Goal: Task Accomplishment & Management: Complete application form

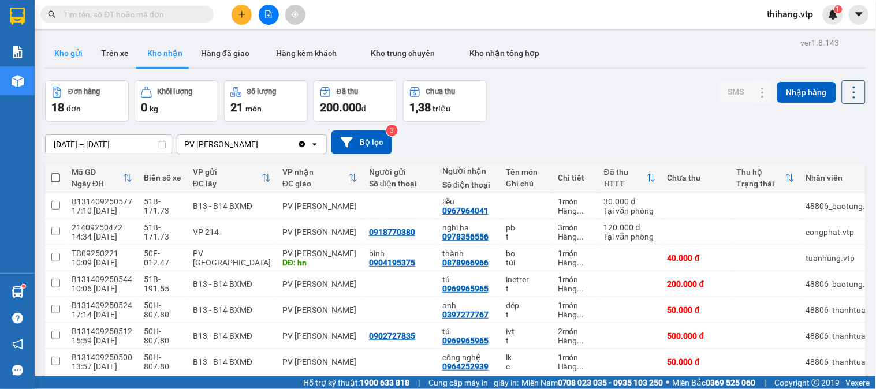
click at [64, 39] on button "Kho gửi" at bounding box center [68, 53] width 47 height 28
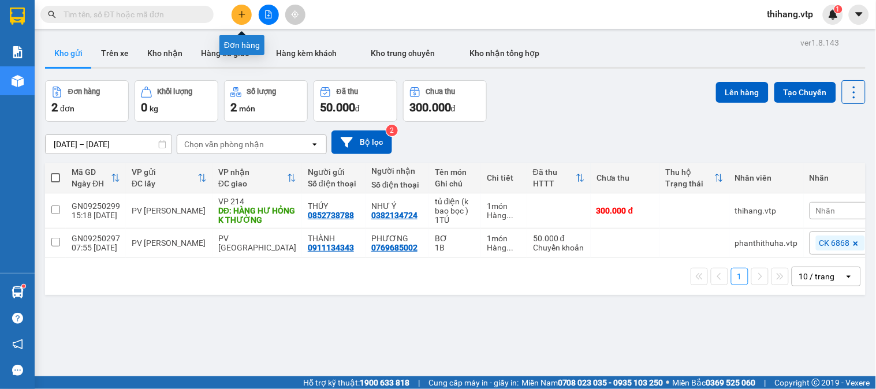
click at [244, 19] on button at bounding box center [242, 15] width 20 height 20
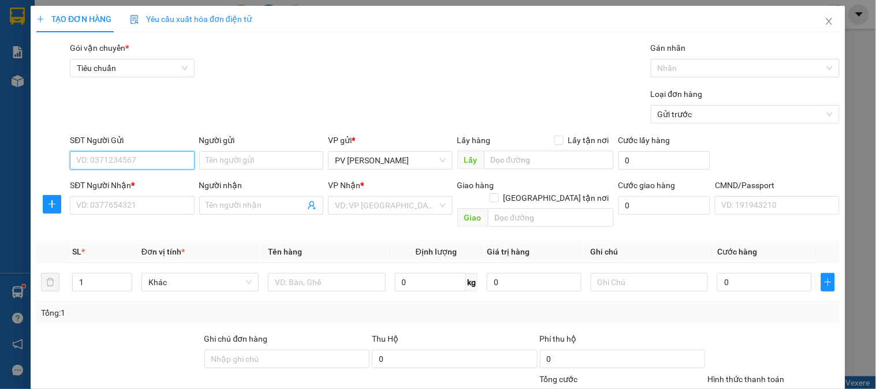
click at [146, 163] on input "SĐT Người Gửi" at bounding box center [132, 160] width 124 height 18
type input "0912452243"
click at [146, 183] on div "0912452243 - oanh" at bounding box center [130, 183] width 109 height 13
type input "oanh"
type input "0912452243"
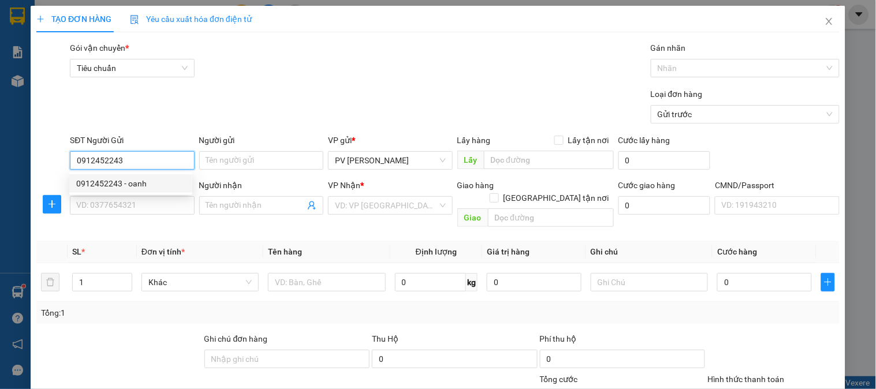
type input "oanh"
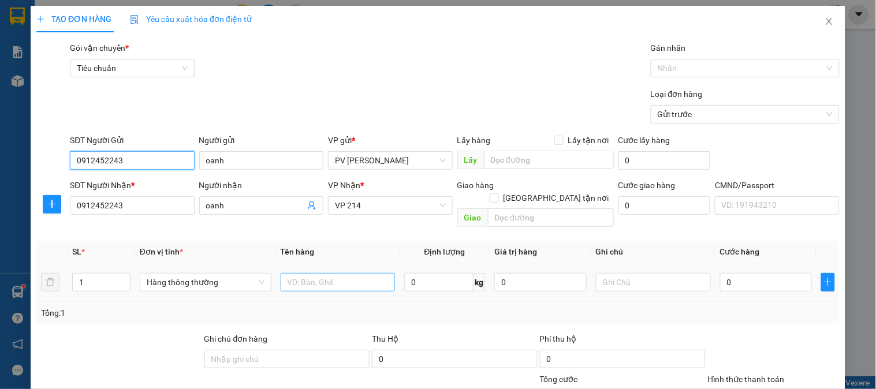
type input "0912452243"
click at [374, 273] on input "text" at bounding box center [338, 282] width 115 height 18
type input "d"
type input "đồ ăn"
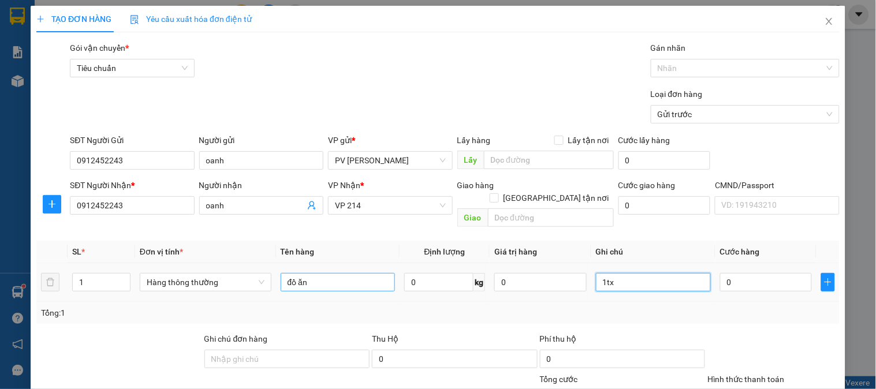
type input "1tx"
type input "4"
type input "40"
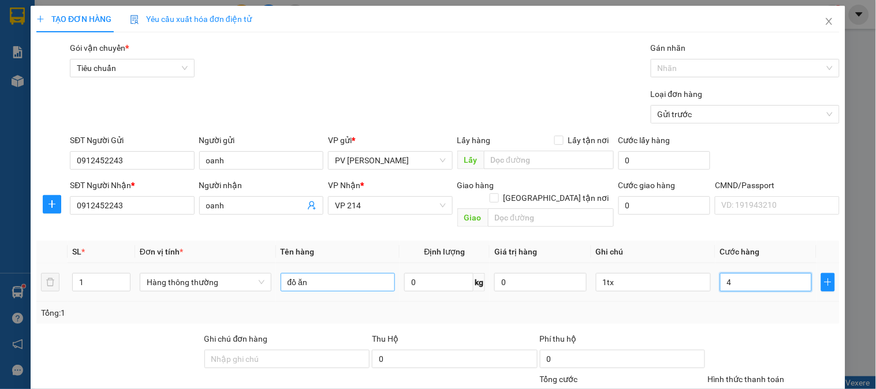
type input "40"
type input "400"
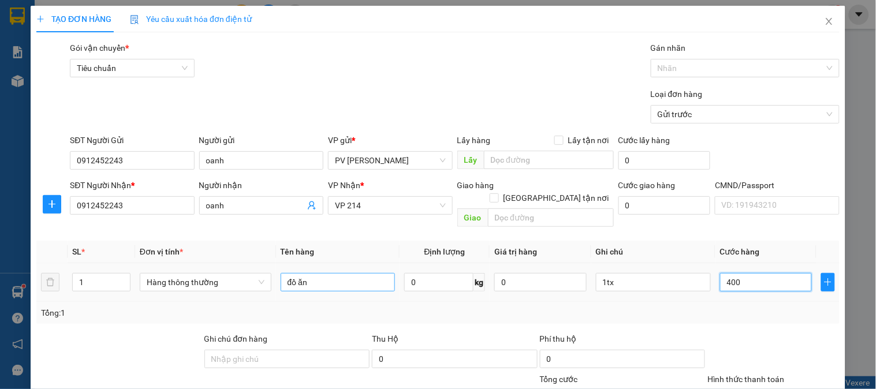
type input "4.000"
type input "40.000"
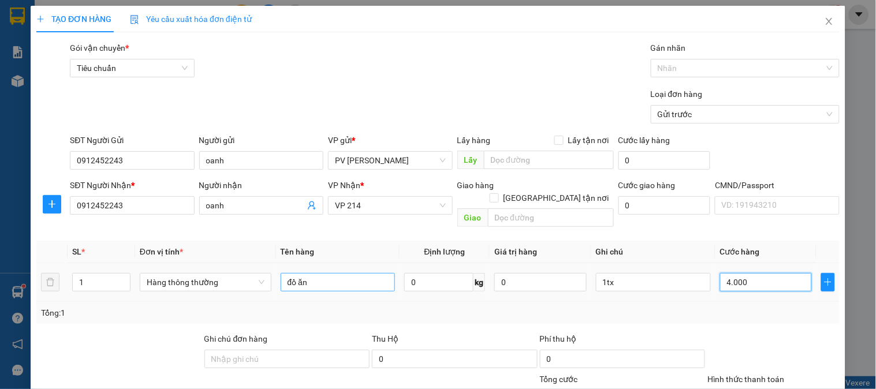
type input "40.000"
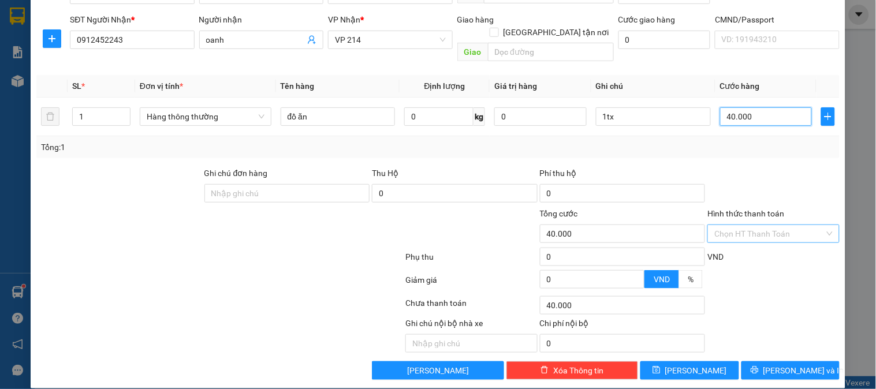
type input "40.000"
click at [737, 225] on input "Hình thức thanh toán" at bounding box center [770, 233] width 110 height 17
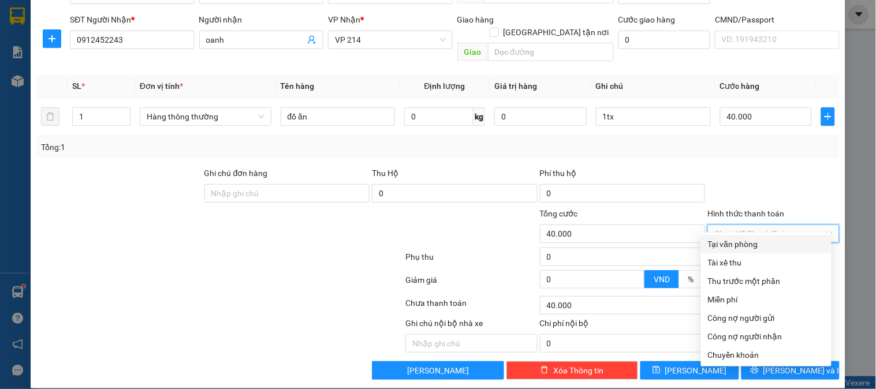
click at [736, 245] on div "Tại văn phòng" at bounding box center [766, 244] width 117 height 13
type input "0"
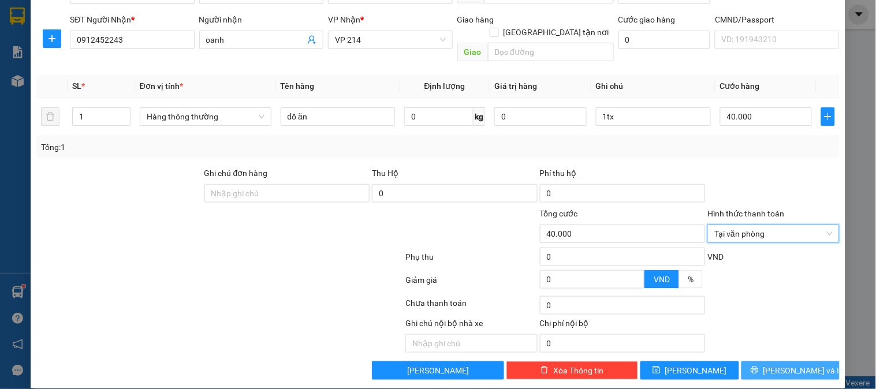
click at [809, 362] on button "[PERSON_NAME] và In" at bounding box center [791, 371] width 98 height 18
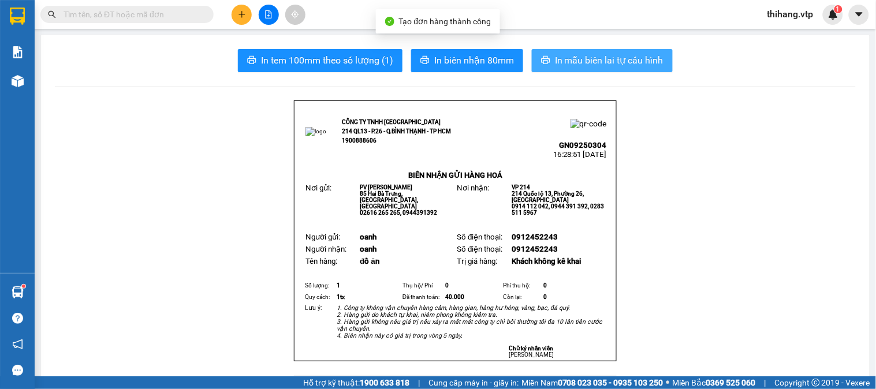
click at [585, 65] on span "In mẫu biên lai tự cấu hình" at bounding box center [609, 60] width 109 height 14
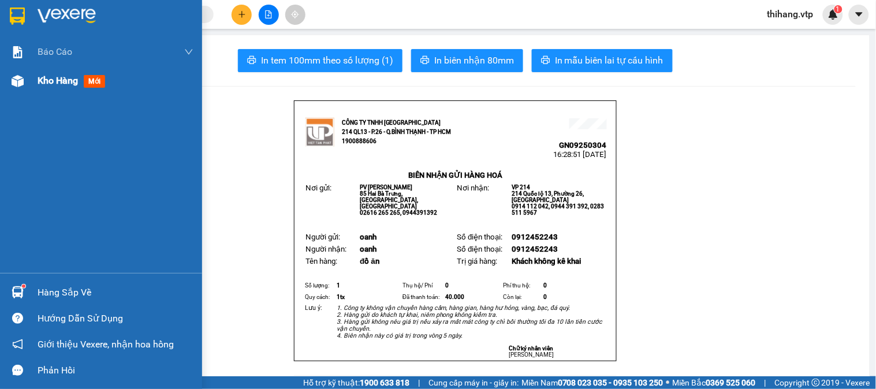
click at [35, 79] on div "Kho hàng mới" at bounding box center [101, 80] width 202 height 29
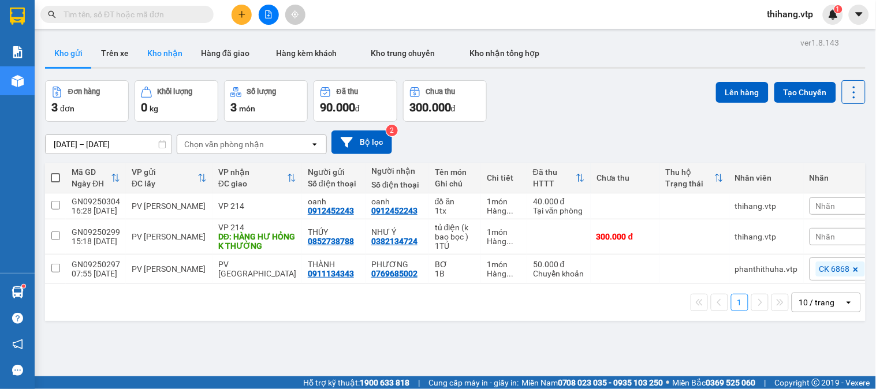
click at [187, 48] on button "Kho nhận" at bounding box center [165, 53] width 54 height 28
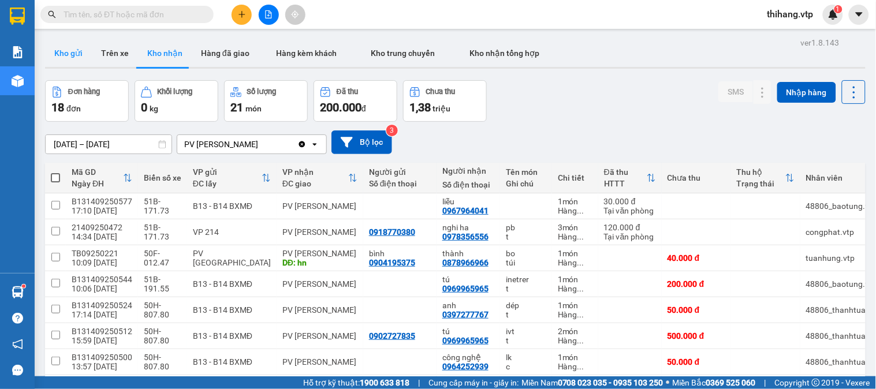
click at [73, 54] on button "Kho gửi" at bounding box center [68, 53] width 47 height 28
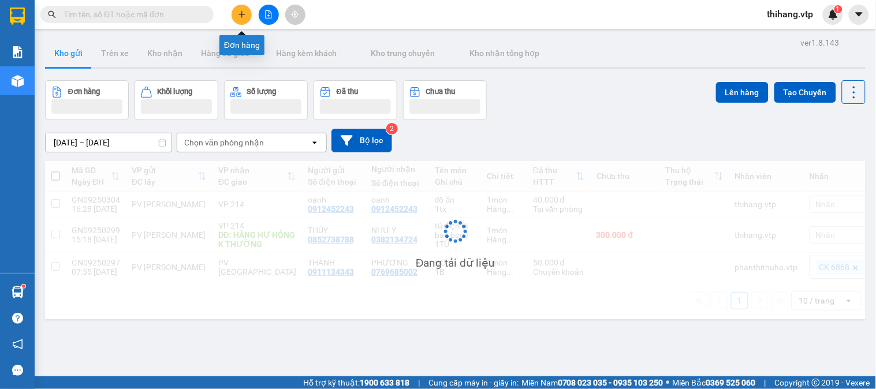
click at [240, 17] on icon "plus" at bounding box center [242, 14] width 8 height 8
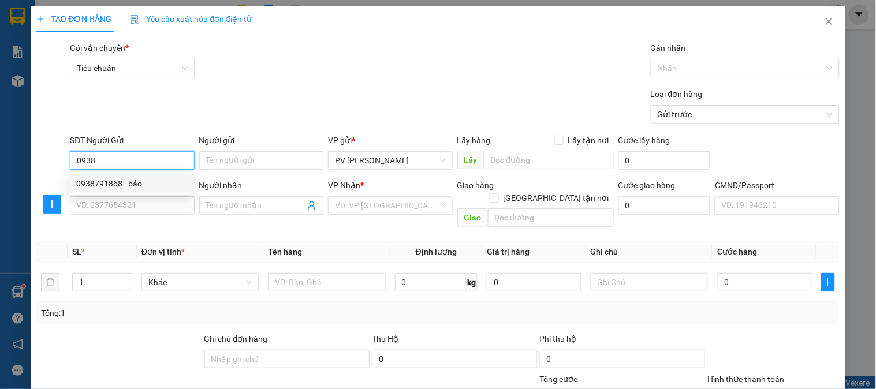
click at [120, 178] on div "0938791868 - bảo" at bounding box center [130, 183] width 109 height 13
type input "0938791868"
type input "bảo"
type input "0908782848"
type input "ĐỒNG"
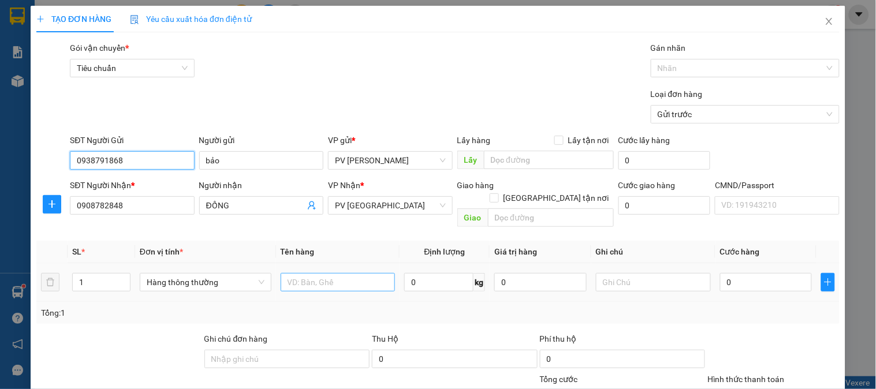
type input "0938791868"
click at [307, 273] on input "text" at bounding box center [338, 282] width 115 height 18
type input "lk"
type input "1k"
type input "7"
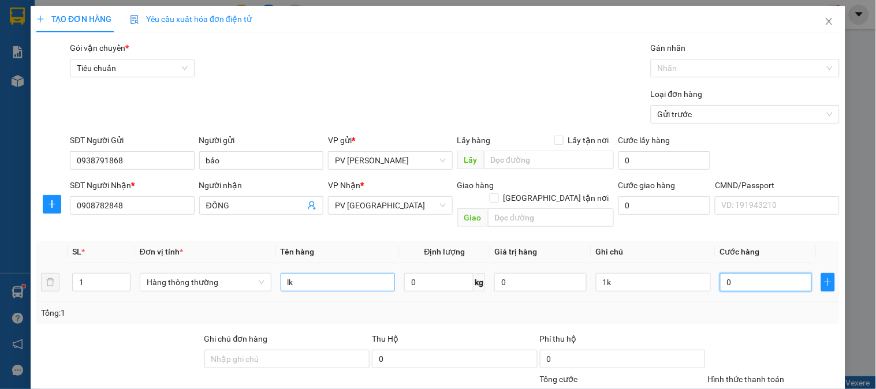
type input "7"
type input "70"
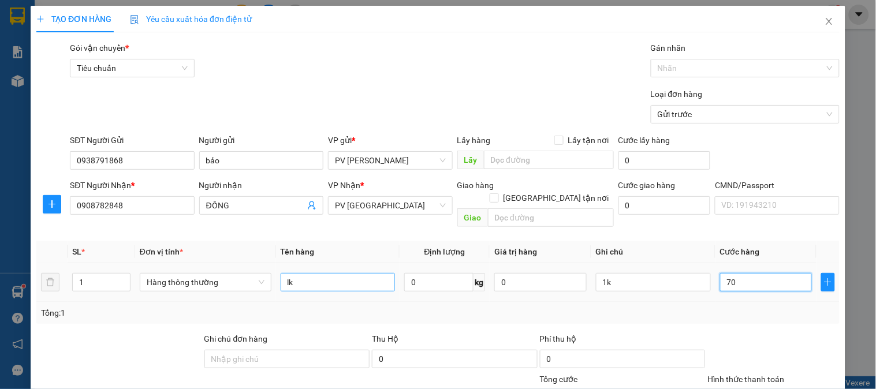
type input "700"
type input "7.000"
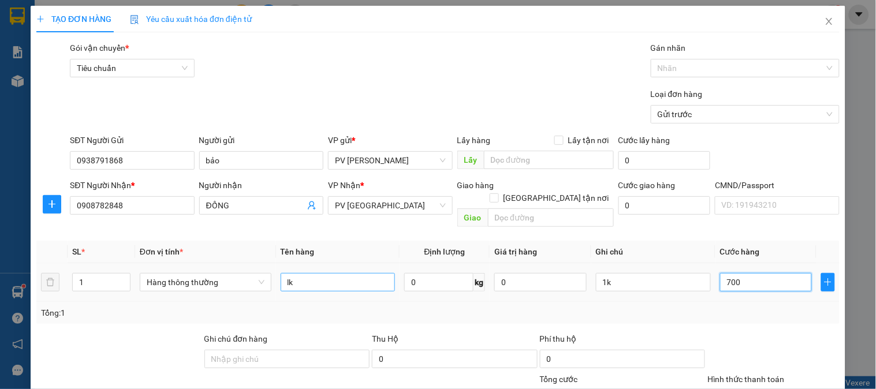
type input "7.000"
type input "70.000"
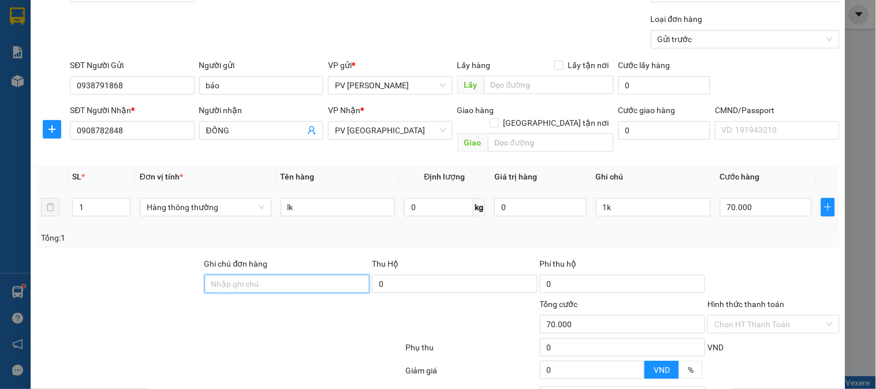
scroll to position [166, 0]
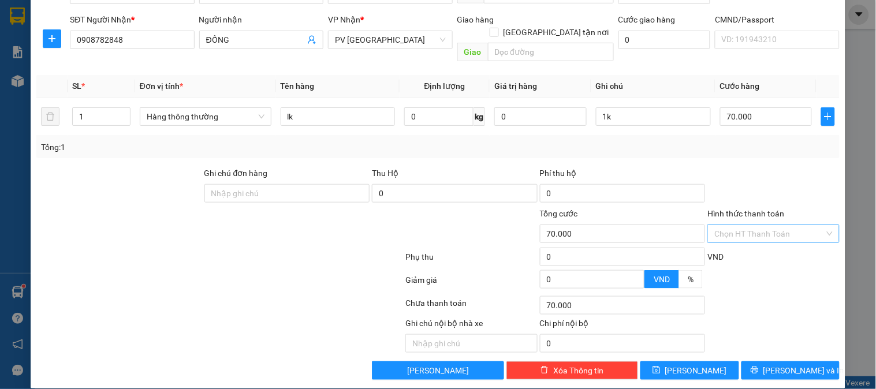
click at [729, 225] on input "Hình thức thanh toán" at bounding box center [770, 233] width 110 height 17
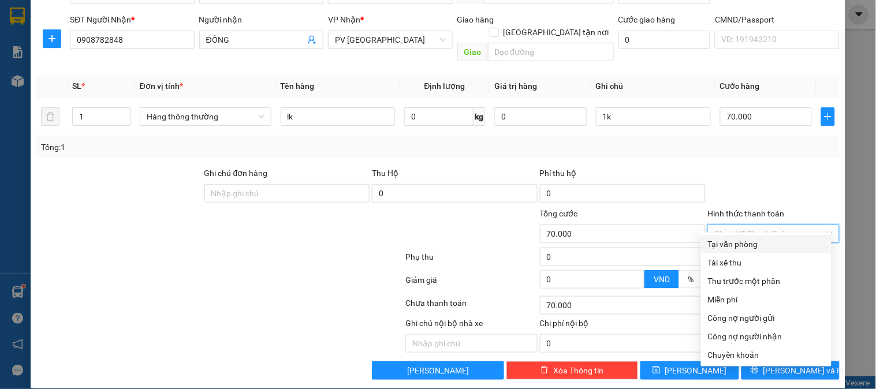
click at [723, 241] on div "Tại văn phòng" at bounding box center [766, 244] width 117 height 13
type input "0"
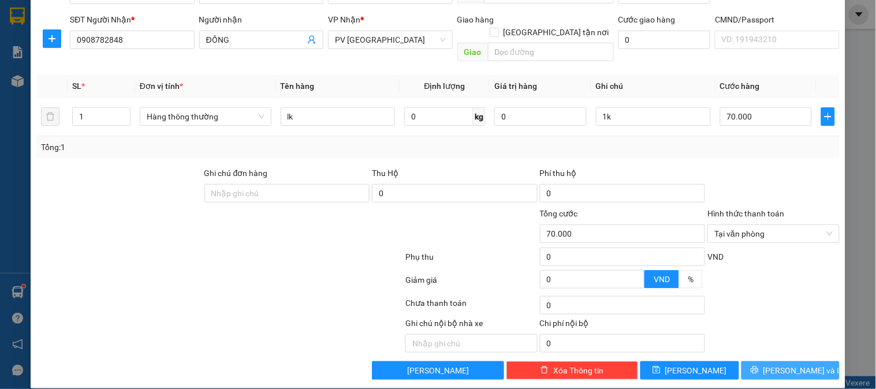
click at [777, 364] on button "[PERSON_NAME] và In" at bounding box center [791, 371] width 98 height 18
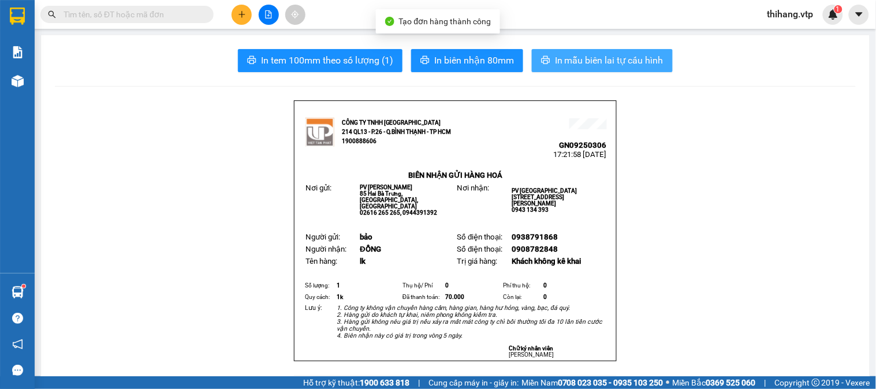
click at [555, 55] on span "In mẫu biên lai tự cấu hình" at bounding box center [609, 60] width 109 height 14
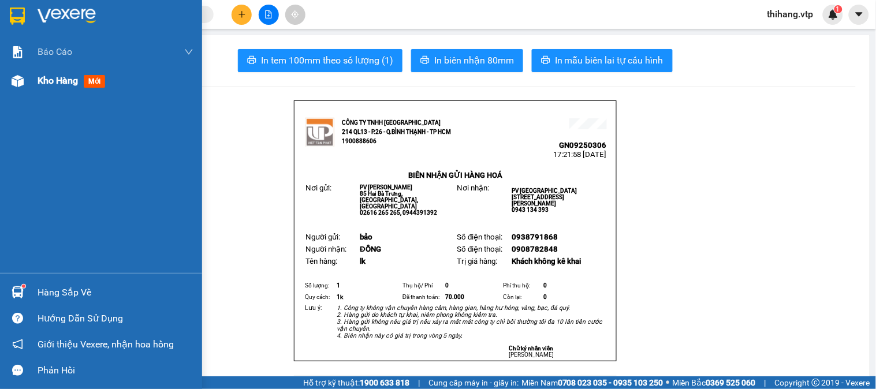
click at [42, 78] on span "Kho hàng" at bounding box center [58, 80] width 40 height 11
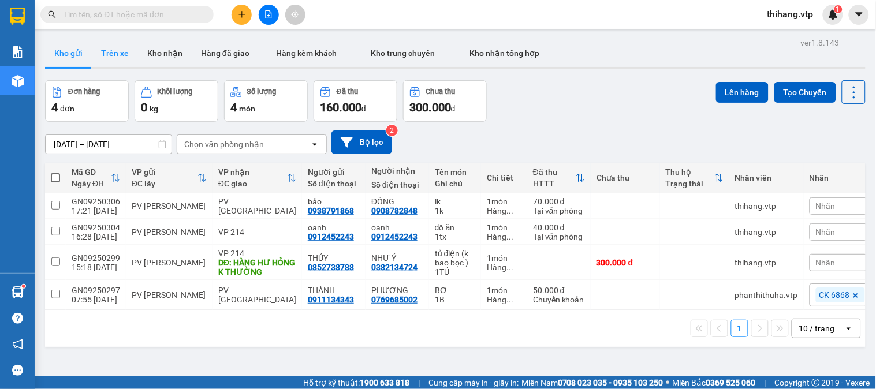
click at [116, 59] on button "Trên xe" at bounding box center [115, 53] width 46 height 28
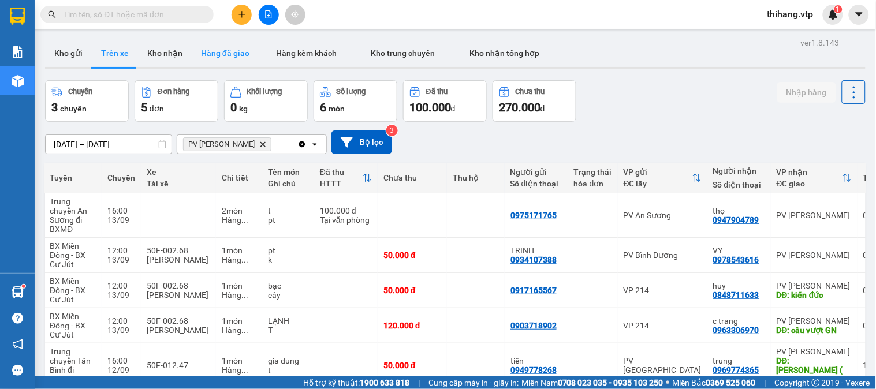
click at [210, 54] on button "Hàng đã giao" at bounding box center [225, 53] width 67 height 28
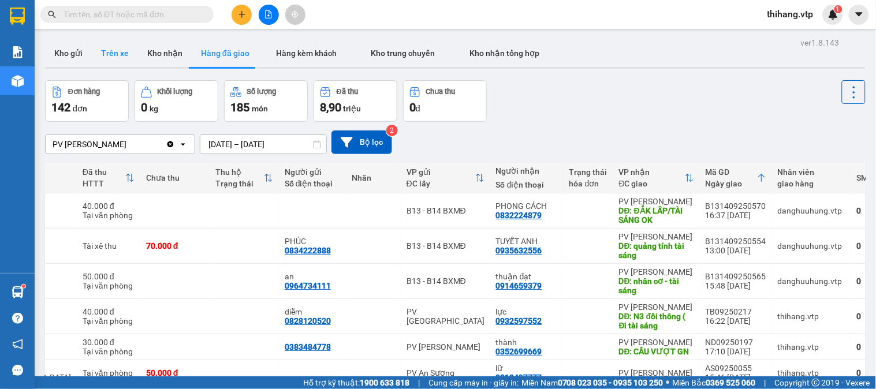
drag, startPoint x: 122, startPoint y: 54, endPoint x: 131, endPoint y: 57, distance: 9.0
click at [122, 54] on button "Trên xe" at bounding box center [115, 53] width 46 height 28
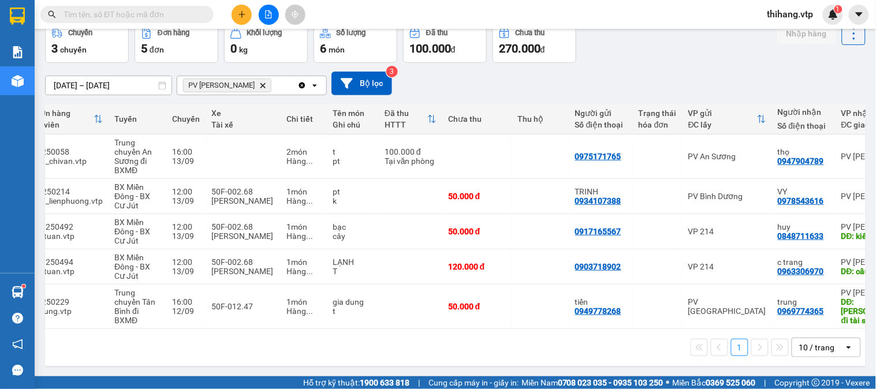
scroll to position [0, 45]
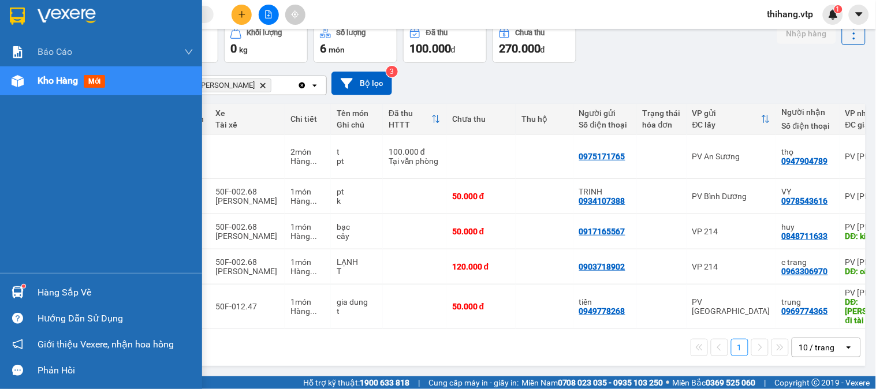
click at [29, 291] on div "Hàng sắp về" at bounding box center [101, 293] width 202 height 26
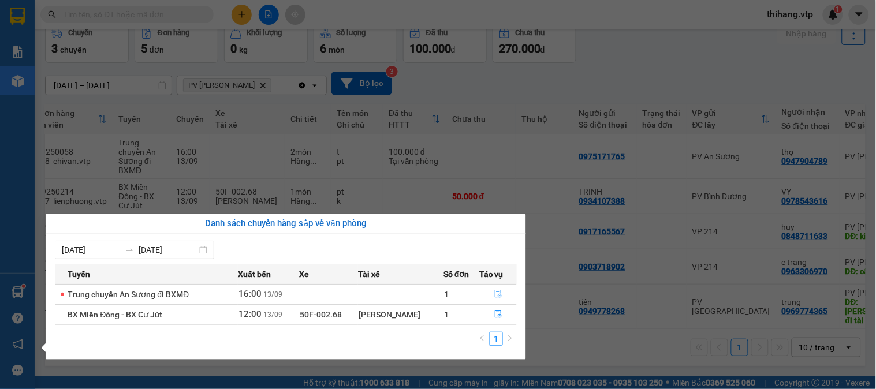
click at [553, 356] on section "Kết quả tìm kiếm ( 0 ) Bộ lọc No Data thihang.vtp 1 Báo cáo BC giao hàng (nhà x…" at bounding box center [438, 194] width 876 height 389
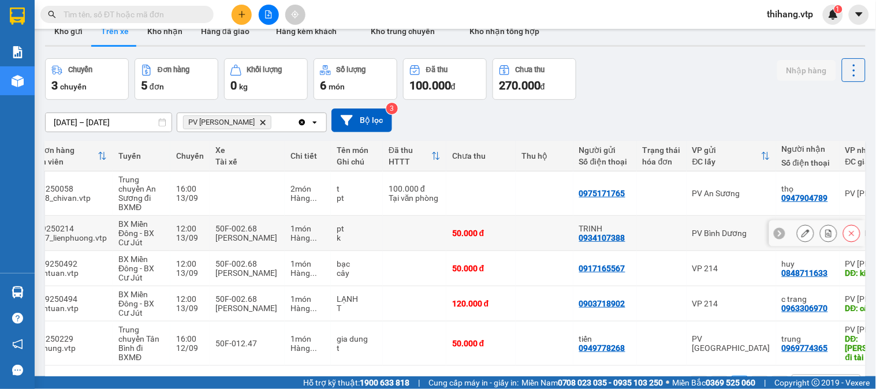
scroll to position [0, 0]
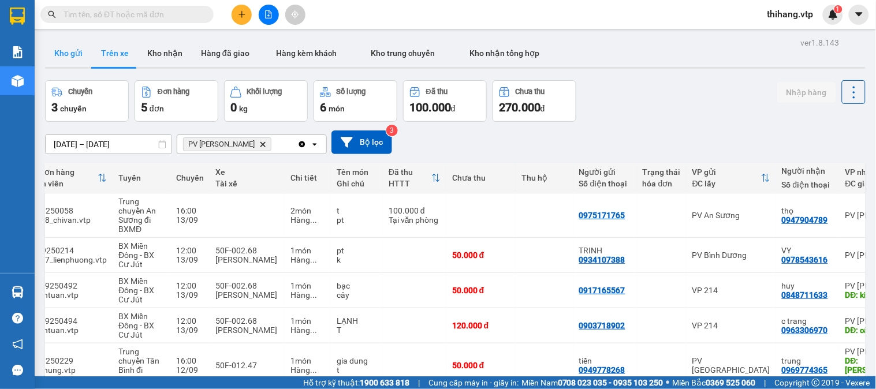
click at [72, 56] on button "Kho gửi" at bounding box center [68, 53] width 47 height 28
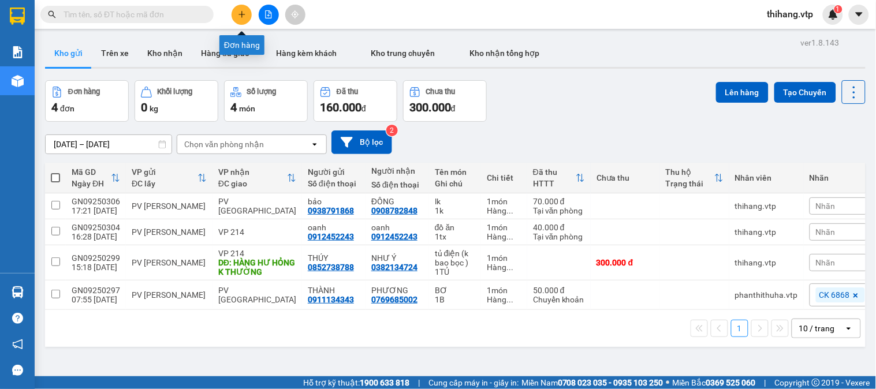
click at [235, 20] on button at bounding box center [242, 15] width 20 height 20
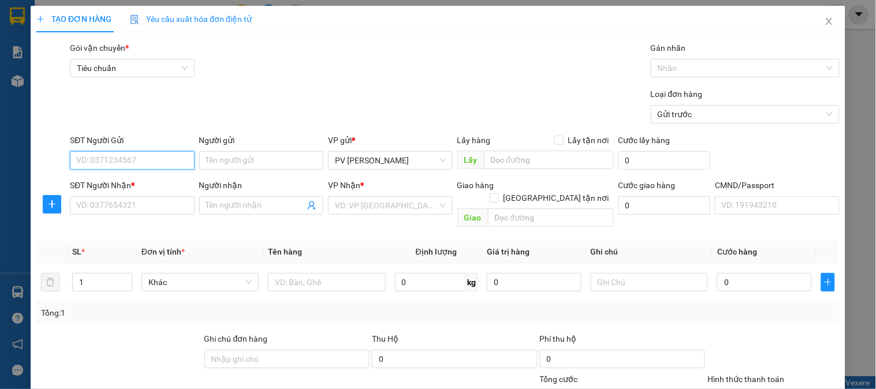
click at [105, 161] on input "SĐT Người Gửi" at bounding box center [132, 160] width 124 height 18
type input "0935893968"
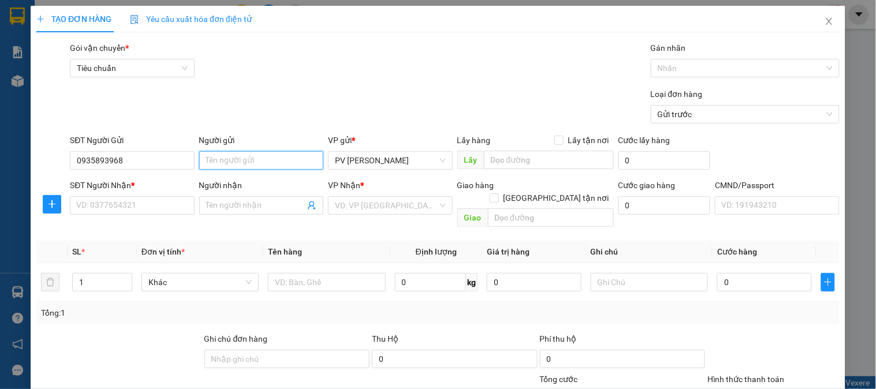
click at [214, 162] on input "Người gửi" at bounding box center [261, 160] width 124 height 18
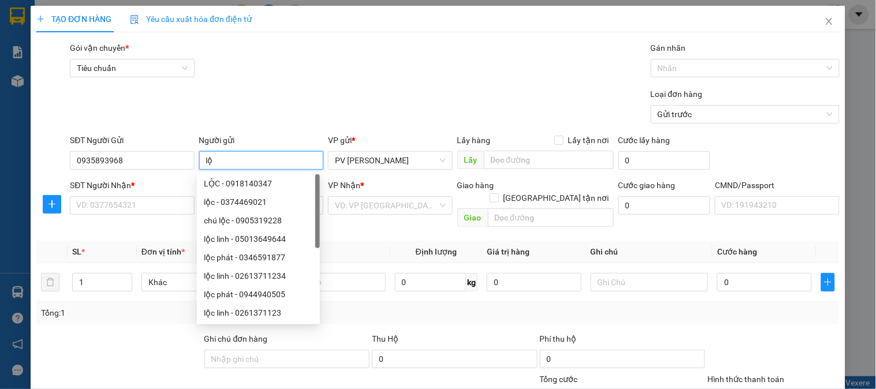
type input "l"
type input "O"
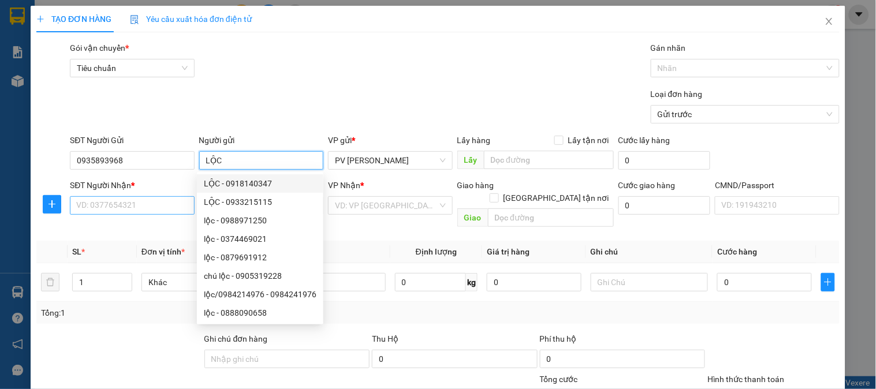
type input "LỘC"
click at [140, 205] on input "SĐT Người Nhận *" at bounding box center [132, 205] width 124 height 18
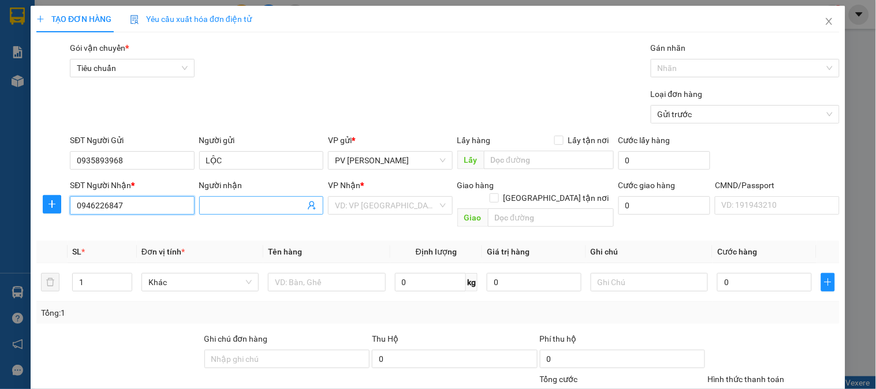
type input "0946226847"
click at [210, 211] on input "Người nhận" at bounding box center [255, 205] width 99 height 13
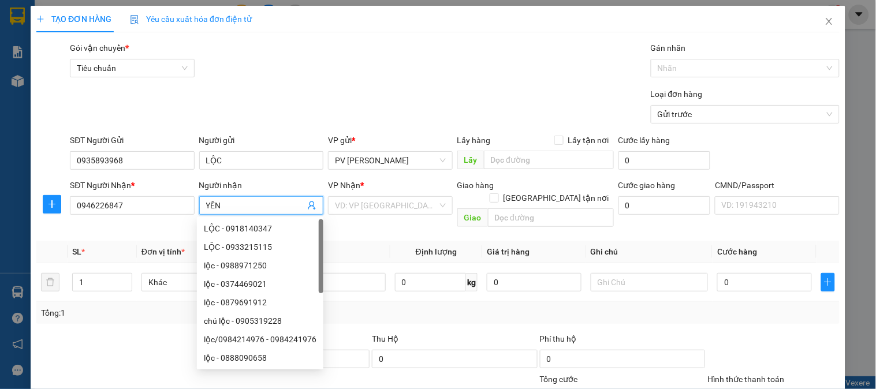
type input "YẾN"
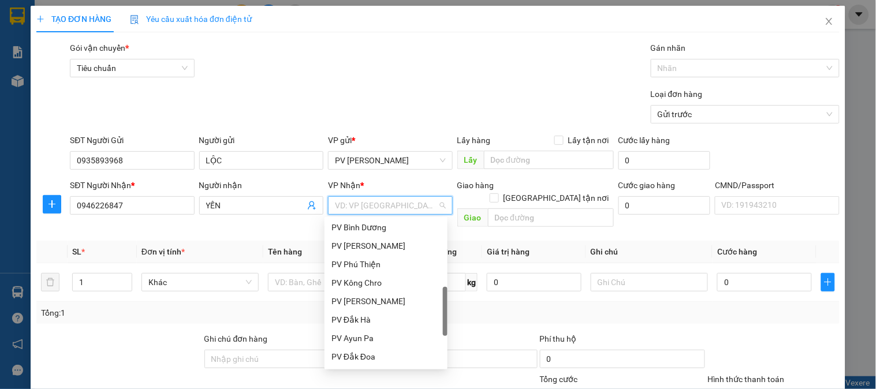
scroll to position [214, 0]
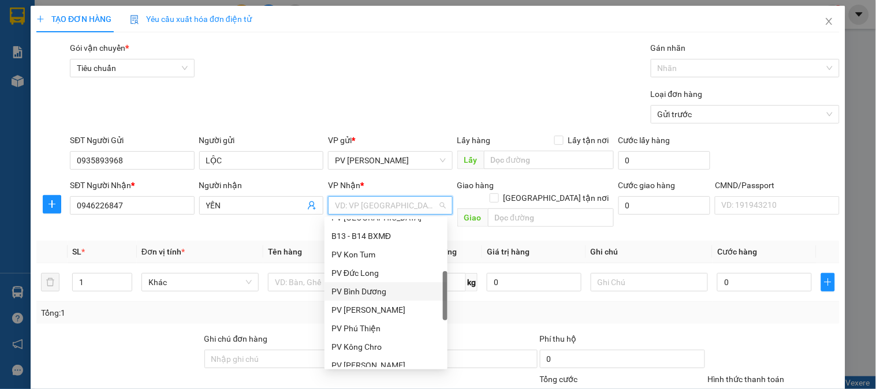
click at [366, 286] on div "PV Bình Dương" at bounding box center [386, 291] width 109 height 13
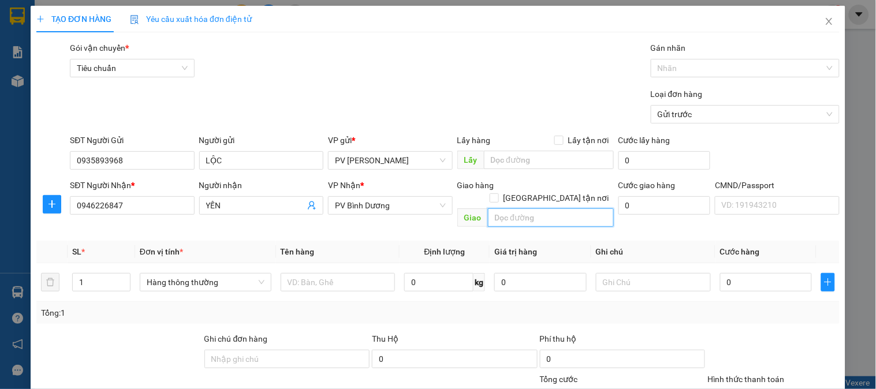
click at [505, 210] on input "text" at bounding box center [551, 218] width 126 height 18
type input "N4 ĐỒNG XOÀI"
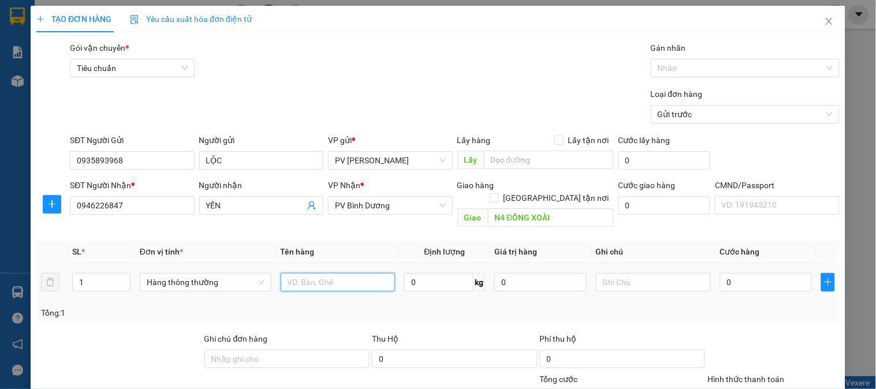
click at [333, 273] on input "text" at bounding box center [338, 282] width 115 height 18
type input "S"
type input "B"
type input "BƠ"
type input "1TH"
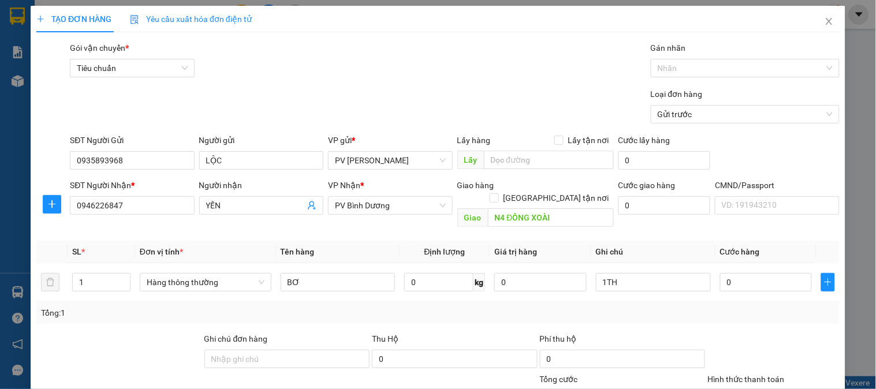
click at [366, 241] on th "Tên hàng" at bounding box center [338, 252] width 124 height 23
click at [736, 274] on input "0" at bounding box center [766, 282] width 92 height 18
type input "5"
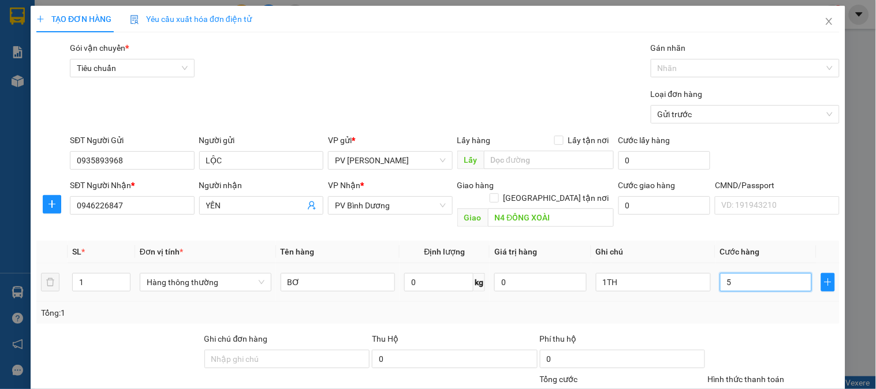
type input "50"
type input "500"
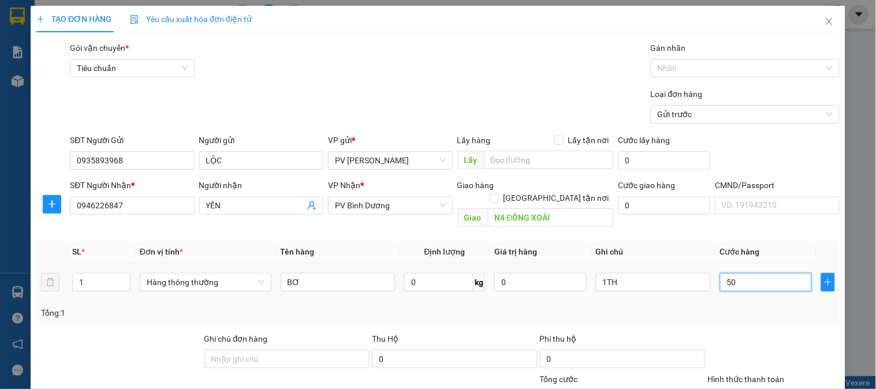
type input "500"
type input "5.000"
type input "50.000"
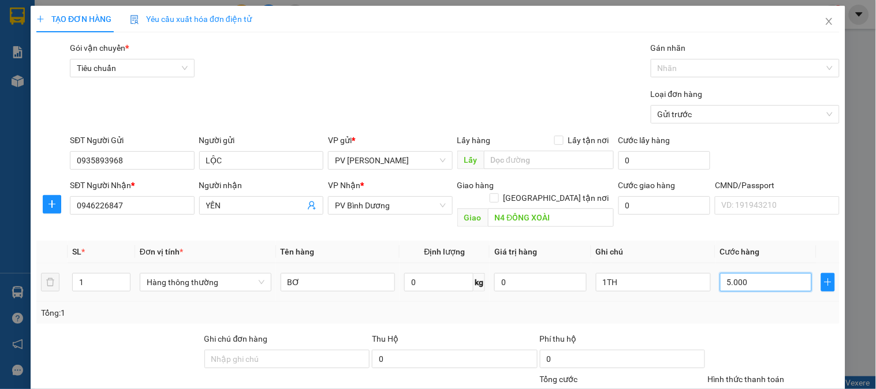
type input "50.000"
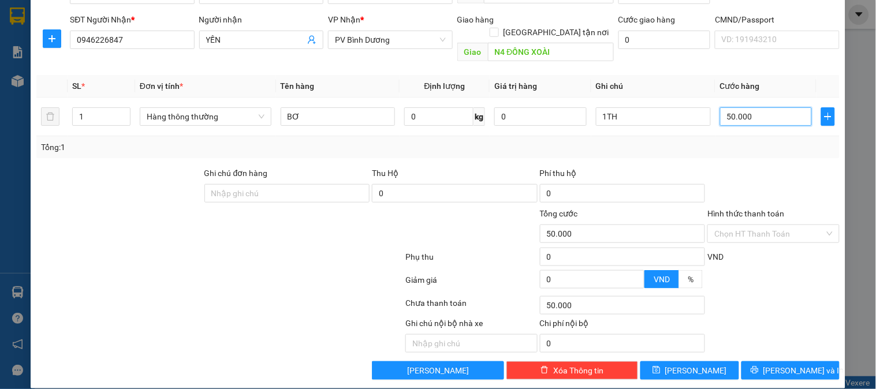
scroll to position [38, 0]
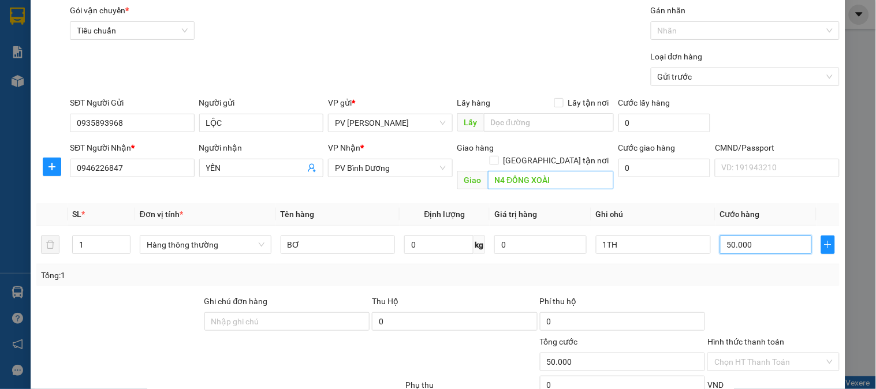
type input "50.000"
click at [574, 171] on input "N4 ĐỒNG XOÀI" at bounding box center [551, 180] width 126 height 18
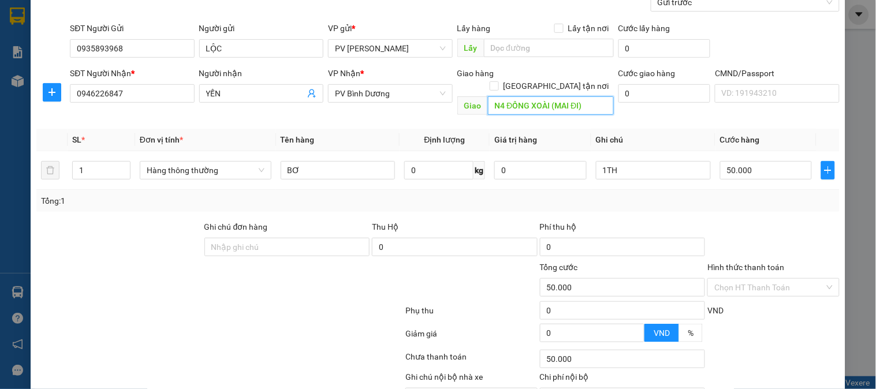
scroll to position [166, 0]
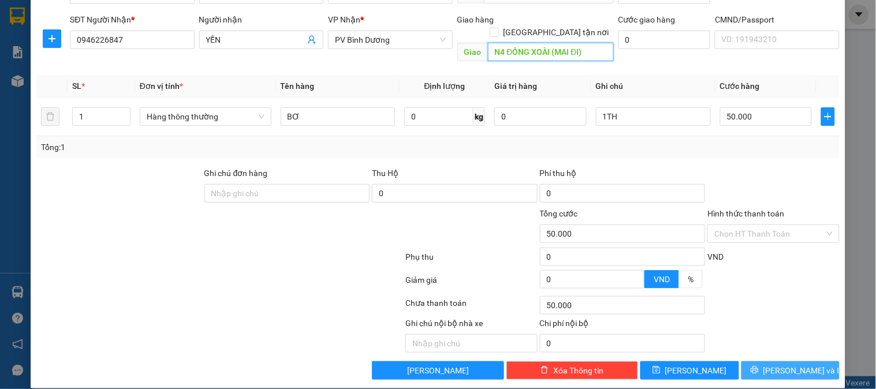
type input "N4 ĐỒNG XOÀI (MAI ĐI)"
drag, startPoint x: 782, startPoint y: 356, endPoint x: 784, endPoint y: 351, distance: 6.2
click at [782, 364] on span "[PERSON_NAME] và In" at bounding box center [804, 370] width 81 height 13
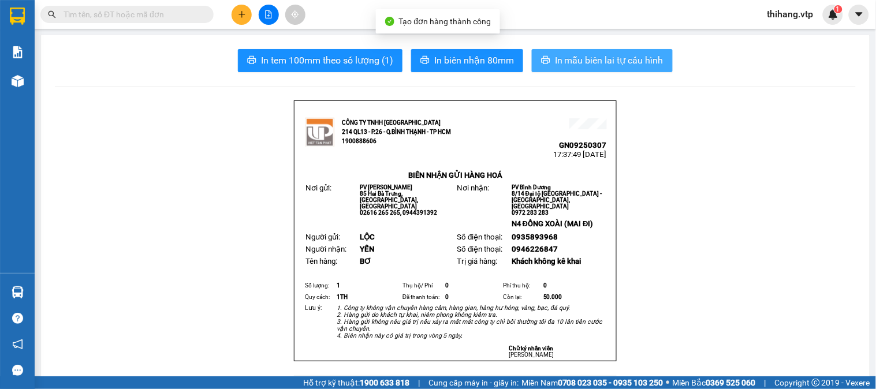
click at [579, 64] on span "In mẫu biên lai tự cấu hình" at bounding box center [609, 60] width 109 height 14
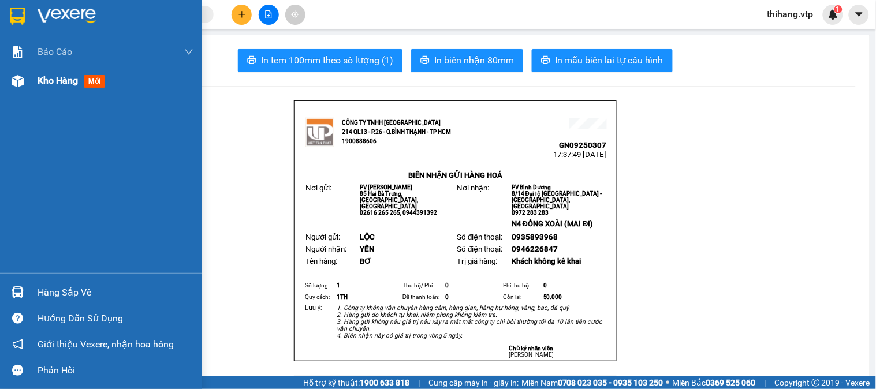
click at [55, 84] on span "Kho hàng" at bounding box center [58, 80] width 40 height 11
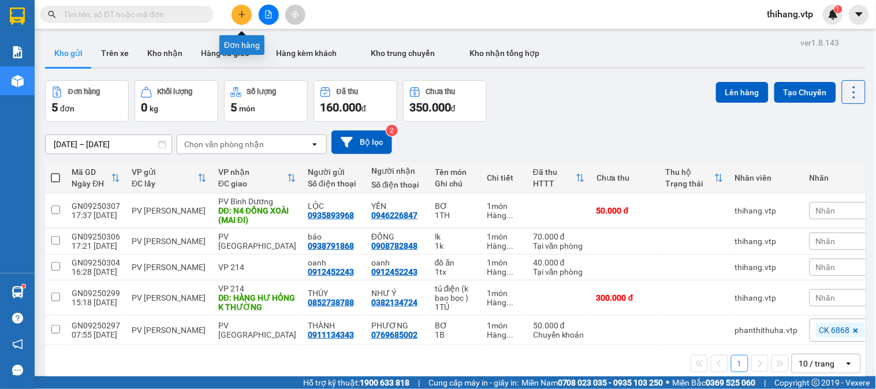
click at [245, 14] on icon "plus" at bounding box center [242, 14] width 8 height 8
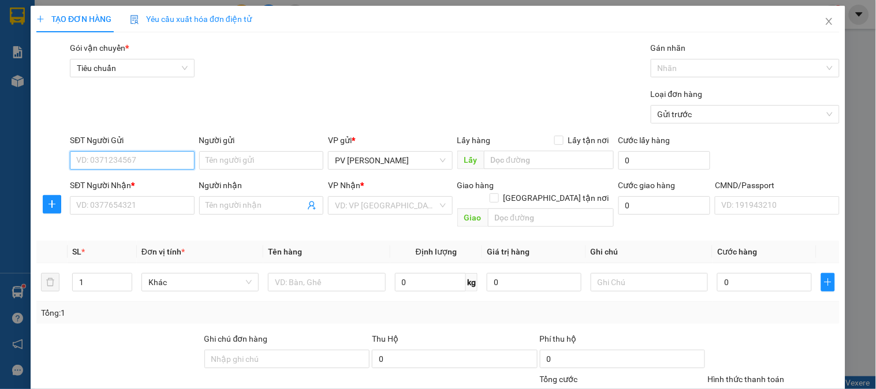
click at [177, 152] on input "SĐT Người Gửi" at bounding box center [132, 160] width 124 height 18
click at [140, 179] on div "0974926077 - lựu" at bounding box center [130, 183] width 109 height 13
type input "0974926077"
type input "lựu"
type input "0339777170"
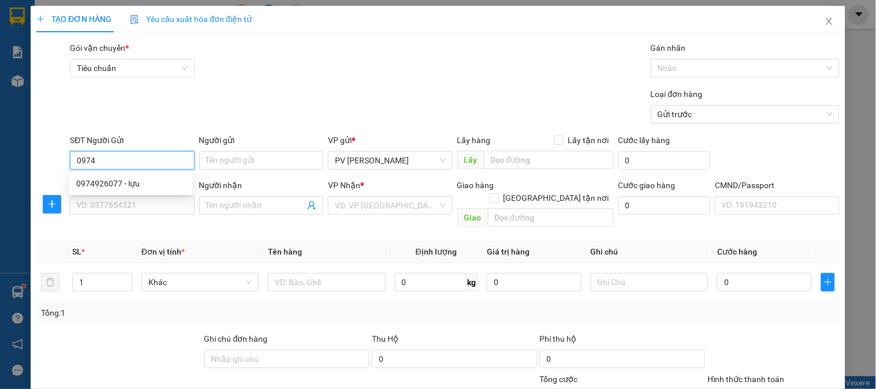
type input "HƯNG"
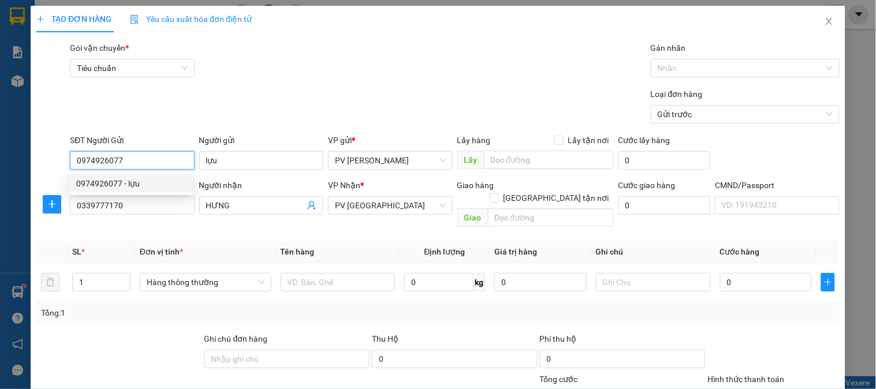
drag, startPoint x: 135, startPoint y: 166, endPoint x: 95, endPoint y: 163, distance: 39.4
click at [95, 163] on input "0974926077" at bounding box center [132, 160] width 124 height 18
click at [100, 198] on div "0974285285" at bounding box center [130, 202] width 109 height 13
type input "0974285285"
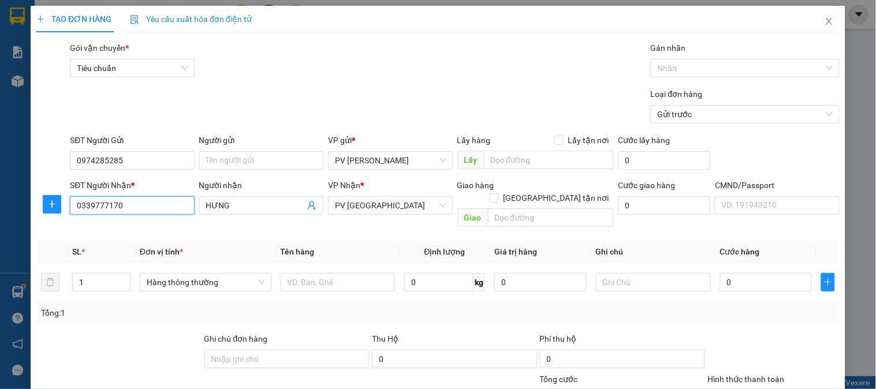
drag, startPoint x: 141, startPoint y: 208, endPoint x: 75, endPoint y: 202, distance: 66.1
click at [75, 202] on input "0339777170" at bounding box center [132, 205] width 124 height 18
click at [96, 226] on div "0123456789 - KẾ TOÁN VTP" at bounding box center [130, 228] width 109 height 13
type input "0123456789"
type input "KẾ TOÁN VTP"
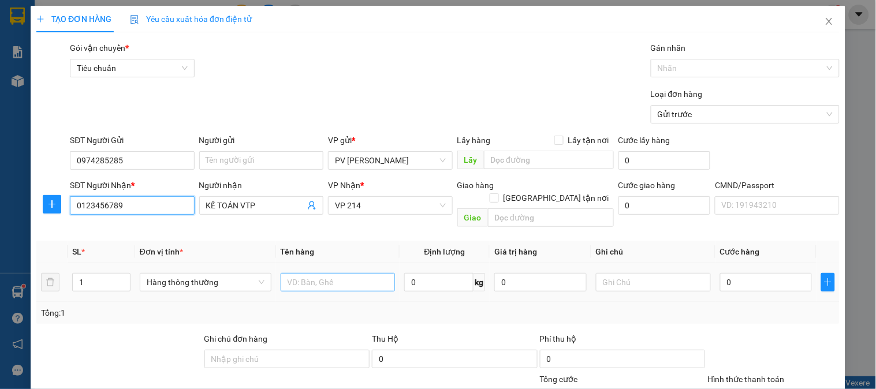
type input "0123456789"
click at [336, 273] on input "text" at bounding box center [338, 282] width 115 height 18
type input "tiền"
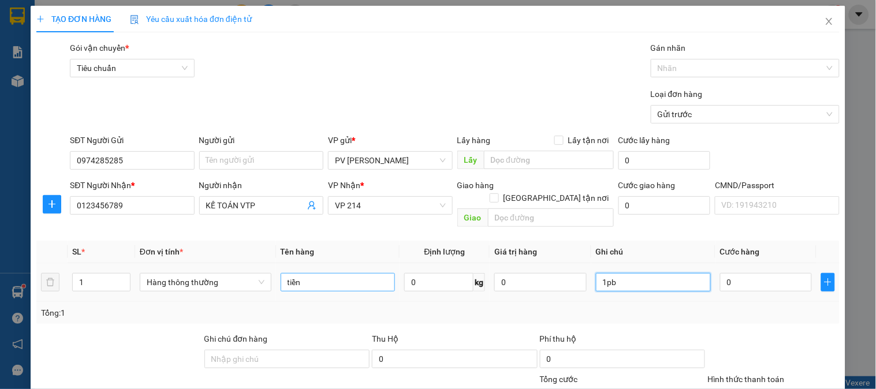
type input "1pb"
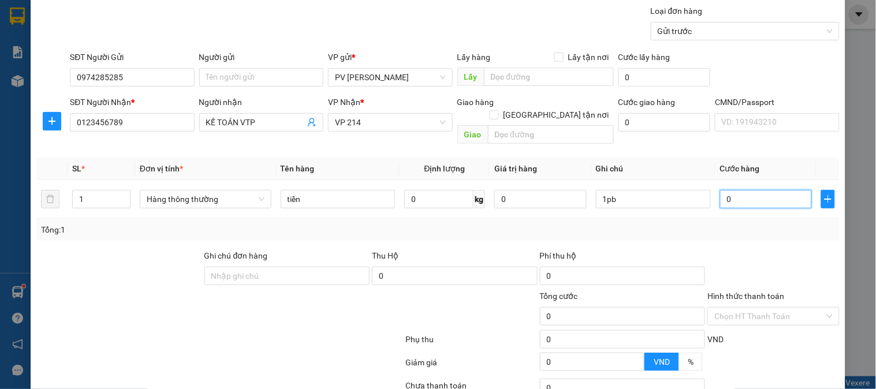
scroll to position [166, 0]
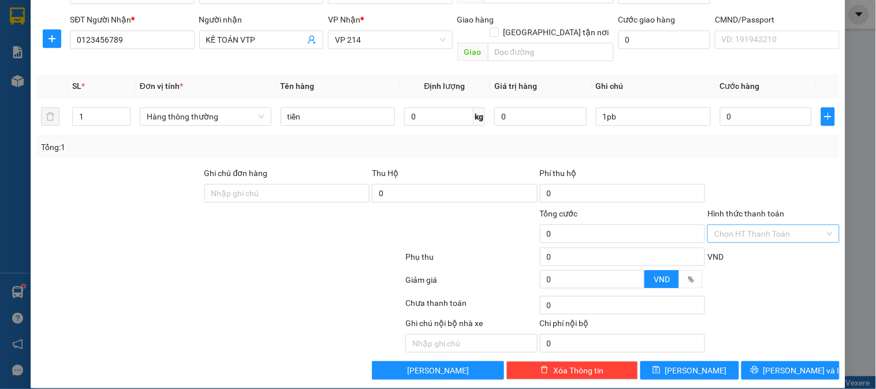
click at [741, 225] on input "Hình thức thanh toán" at bounding box center [770, 233] width 110 height 17
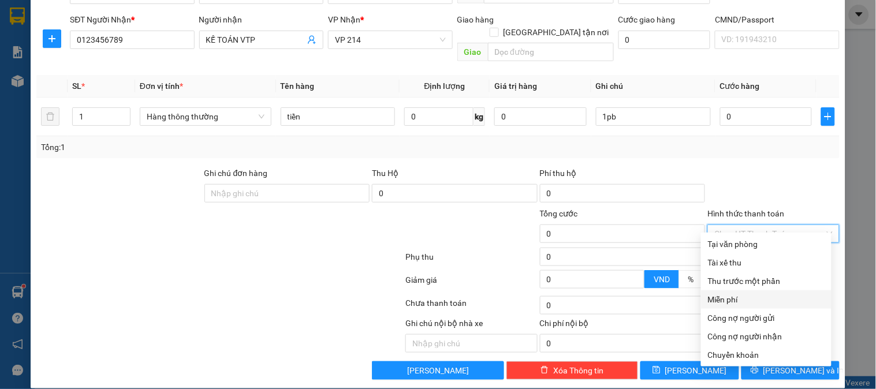
click at [731, 296] on div "Miễn phí" at bounding box center [766, 299] width 117 height 13
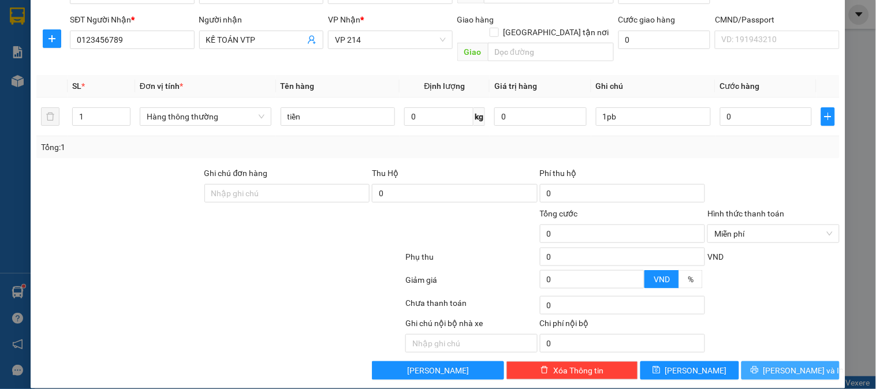
click at [788, 364] on span "[PERSON_NAME] và In" at bounding box center [804, 370] width 81 height 13
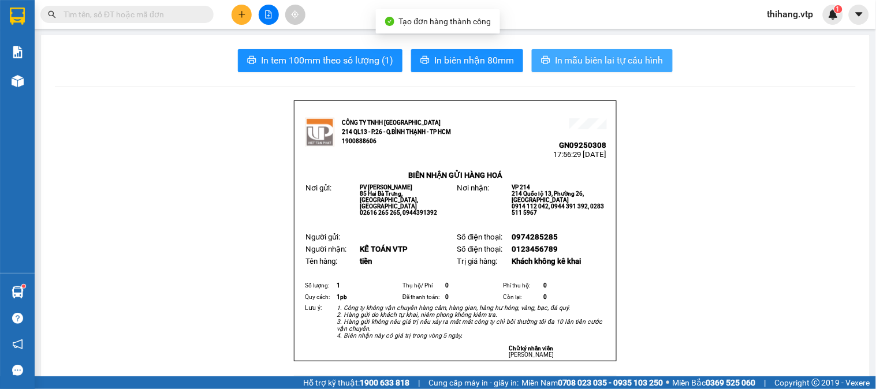
click at [581, 61] on span "In mẫu biên lai tự cấu hình" at bounding box center [609, 60] width 109 height 14
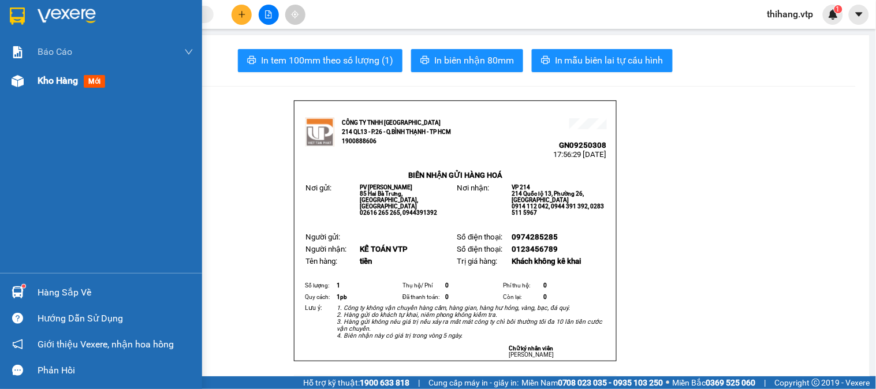
click at [50, 85] on span "Kho hàng" at bounding box center [58, 80] width 40 height 11
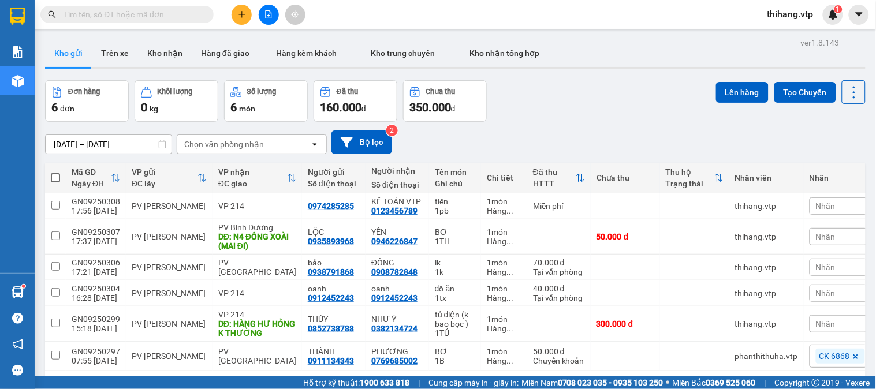
click at [53, 174] on span at bounding box center [55, 177] width 9 height 9
click at [55, 172] on input "checkbox" at bounding box center [55, 172] width 0 height 0
checkbox input "true"
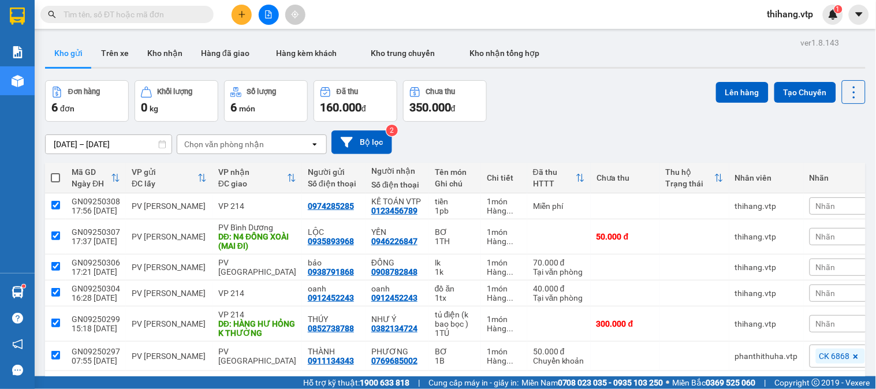
checkbox input "true"
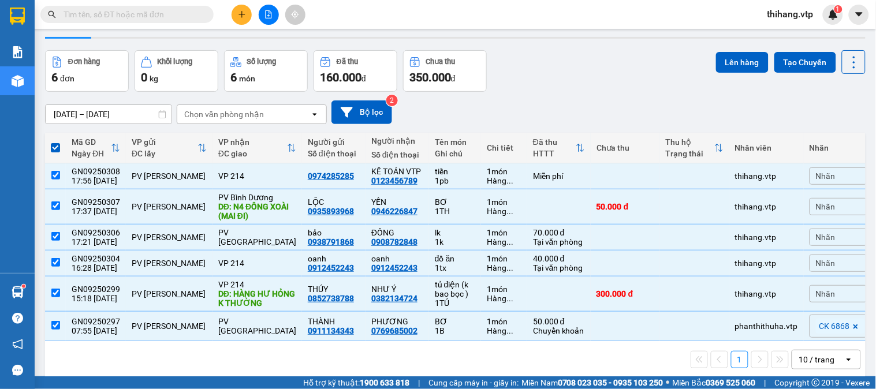
scroll to position [53, 0]
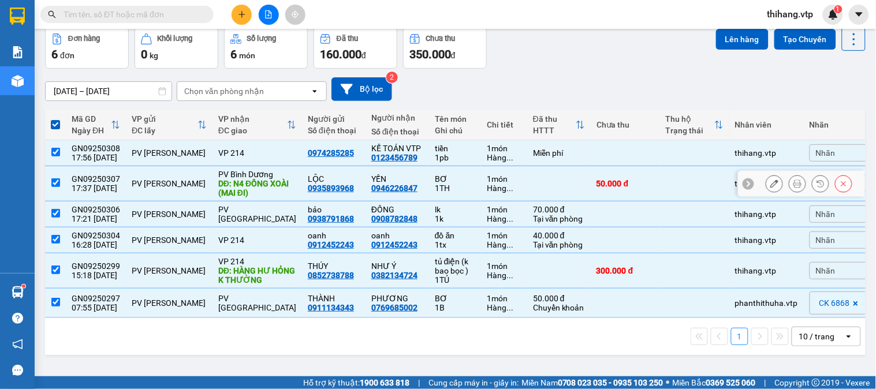
click at [52, 179] on input "checkbox" at bounding box center [55, 182] width 9 height 9
checkbox input "false"
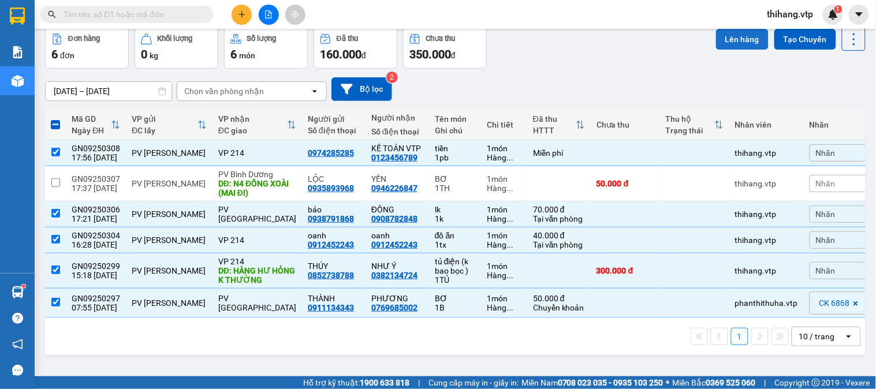
click at [741, 38] on button "Lên hàng" at bounding box center [742, 39] width 53 height 21
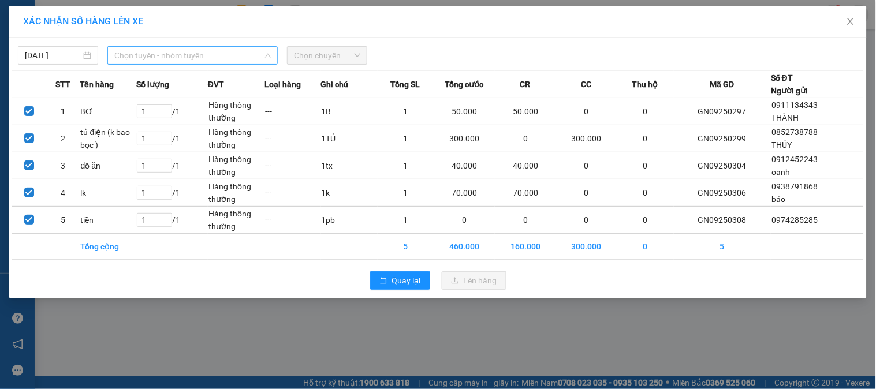
click at [174, 55] on span "Chọn tuyến - nhóm tuyến" at bounding box center [192, 55] width 157 height 17
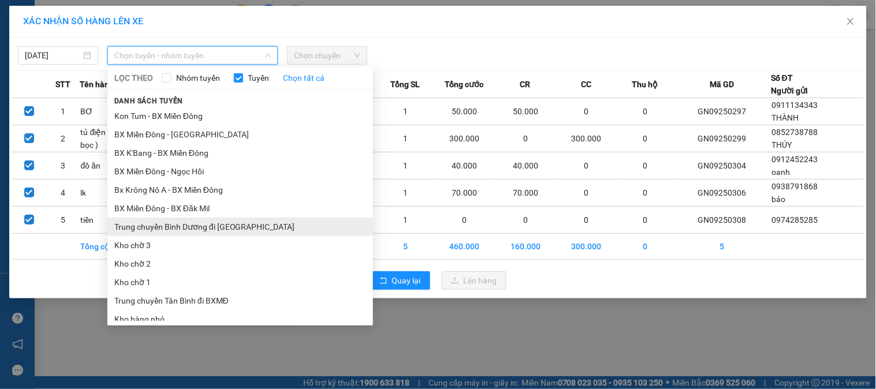
scroll to position [256, 0]
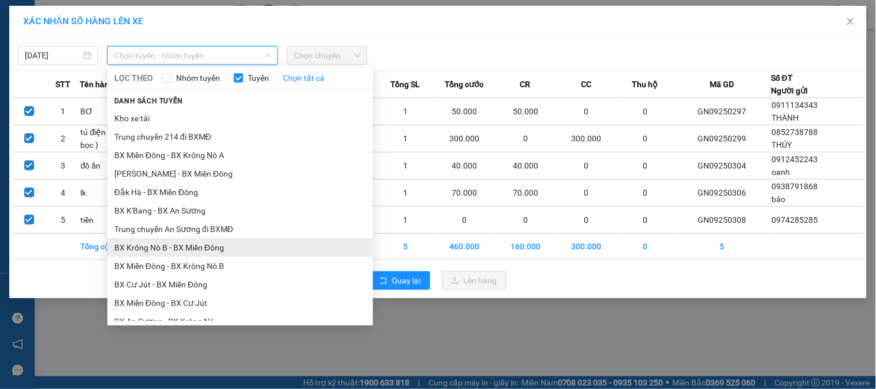
click at [187, 250] on li "BX Krông Nô B - BX Miền Đông" at bounding box center [240, 248] width 266 height 18
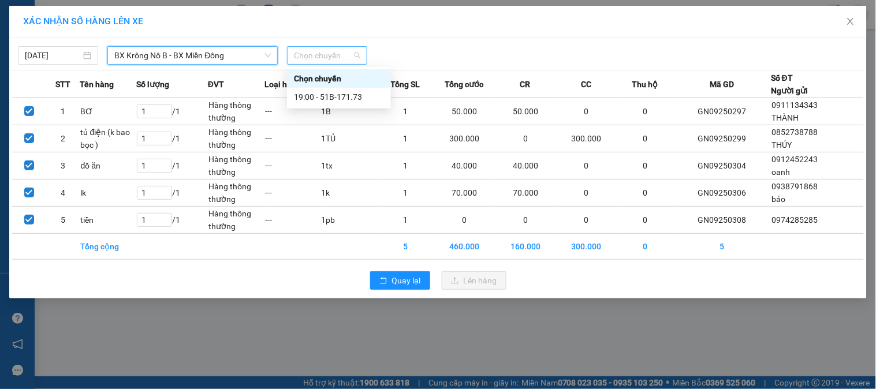
click at [316, 61] on span "Chọn chuyến" at bounding box center [327, 55] width 66 height 17
click at [338, 97] on div "19:00 - 51B-171.73" at bounding box center [339, 97] width 90 height 13
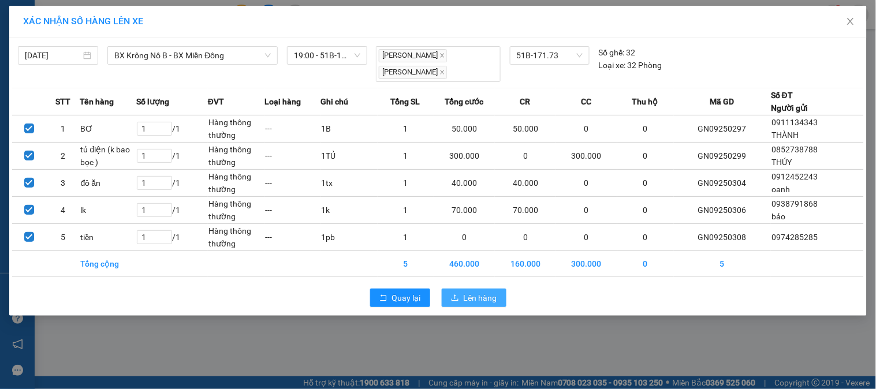
click at [481, 300] on span "Lên hàng" at bounding box center [481, 298] width 34 height 13
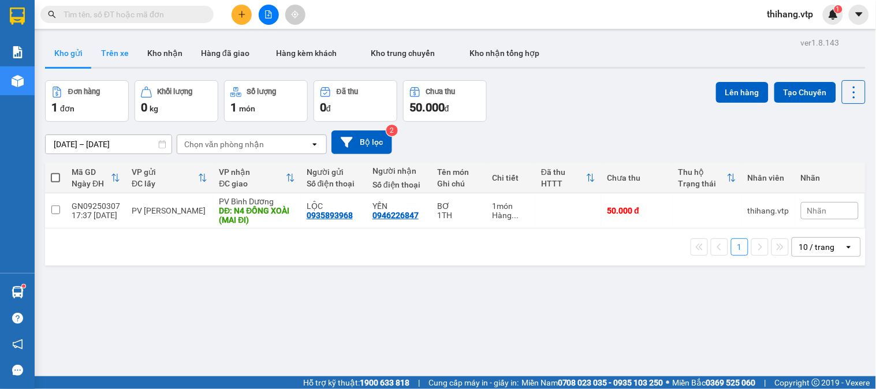
click at [116, 48] on button "Trên xe" at bounding box center [115, 53] width 46 height 28
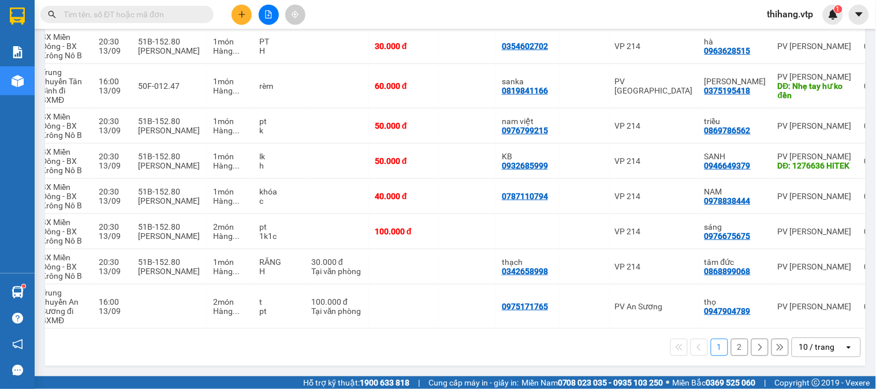
scroll to position [0, 107]
click at [799, 351] on div "10 / trang" at bounding box center [817, 348] width 36 height 12
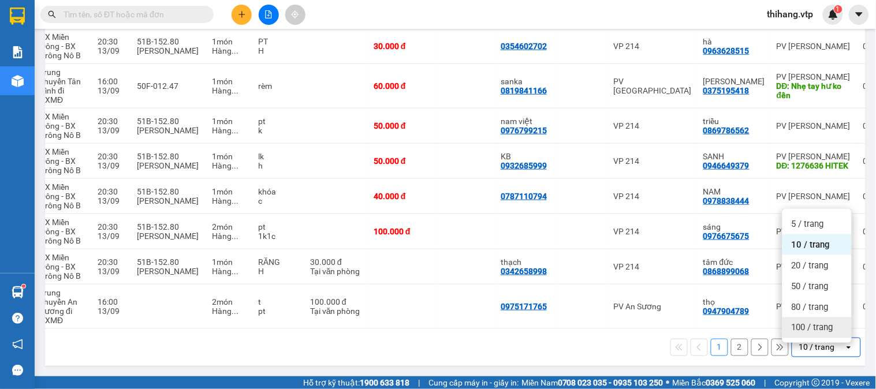
click at [800, 318] on div "100 / trang" at bounding box center [817, 328] width 69 height 21
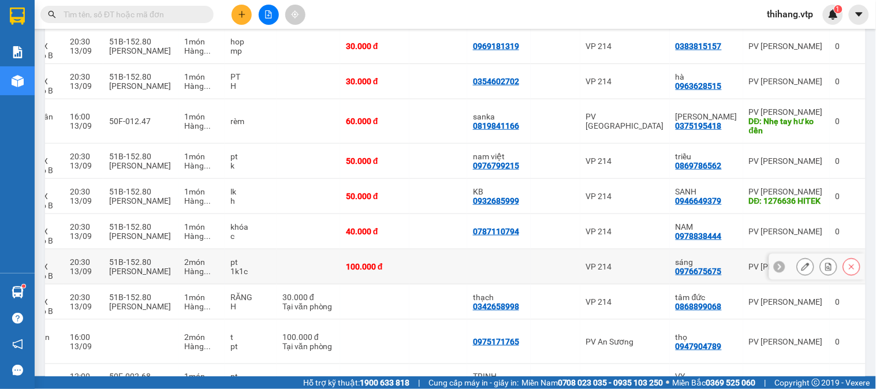
scroll to position [198, 0]
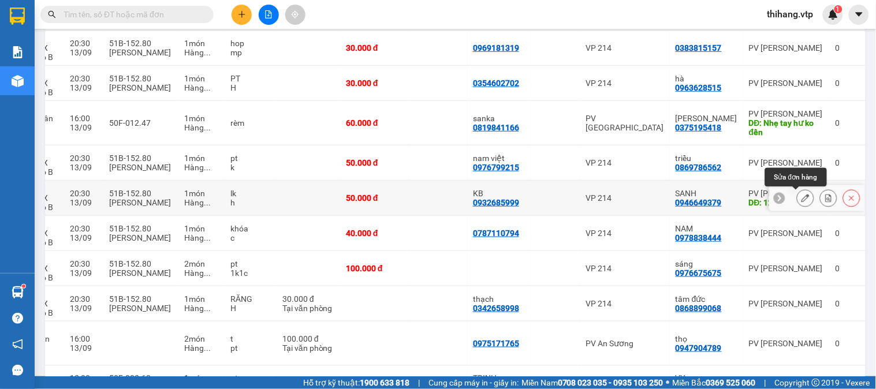
click at [802, 199] on icon at bounding box center [806, 198] width 8 height 8
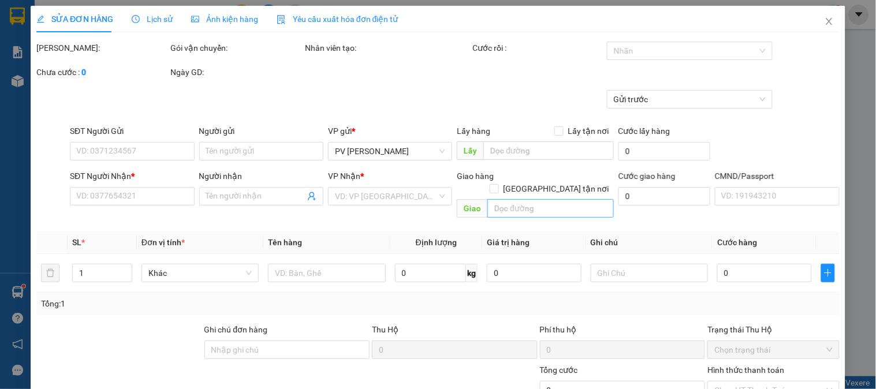
type input "0932685999"
type input "KB"
type input "0946649379"
type input "SANH"
type input "1276636 HITEK"
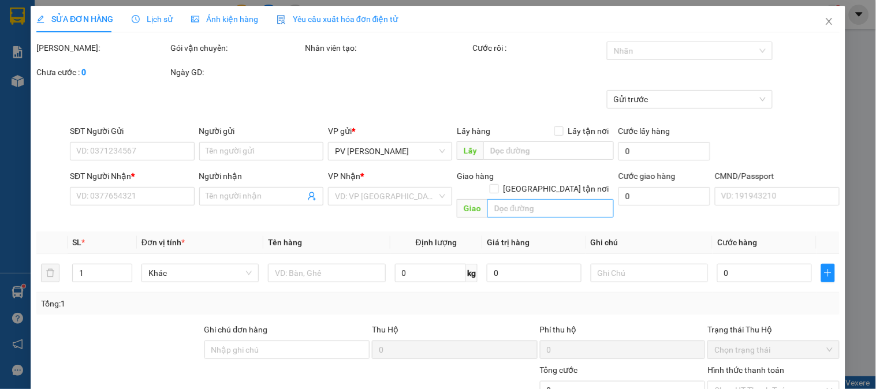
type input "50.000"
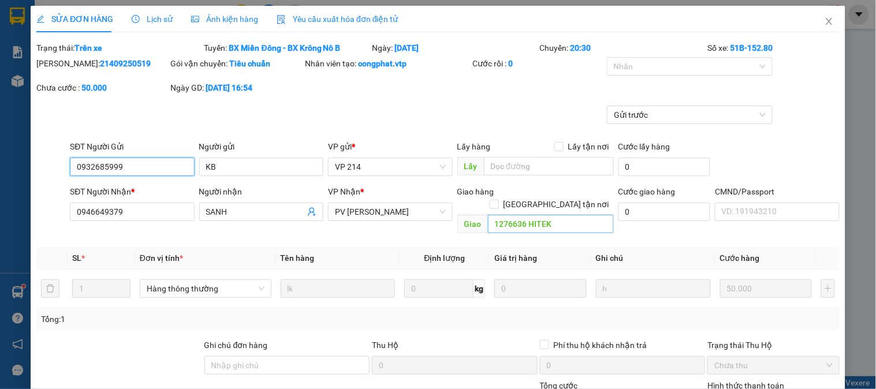
type input "2.500"
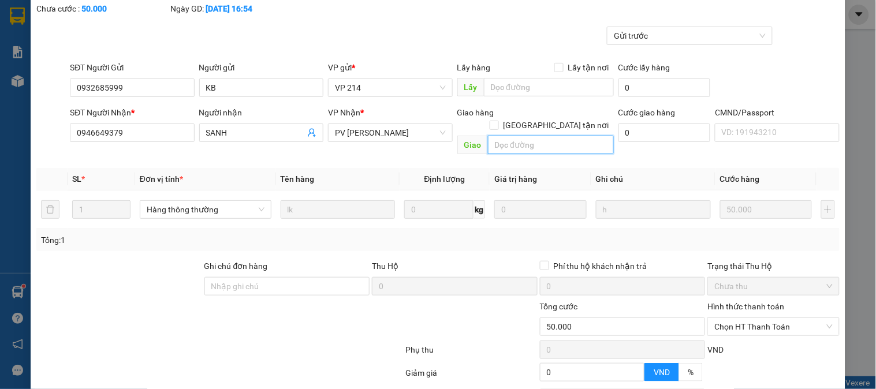
scroll to position [173, 0]
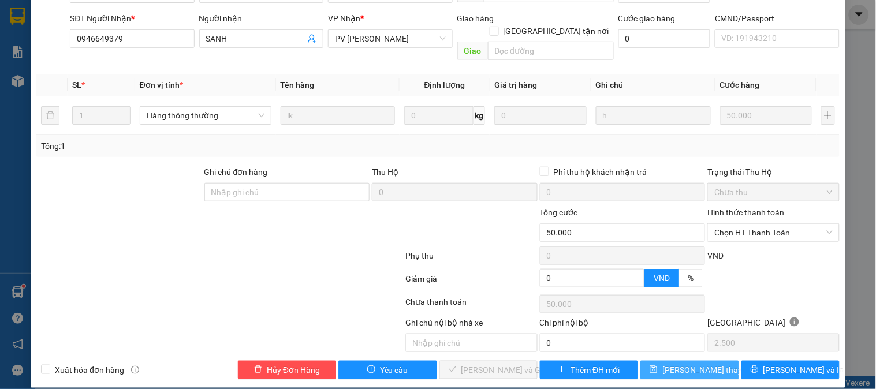
click at [657, 366] on icon "save" at bounding box center [654, 370] width 8 height 8
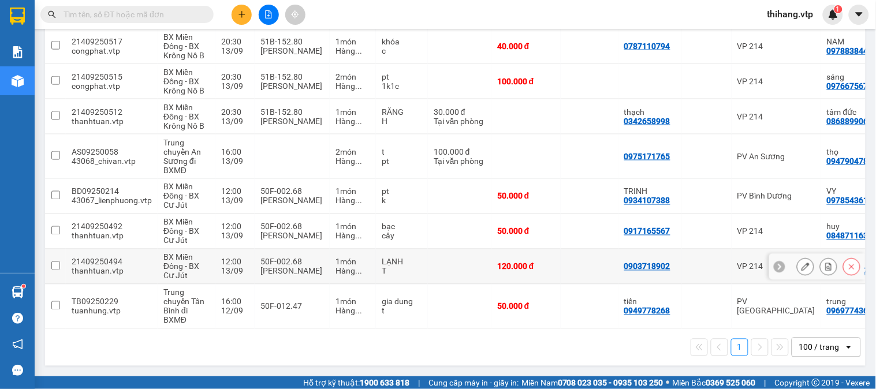
click at [57, 262] on input "checkbox" at bounding box center [55, 266] width 9 height 9
checkbox input "true"
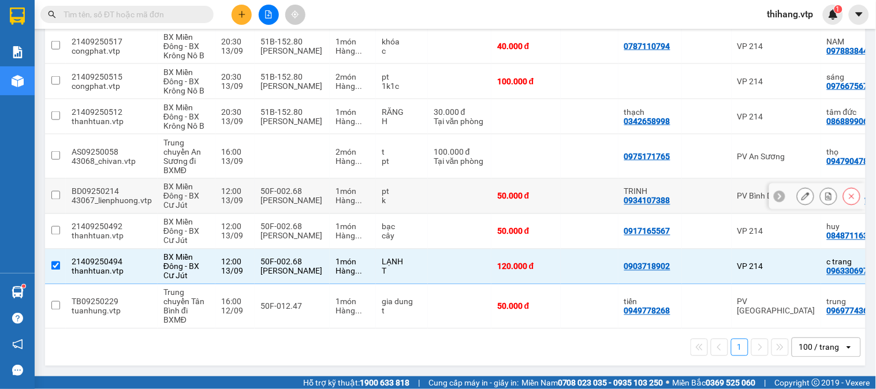
click at [53, 192] on input "checkbox" at bounding box center [55, 195] width 9 height 9
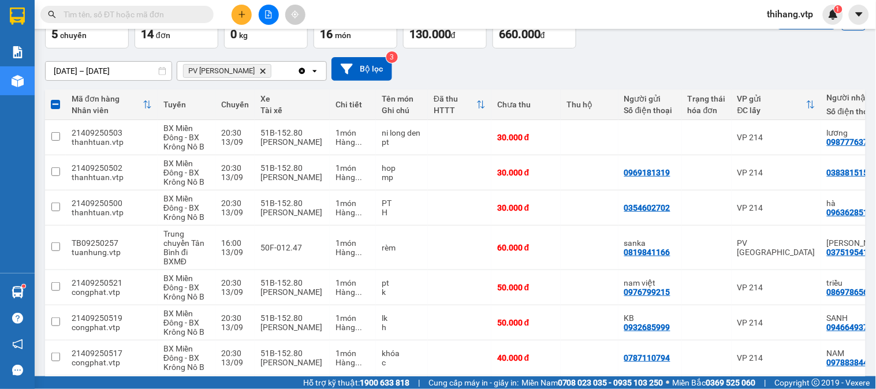
scroll to position [6, 0]
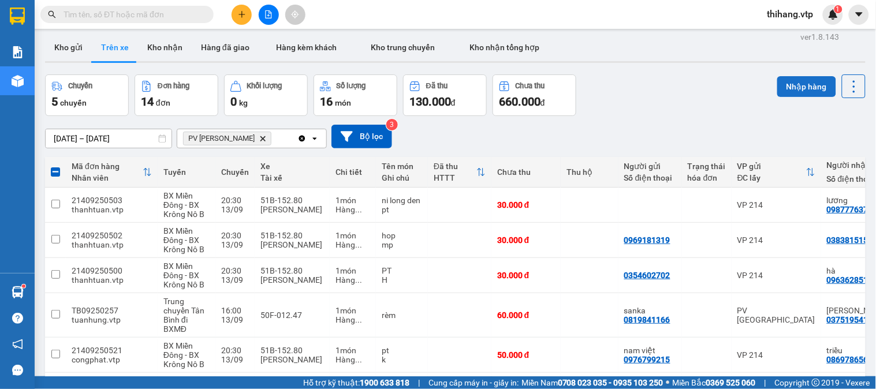
click at [801, 81] on button "Nhập hàng" at bounding box center [806, 86] width 59 height 21
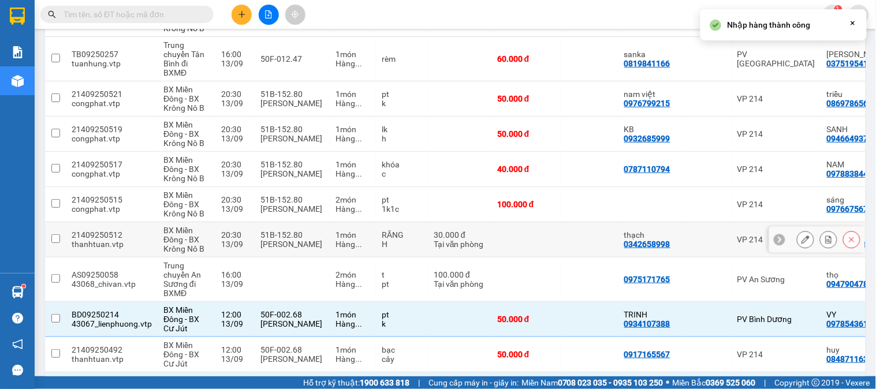
checkbox input "false"
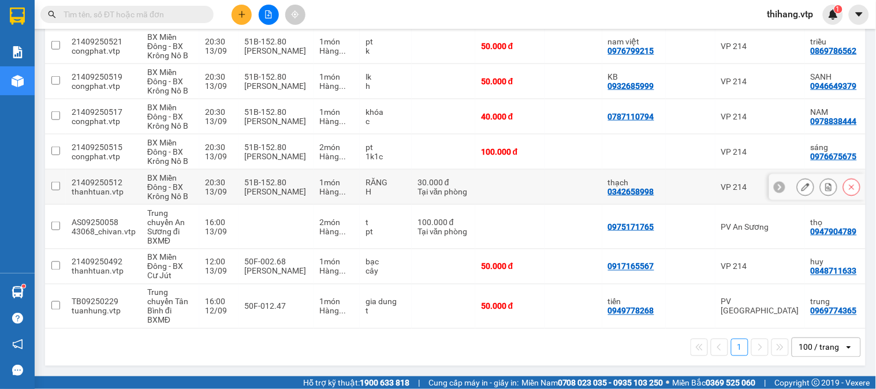
scroll to position [320, 0]
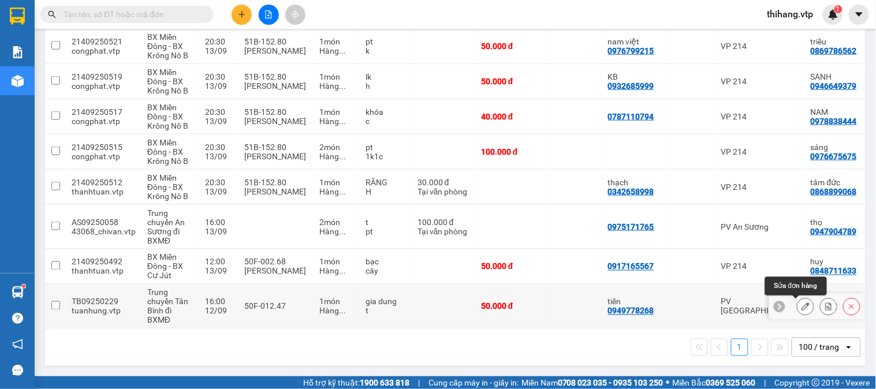
click at [802, 303] on icon at bounding box center [806, 307] width 8 height 8
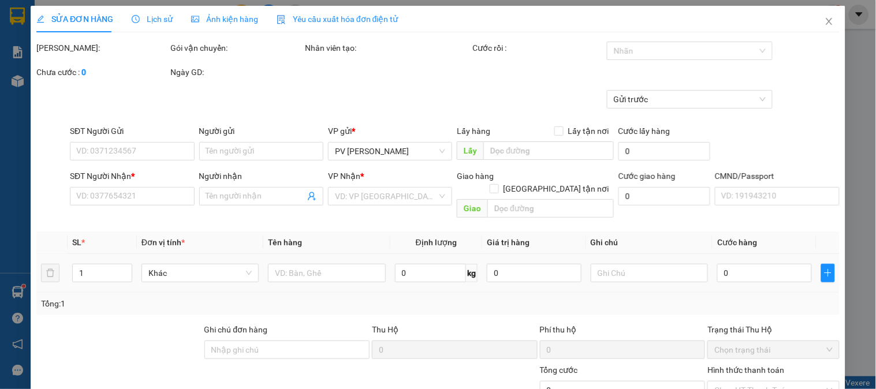
type input "0949778268"
type input "tiến"
type input "0969774365"
type input "trung"
type input "[PERSON_NAME] ( đi tài sáng"
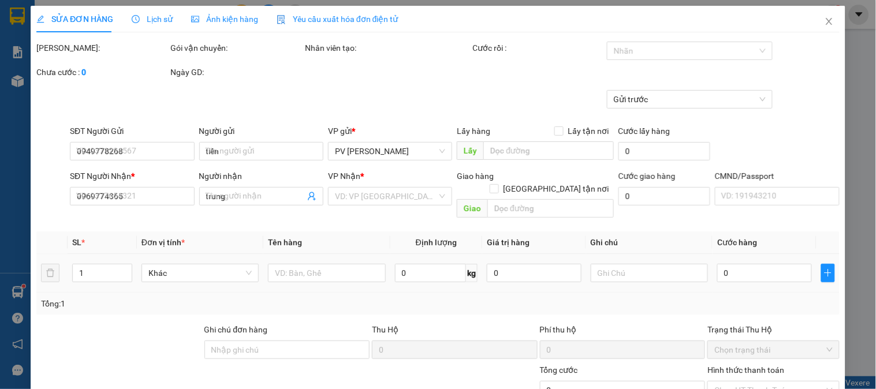
type input "50.000"
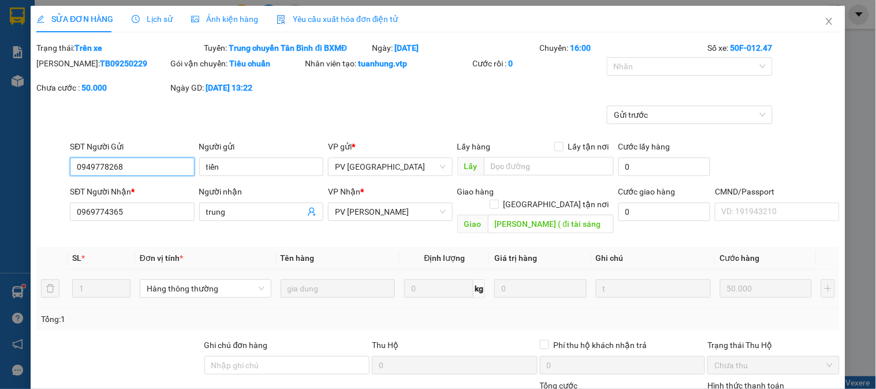
type input "2.500"
click at [380, 168] on span "PV [GEOGRAPHIC_DATA]" at bounding box center [390, 166] width 110 height 17
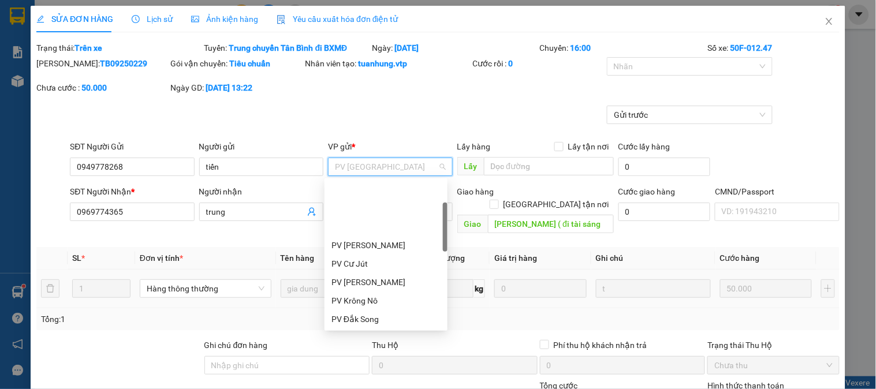
scroll to position [73, 0]
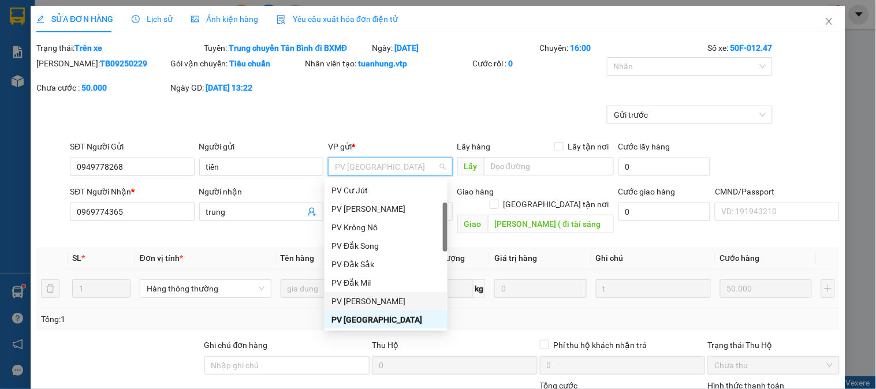
click at [361, 302] on div "PV [PERSON_NAME]" at bounding box center [386, 301] width 109 height 13
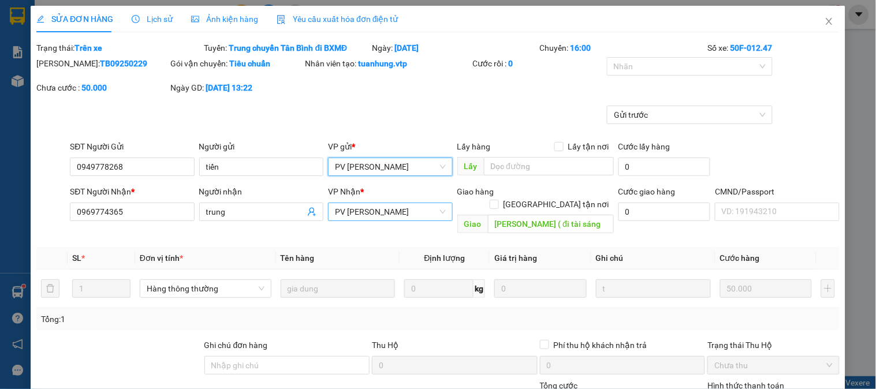
click at [388, 214] on span "PV [PERSON_NAME]" at bounding box center [390, 211] width 110 height 17
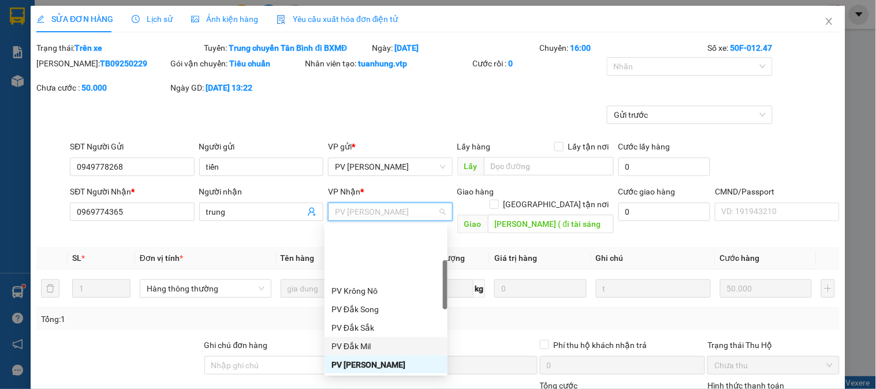
scroll to position [119, 0]
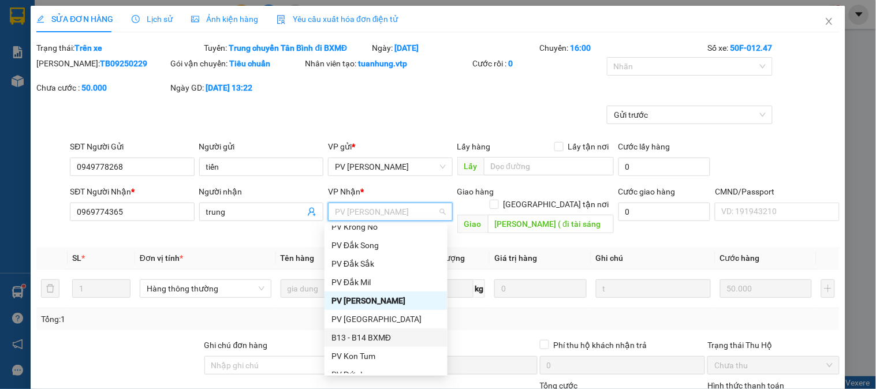
click at [360, 335] on div "B13 - B14 BXMĐ" at bounding box center [386, 338] width 109 height 13
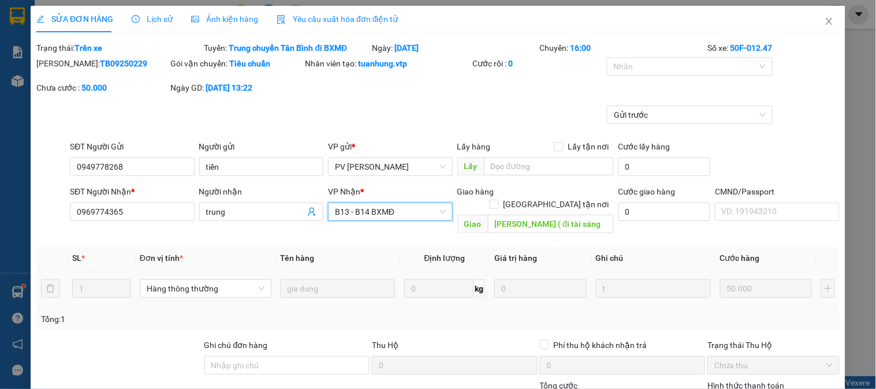
scroll to position [173, 0]
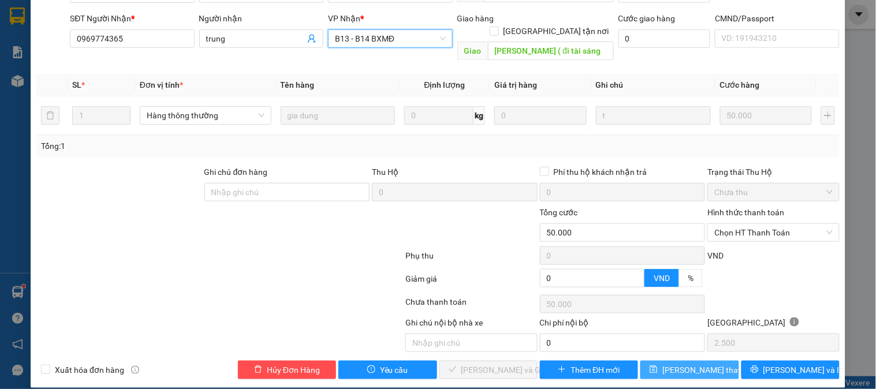
click at [680, 364] on span "[PERSON_NAME] thay đổi" at bounding box center [709, 370] width 92 height 13
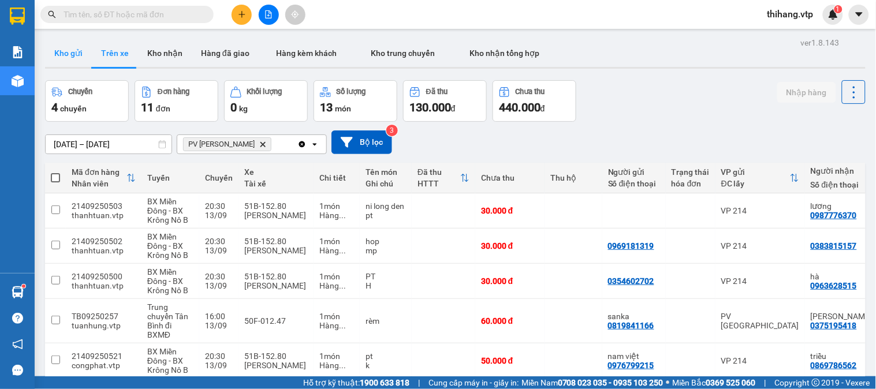
click at [66, 53] on button "Kho gửi" at bounding box center [68, 53] width 47 height 28
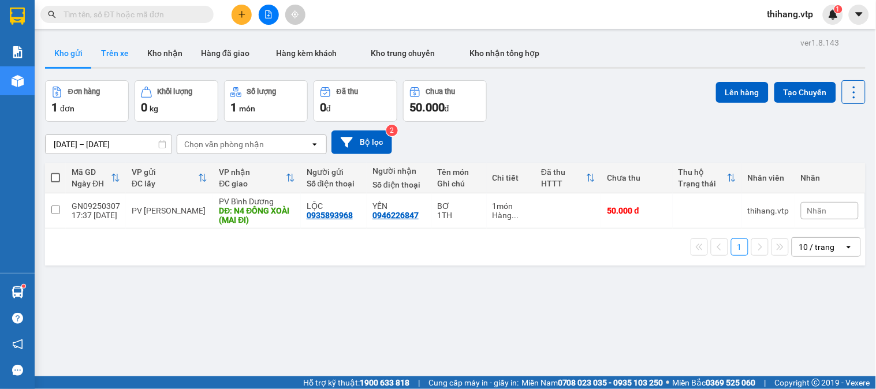
click at [116, 54] on button "Trên xe" at bounding box center [115, 53] width 46 height 28
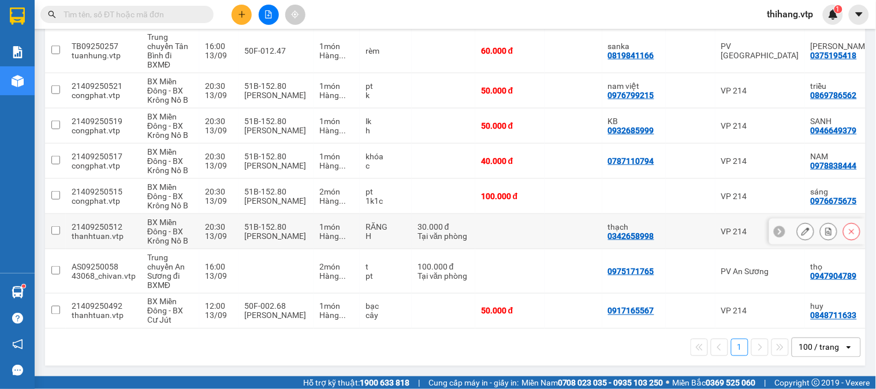
scroll to position [276, 0]
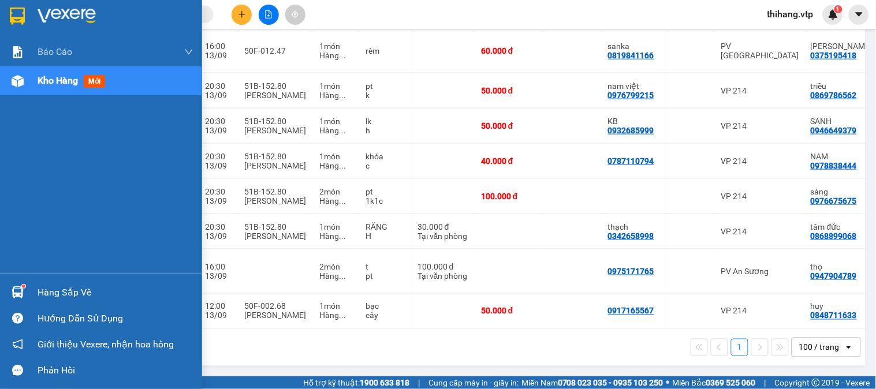
click at [68, 290] on div "Hàng sắp về" at bounding box center [116, 292] width 156 height 17
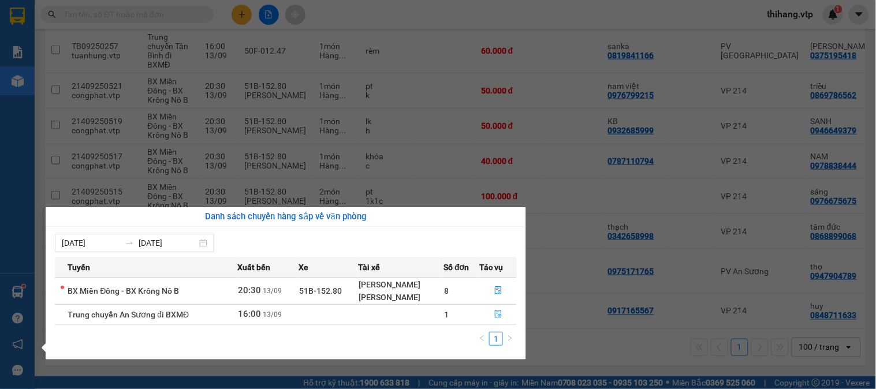
click at [533, 364] on section "Kết quả tìm kiếm ( 0 ) Bộ lọc No Data thihang.vtp 1 Báo cáo BC giao hàng (nhà x…" at bounding box center [438, 194] width 876 height 389
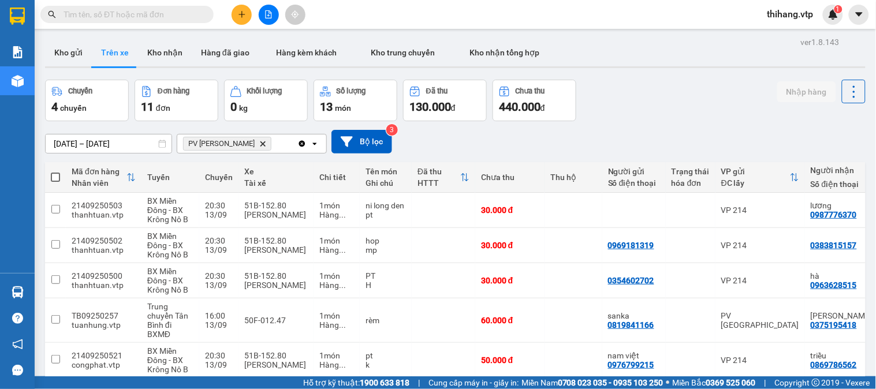
scroll to position [0, 0]
click at [118, 13] on input "text" at bounding box center [132, 14] width 136 height 13
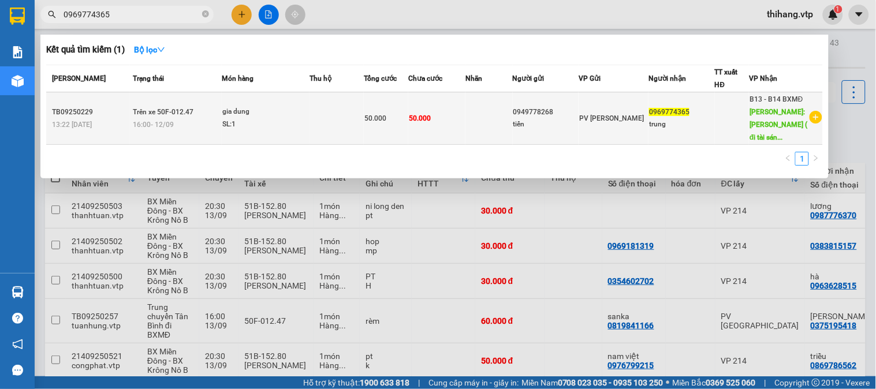
type input "0969774365"
click at [672, 114] on span "0969774365" at bounding box center [669, 112] width 40 height 8
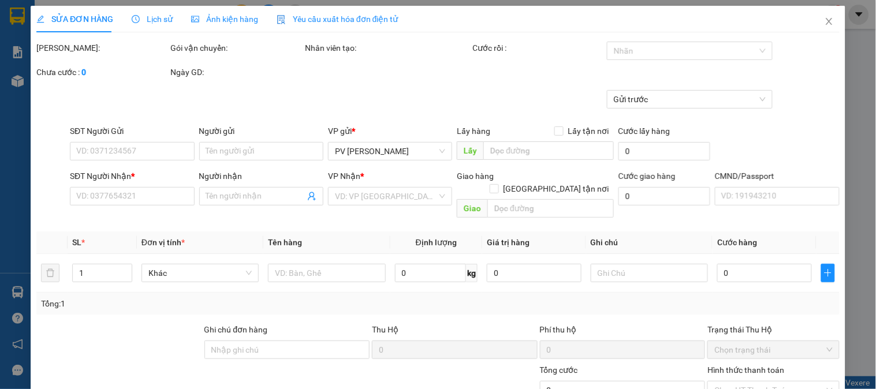
type input "0949778268"
type input "tiến"
type input "0969774365"
type input "trung"
type input "[PERSON_NAME] ( đi tài sáng"
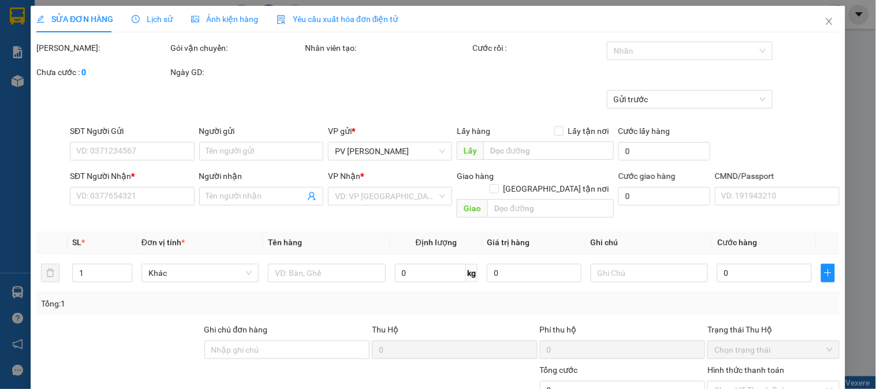
type input "50.000"
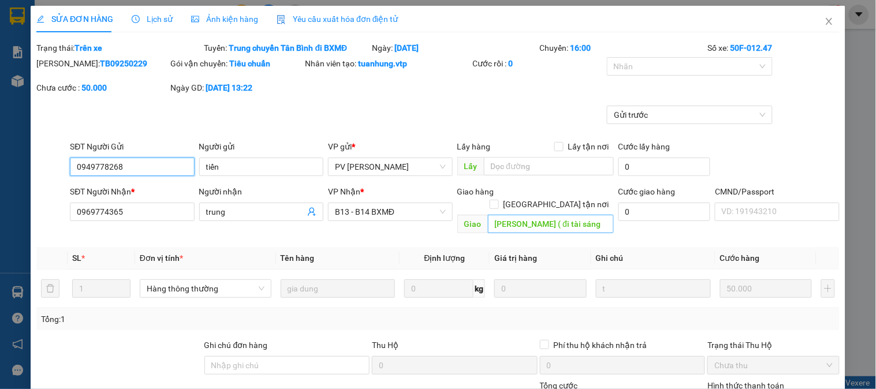
type input "2.500"
click at [826, 19] on icon "close" at bounding box center [829, 21] width 6 height 7
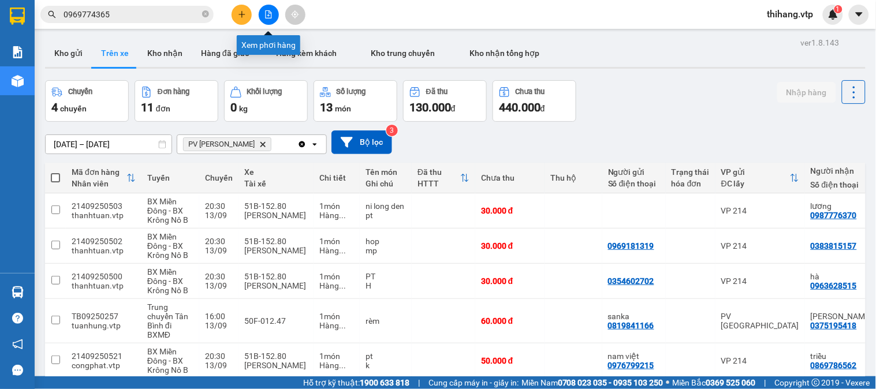
click at [268, 16] on icon "file-add" at bounding box center [269, 14] width 8 height 8
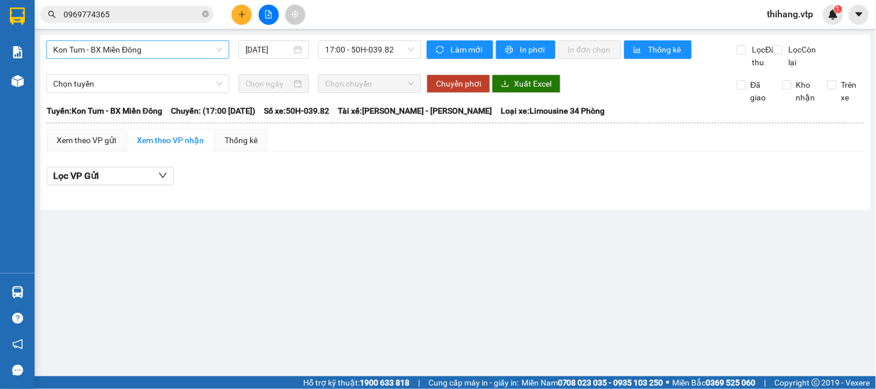
click at [169, 54] on span "Kon Tum - BX Miền Đông" at bounding box center [137, 49] width 169 height 17
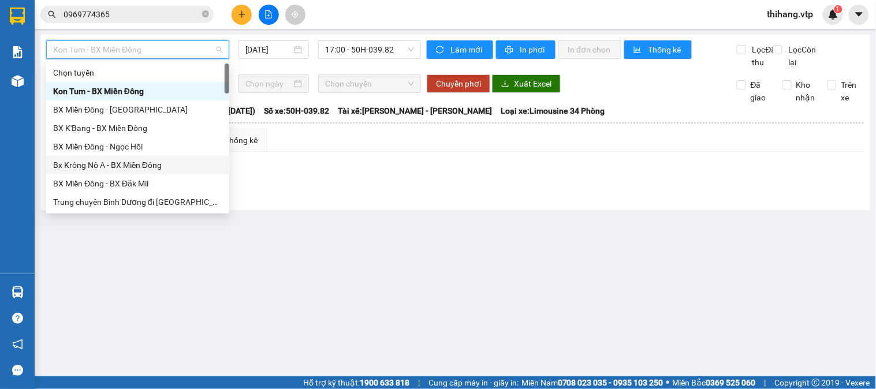
scroll to position [128, 0]
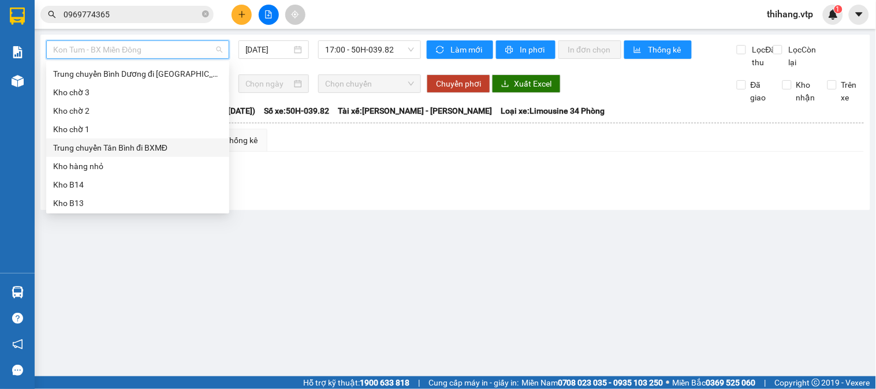
click at [142, 148] on div "Trung chuyển Tân Bình đi BXMĐ" at bounding box center [137, 148] width 169 height 13
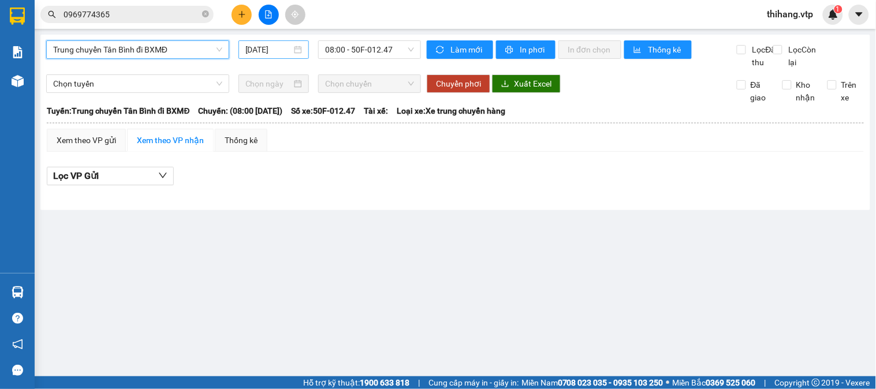
click at [289, 50] on input "[DATE]" at bounding box center [268, 49] width 47 height 13
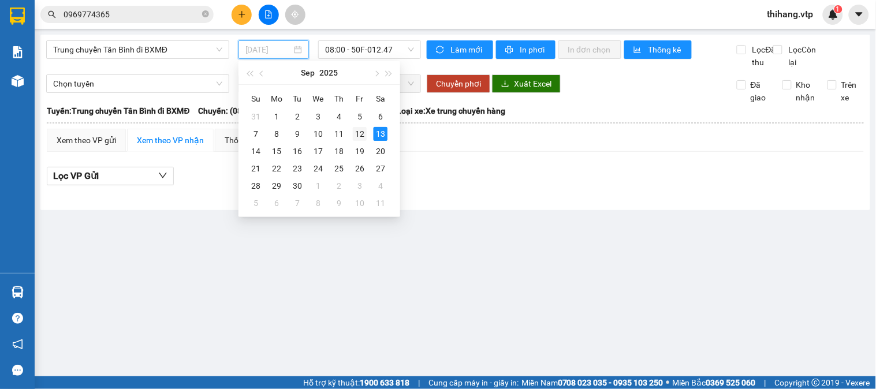
click at [355, 132] on div "12" at bounding box center [360, 134] width 14 height 14
type input "[DATE]"
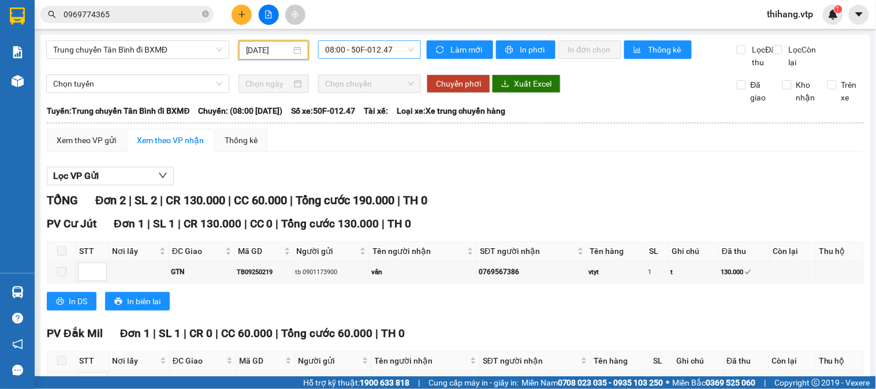
click at [399, 50] on span "08:00 - 50F-012.47" at bounding box center [369, 49] width 89 height 17
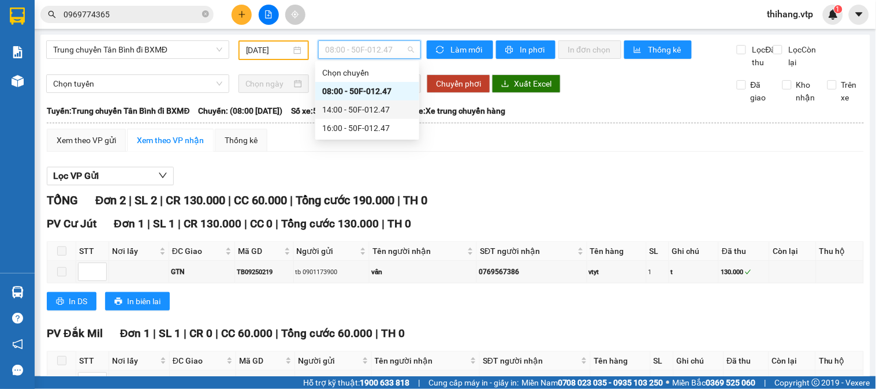
click at [371, 110] on div "14:00 - 50F-012.47" at bounding box center [367, 109] width 90 height 13
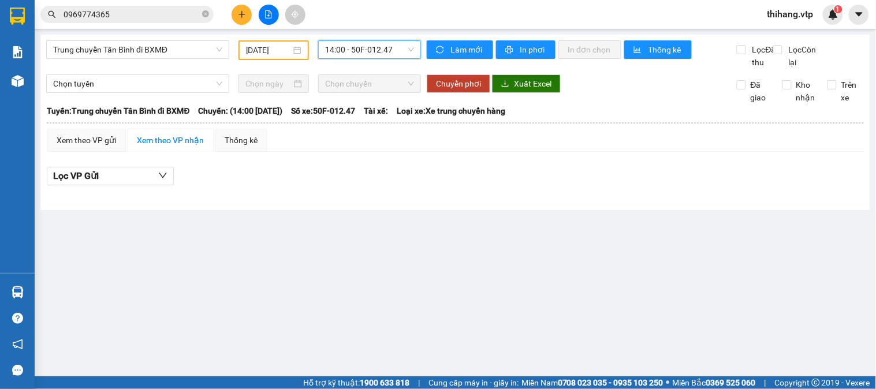
click at [400, 48] on span "14:00 - 50F-012.47" at bounding box center [369, 49] width 89 height 17
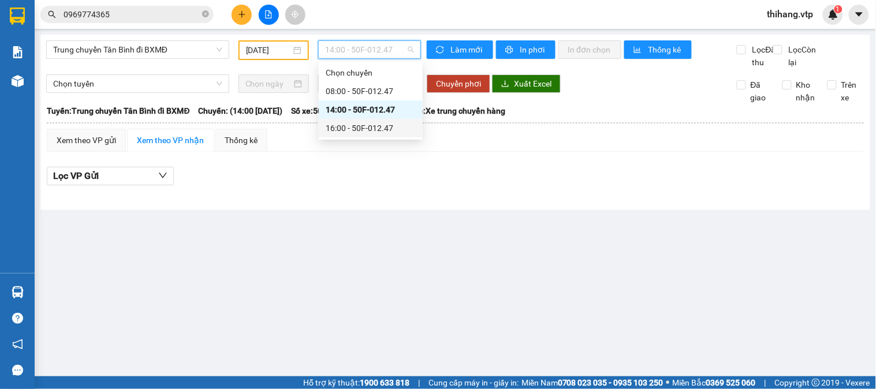
click at [378, 129] on div "16:00 - 50F-012.47" at bounding box center [371, 128] width 90 height 13
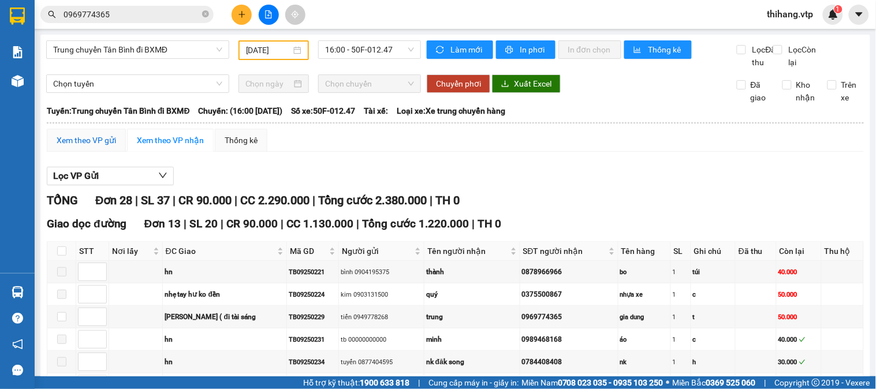
click at [88, 147] on div "Xem theo VP gửi" at bounding box center [86, 140] width 59 height 13
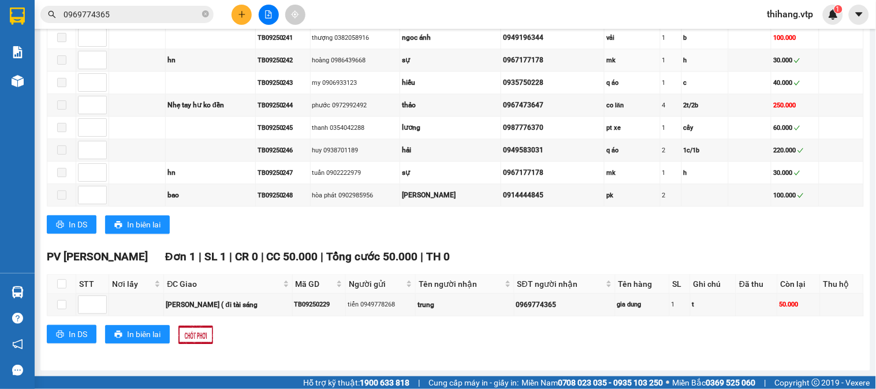
scroll to position [682, 0]
click at [64, 285] on input "checkbox" at bounding box center [61, 284] width 9 height 9
checkbox input "true"
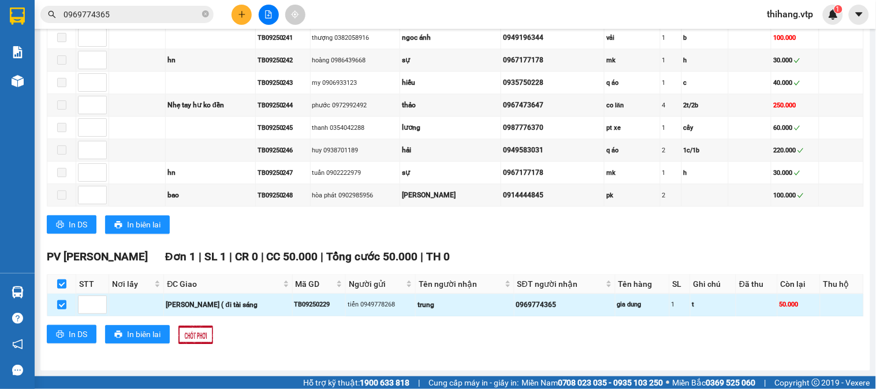
click at [418, 302] on div "trung" at bounding box center [465, 305] width 95 height 11
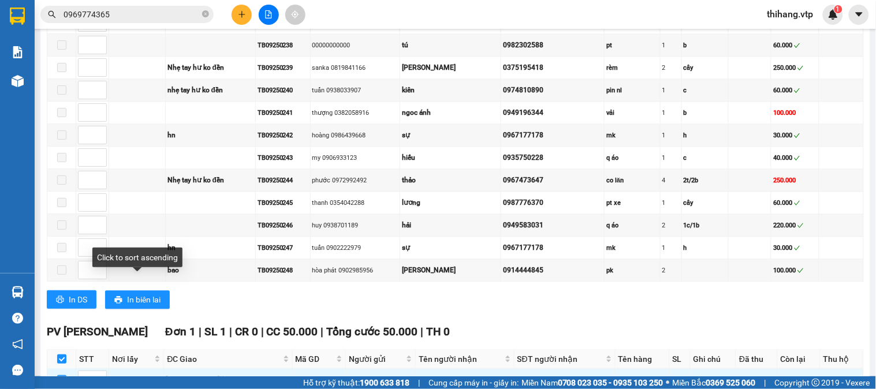
scroll to position [489, 0]
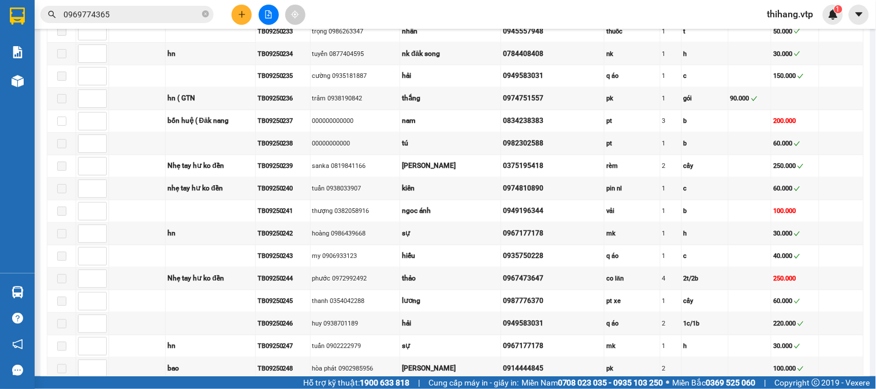
click at [133, 18] on input "0969774365" at bounding box center [132, 14] width 136 height 13
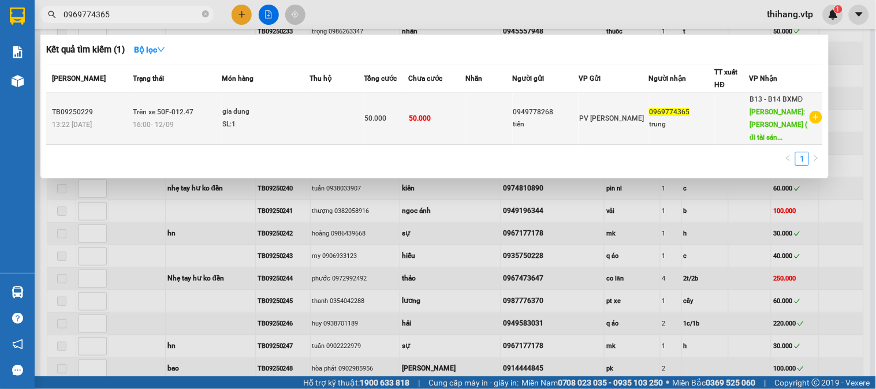
click at [765, 103] on span "B13 - B14 BXMĐ" at bounding box center [777, 99] width 54 height 8
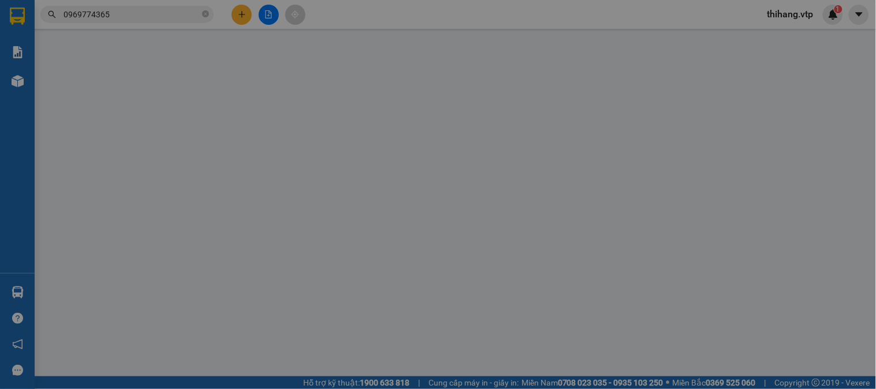
type input "0949778268"
type input "tiến"
type input "0969774365"
type input "trung"
type input "[PERSON_NAME] ( đi tài sáng"
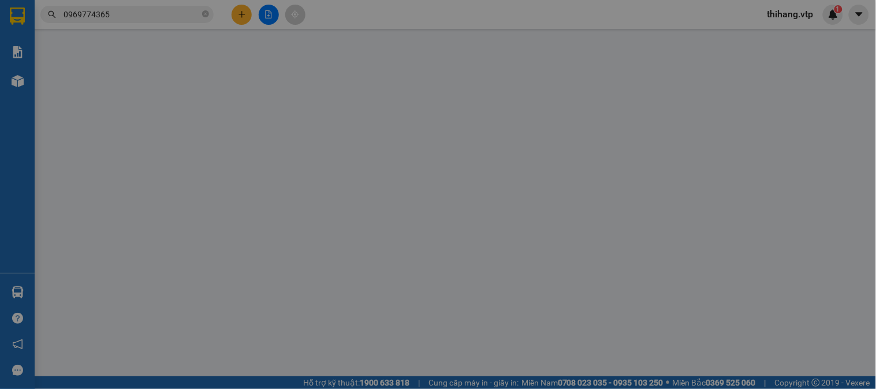
type input "50.000"
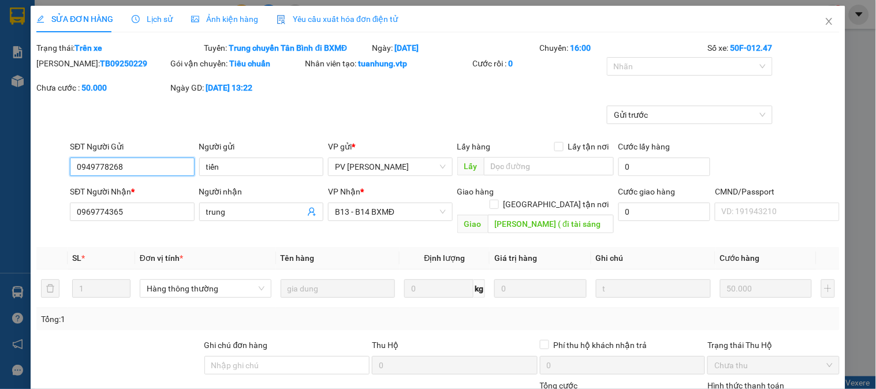
type input "2.500"
click at [393, 165] on span "PV [PERSON_NAME]" at bounding box center [390, 166] width 110 height 17
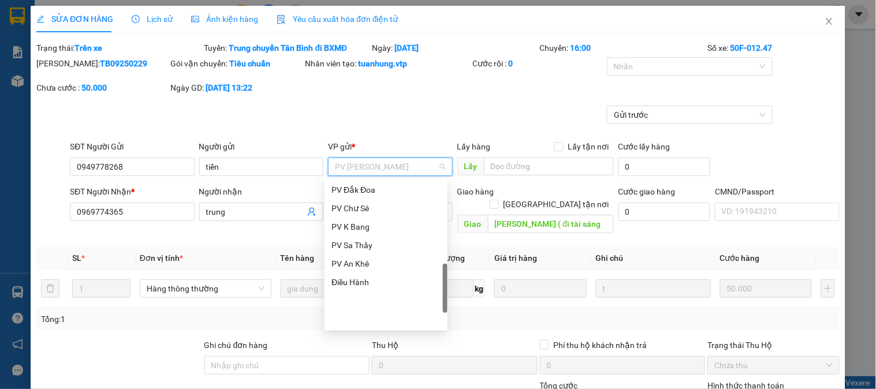
scroll to position [343, 0]
type input "t"
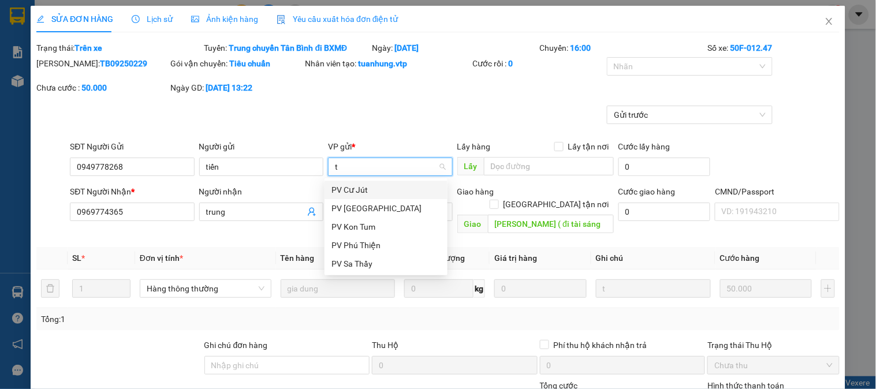
scroll to position [0, 0]
click at [359, 210] on div "PV [GEOGRAPHIC_DATA]" at bounding box center [386, 208] width 109 height 13
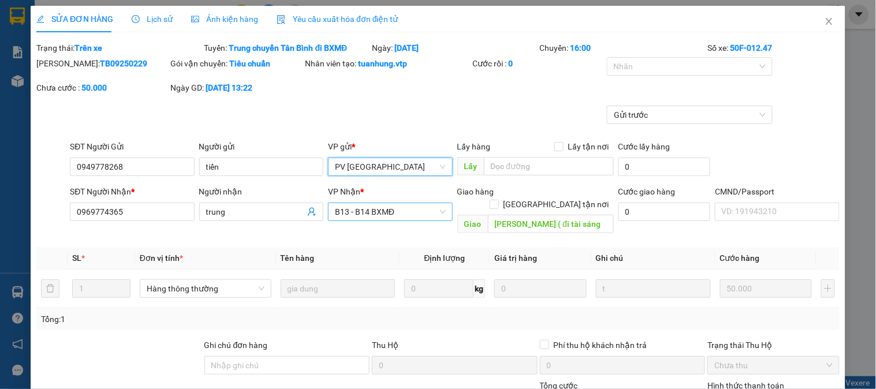
click at [407, 213] on span "B13 - B14 BXMĐ" at bounding box center [390, 211] width 110 height 17
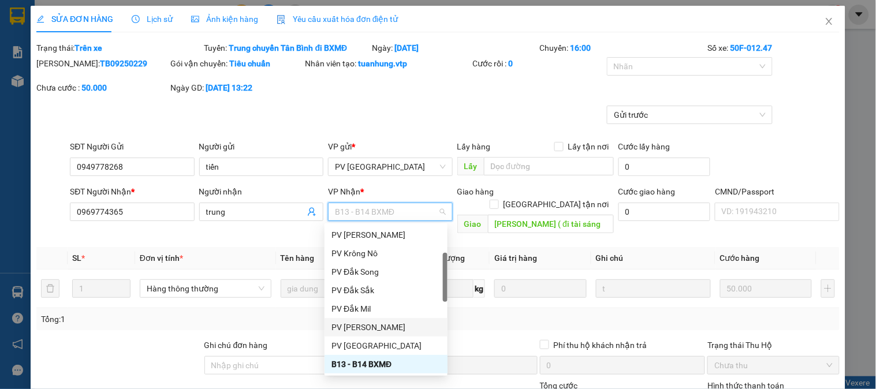
click at [360, 323] on div "PV [PERSON_NAME]" at bounding box center [386, 327] width 109 height 13
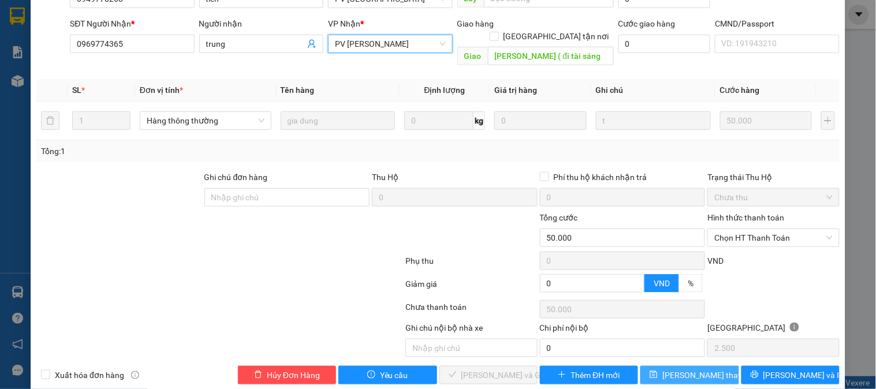
scroll to position [173, 0]
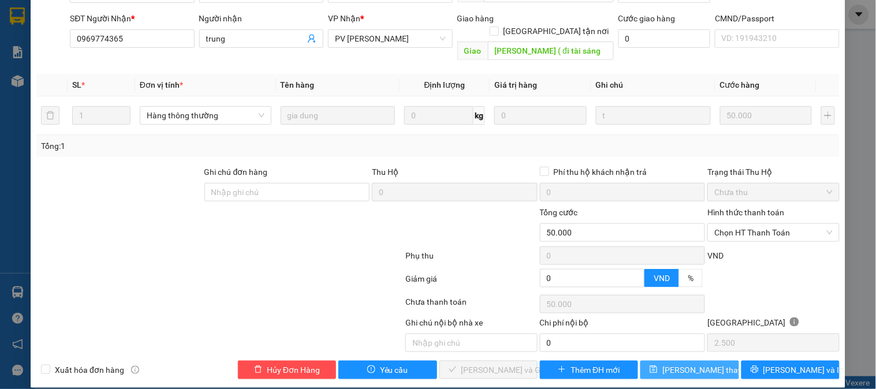
click at [668, 364] on span "[PERSON_NAME] thay đổi" at bounding box center [709, 370] width 92 height 13
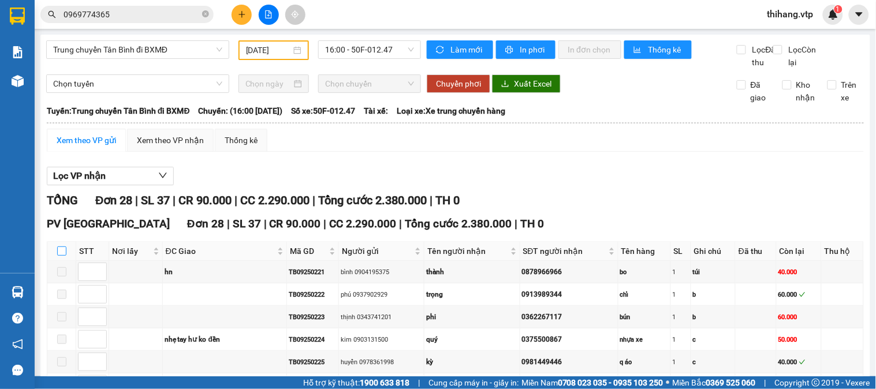
click at [59, 256] on input "checkbox" at bounding box center [61, 251] width 9 height 9
checkbox input "true"
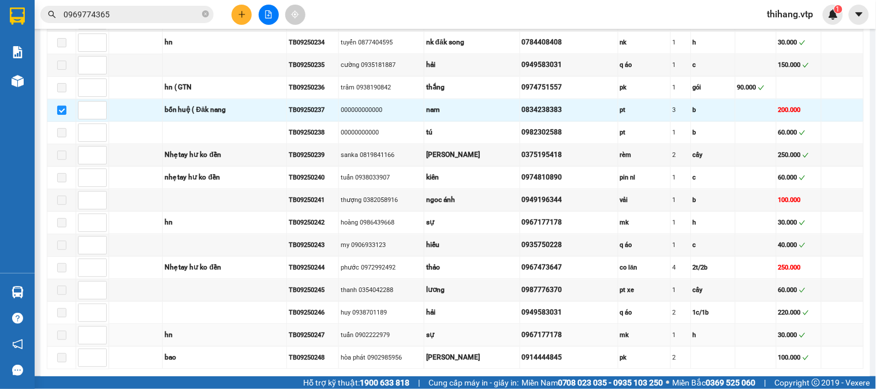
scroll to position [400, 0]
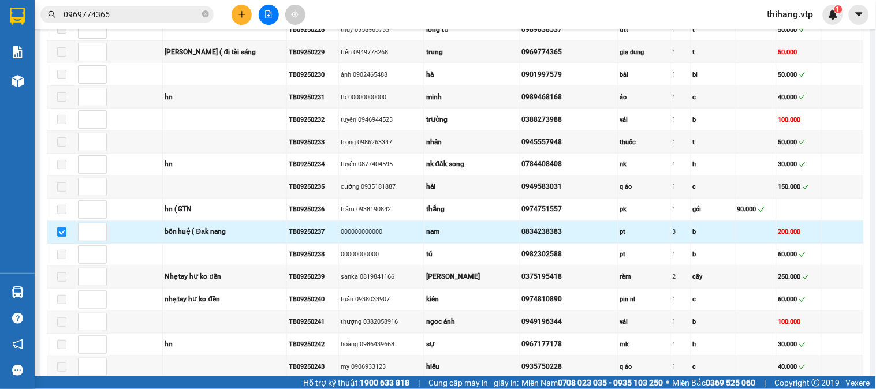
click at [64, 237] on input "checkbox" at bounding box center [61, 232] width 9 height 9
checkbox input "false"
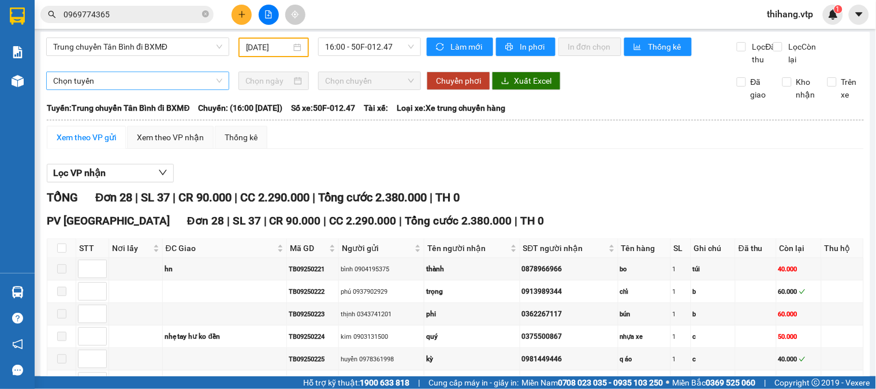
scroll to position [0, 0]
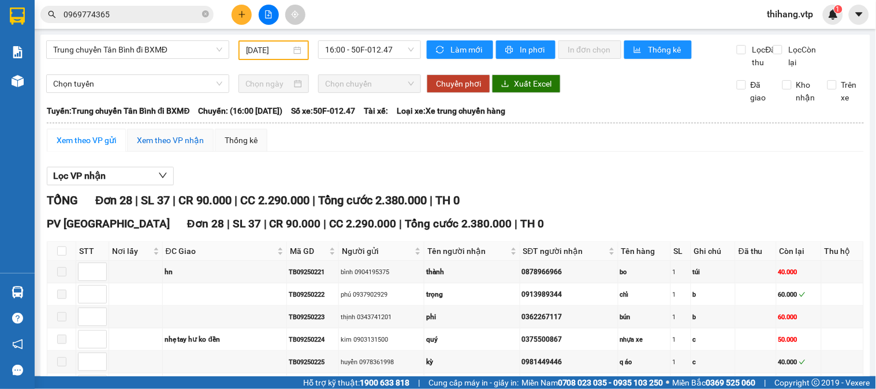
click at [146, 147] on div "Xem theo VP nhận" at bounding box center [170, 140] width 67 height 13
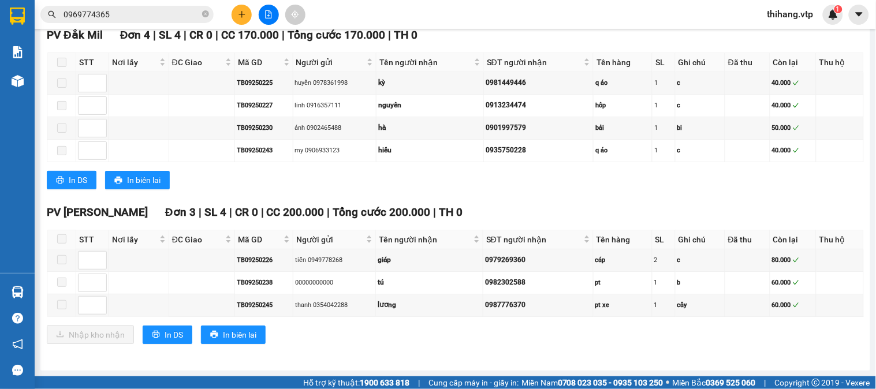
scroll to position [942, 0]
click at [64, 240] on span at bounding box center [61, 239] width 9 height 9
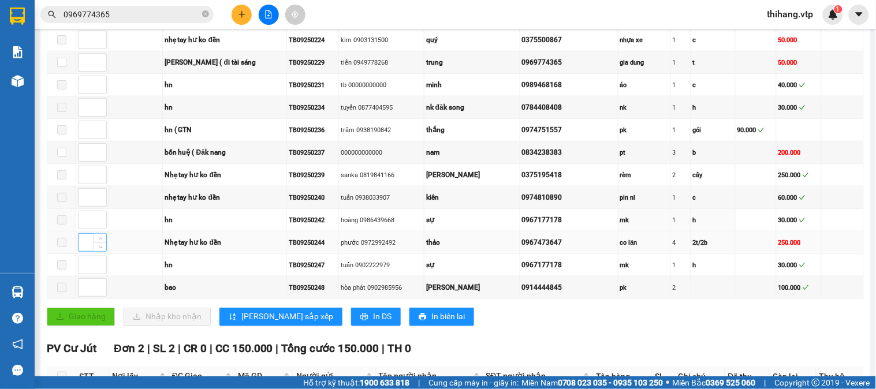
scroll to position [235, 0]
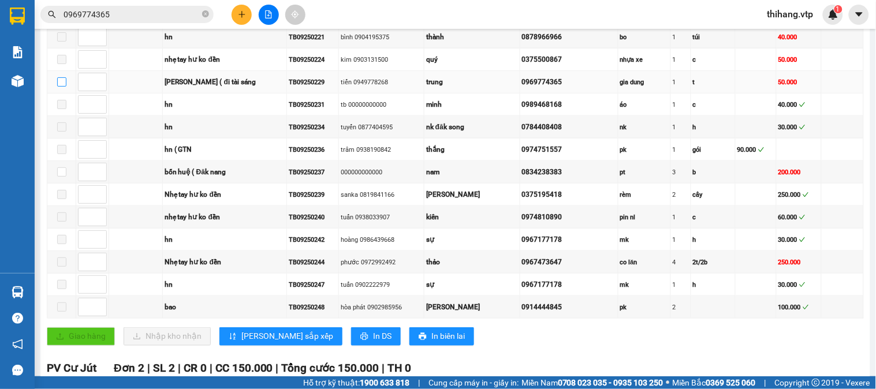
click at [62, 87] on input "checkbox" at bounding box center [61, 81] width 9 height 9
checkbox input "true"
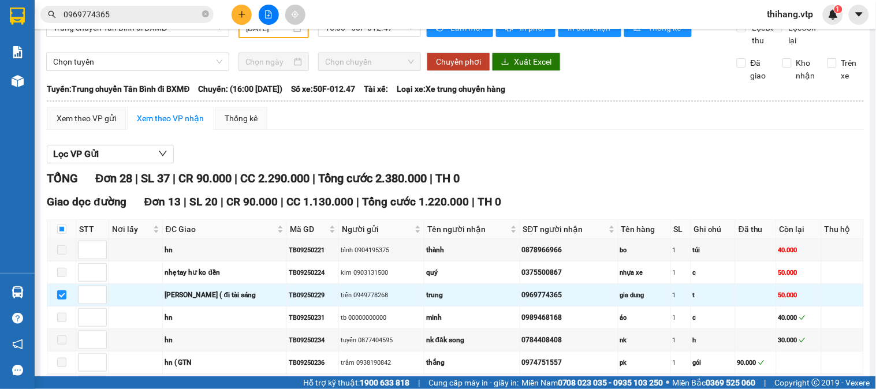
scroll to position [0, 0]
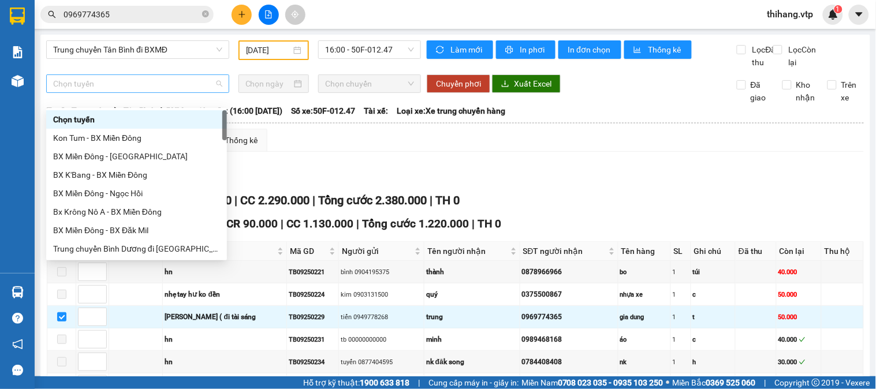
click at [148, 92] on span "Chọn tuyến" at bounding box center [137, 83] width 169 height 17
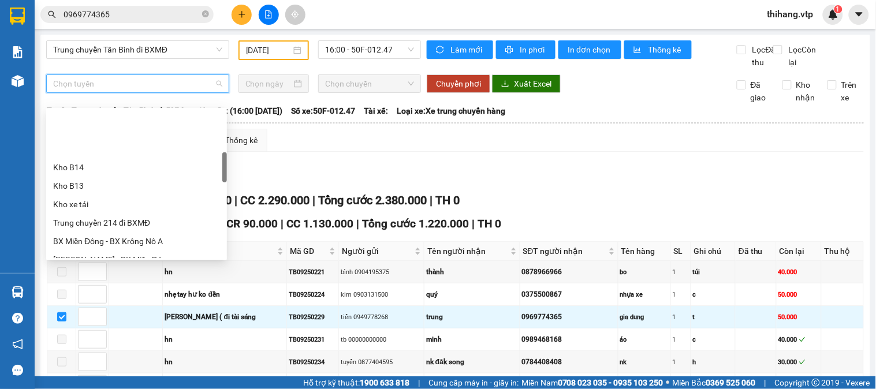
scroll to position [385, 0]
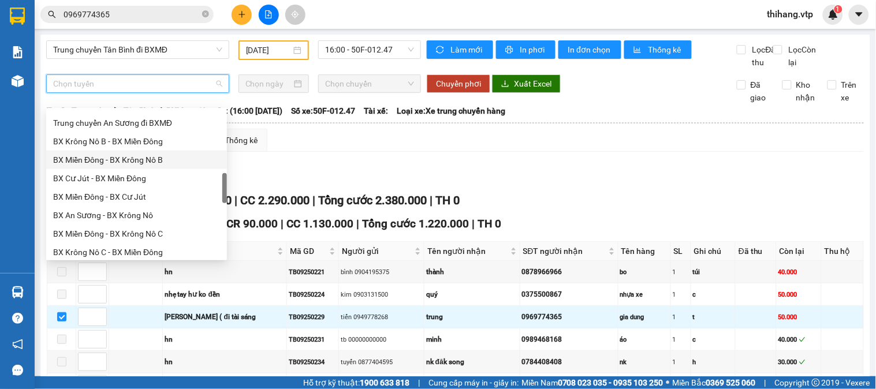
click at [142, 160] on div "BX Miền Đông - BX Krông Nô B" at bounding box center [136, 160] width 167 height 13
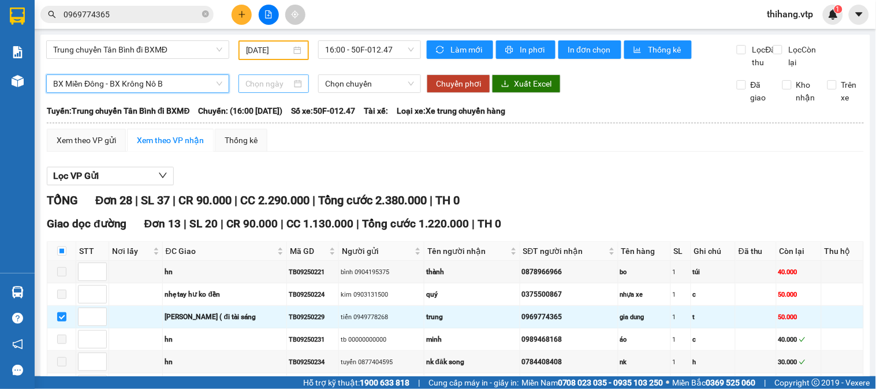
click at [272, 90] on input at bounding box center [268, 83] width 47 height 13
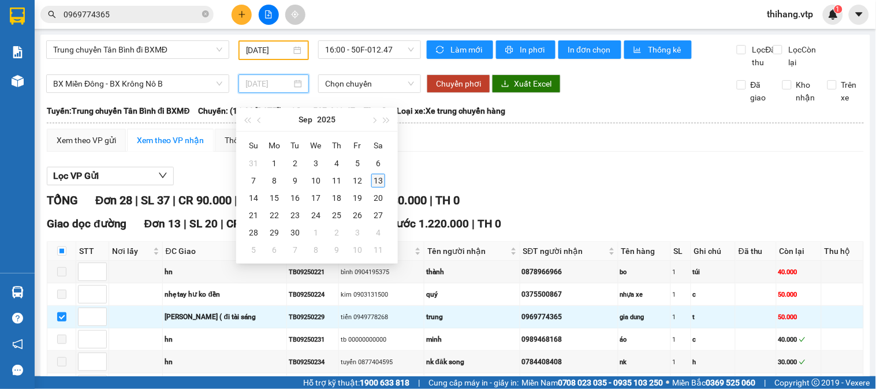
type input "[DATE]"
drag, startPoint x: 375, startPoint y: 178, endPoint x: 368, endPoint y: 108, distance: 70.3
click at [376, 177] on div "13" at bounding box center [378, 181] width 14 height 14
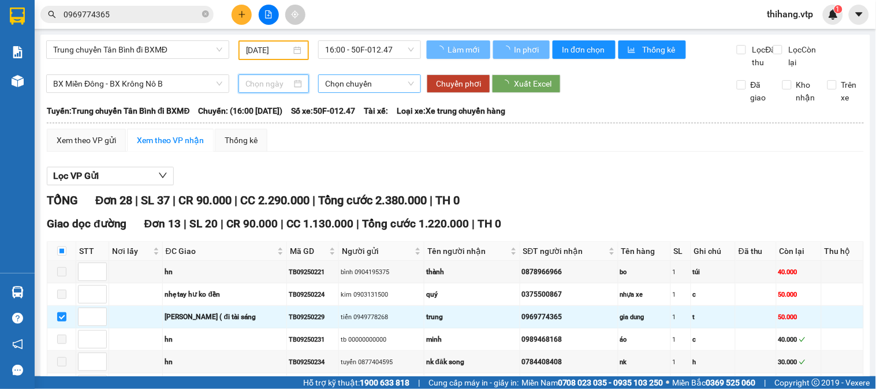
type input "[DATE]"
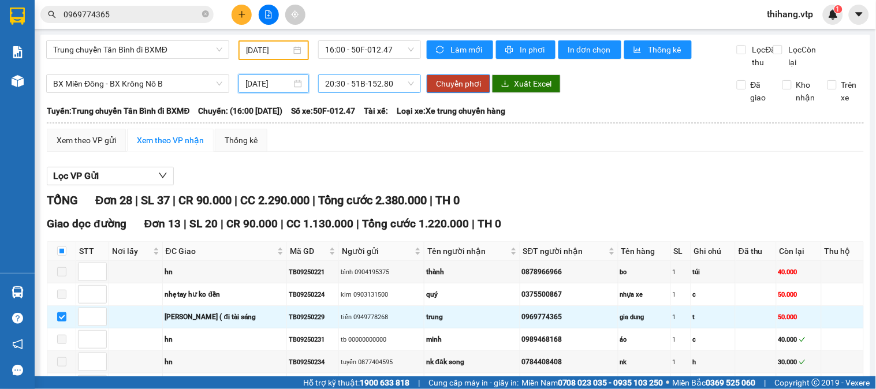
click at [367, 92] on span "20:30 - 51B-152.80" at bounding box center [369, 83] width 89 height 17
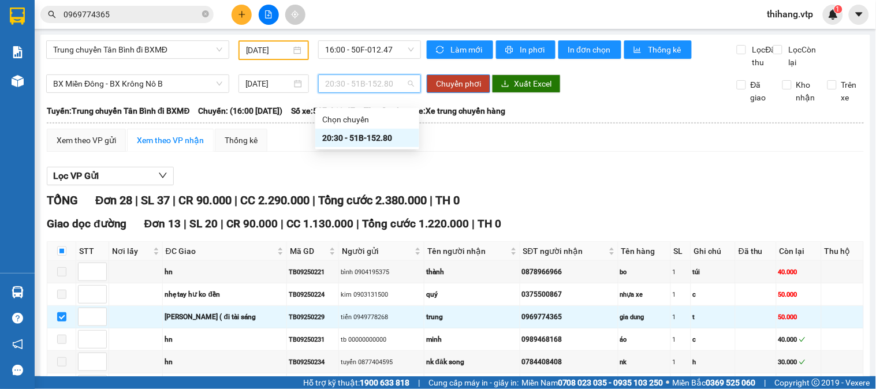
click at [374, 140] on div "20:30 - 51B-152.80" at bounding box center [367, 138] width 90 height 13
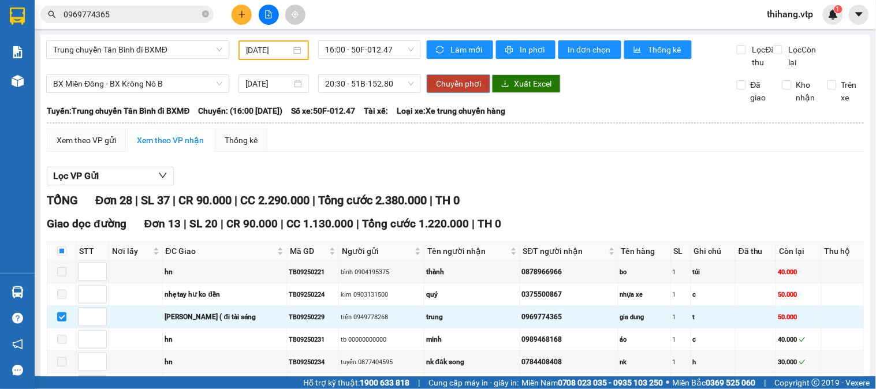
click at [445, 90] on span "Chuyển phơi" at bounding box center [458, 83] width 45 height 13
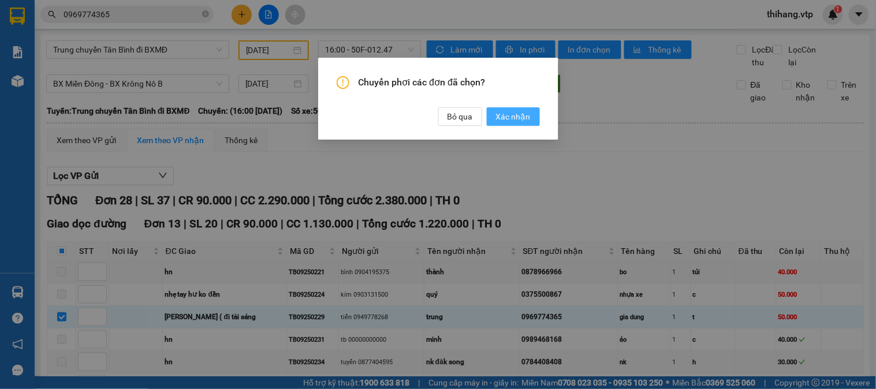
click at [503, 114] on span "Xác nhận" at bounding box center [513, 116] width 35 height 13
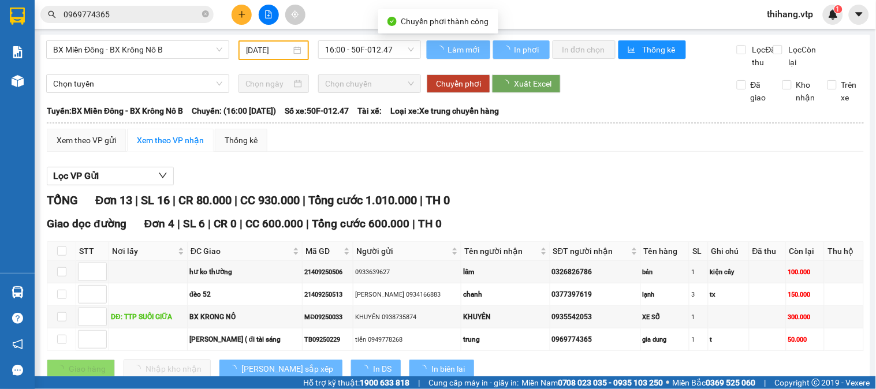
checkbox input "false"
type input "[DATE]"
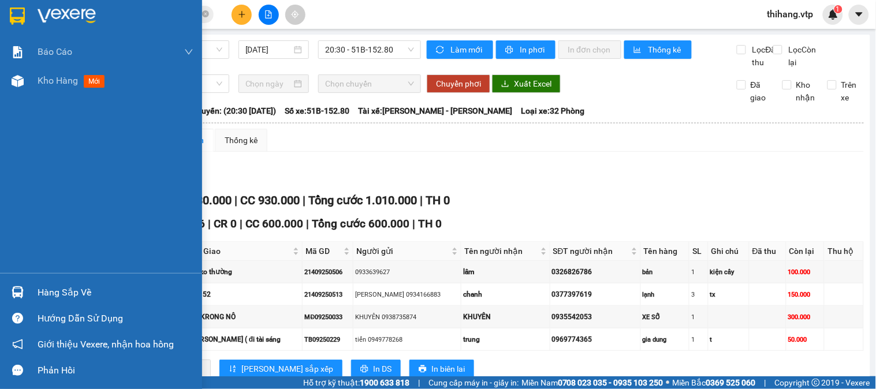
click at [50, 292] on div "Hàng sắp về" at bounding box center [116, 292] width 156 height 17
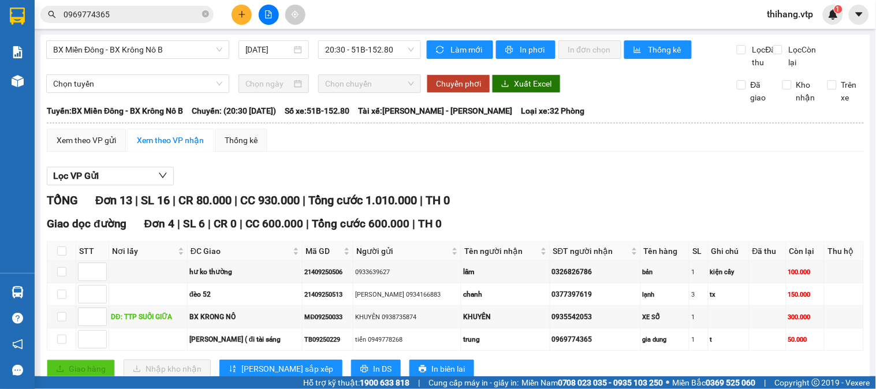
click at [615, 174] on section "Kết quả tìm kiếm ( 1 ) Bộ lọc Mã ĐH Trạng thái Món hàng Thu hộ Tổng cước Chưa c…" at bounding box center [438, 194] width 876 height 389
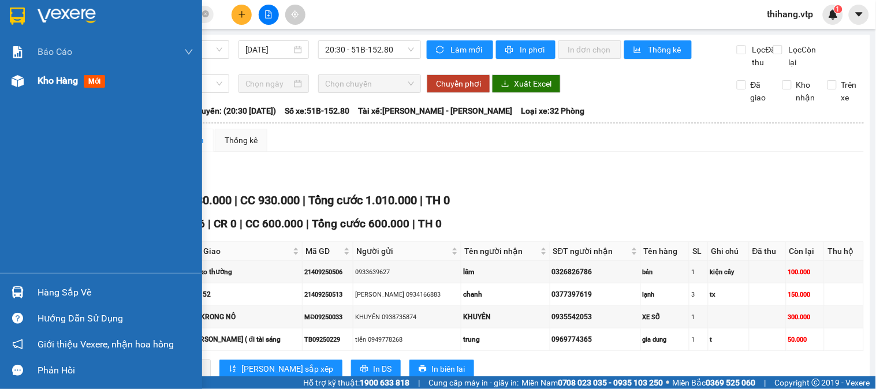
click at [55, 80] on span "Kho hàng" at bounding box center [58, 80] width 40 height 11
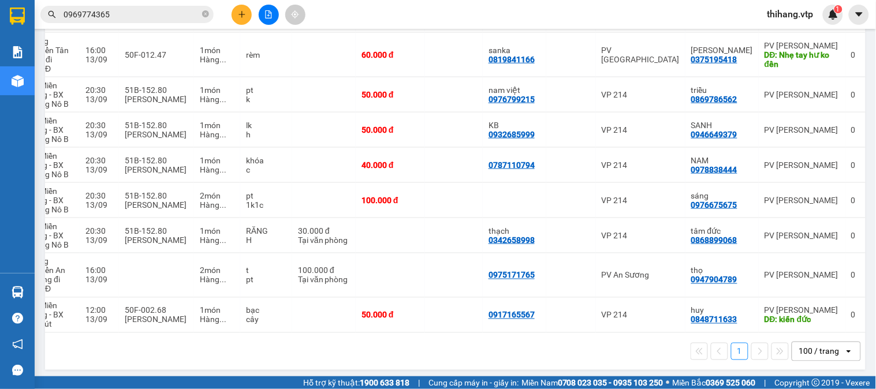
scroll to position [0, 133]
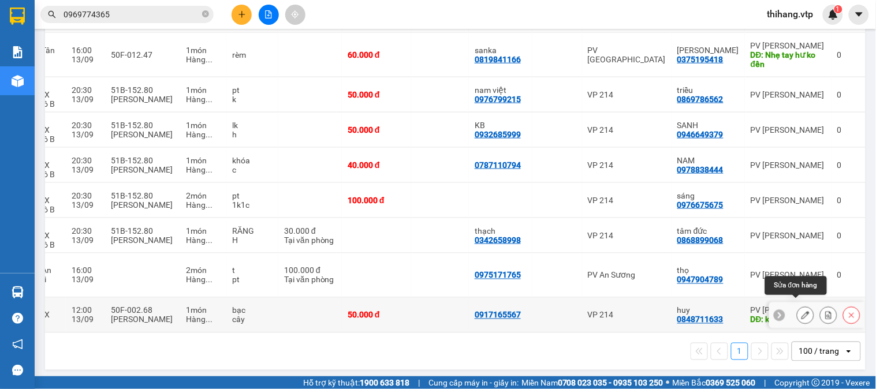
click at [802, 311] on icon at bounding box center [806, 315] width 8 height 8
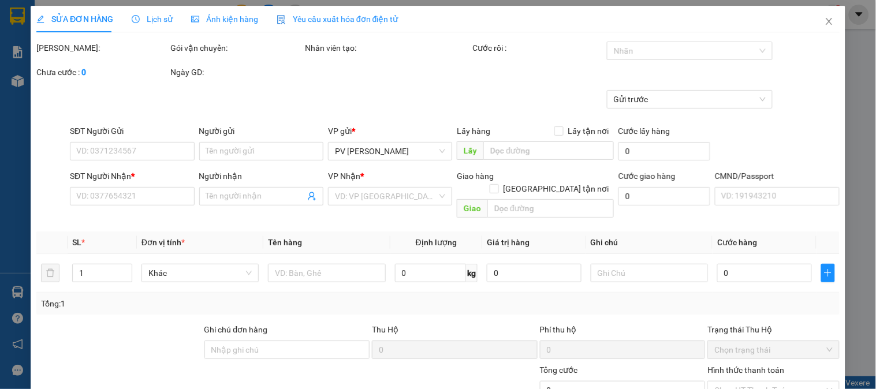
type input "0917165567"
type input "0848711633"
type input "huy"
type input "kiến đức"
type input "50.000"
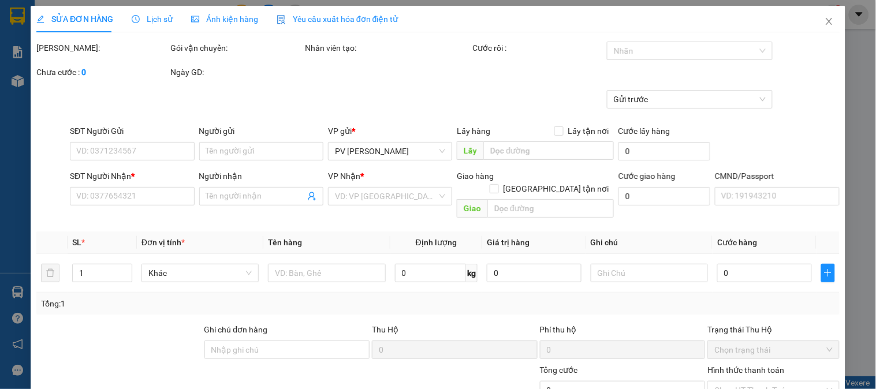
type input "50.000"
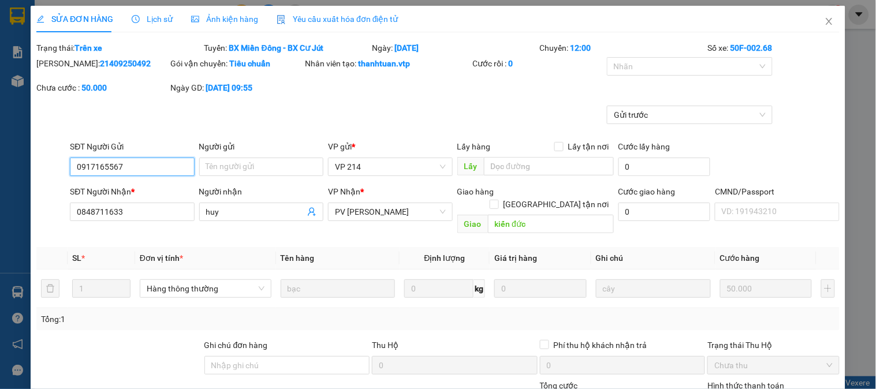
type input "2.500"
click at [655, 52] on div "Chuyến: 12:00" at bounding box center [623, 48] width 168 height 13
click at [649, 64] on div at bounding box center [684, 66] width 148 height 14
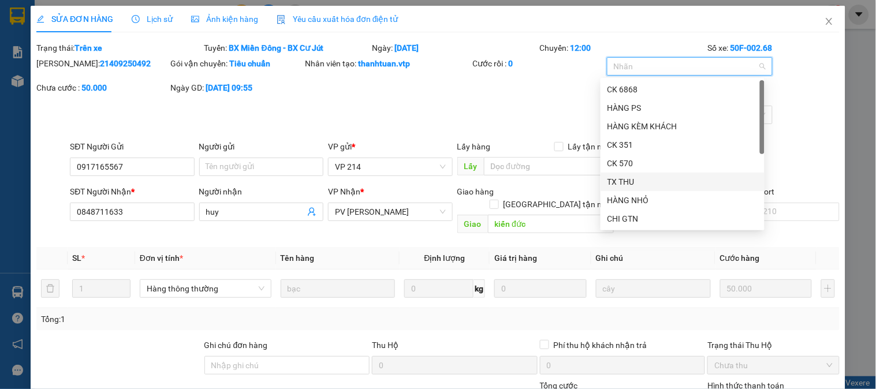
click at [626, 180] on div "TX THU" at bounding box center [683, 182] width 150 height 13
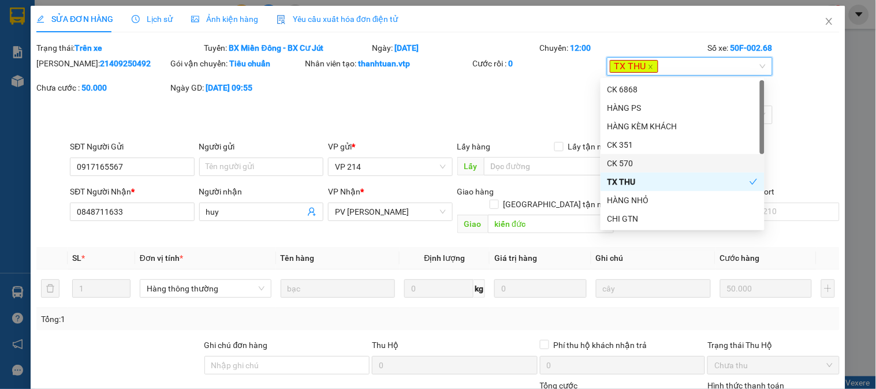
click at [474, 97] on div "[PERSON_NAME]: 21409250492 Gói vận chuyển: Tiêu chuẩn Nhân viên tạo: thanhtuan.…" at bounding box center [438, 81] width 806 height 49
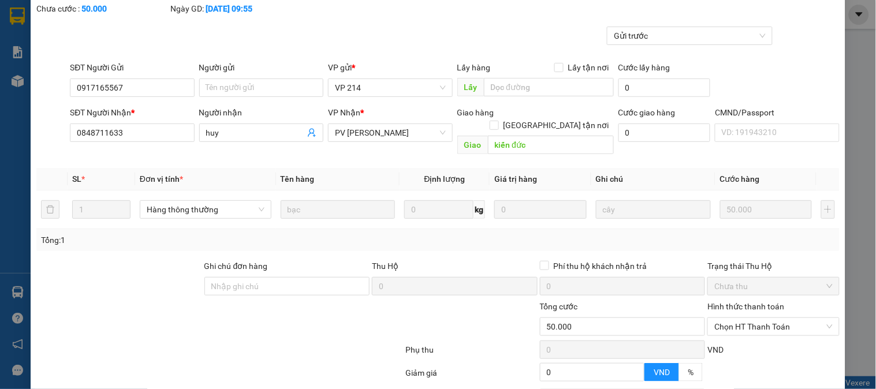
scroll to position [173, 0]
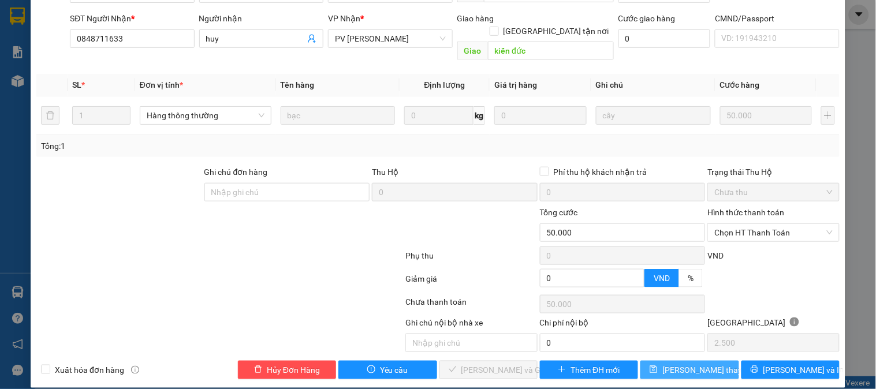
click at [698, 364] on span "[PERSON_NAME] thay đổi" at bounding box center [709, 370] width 92 height 13
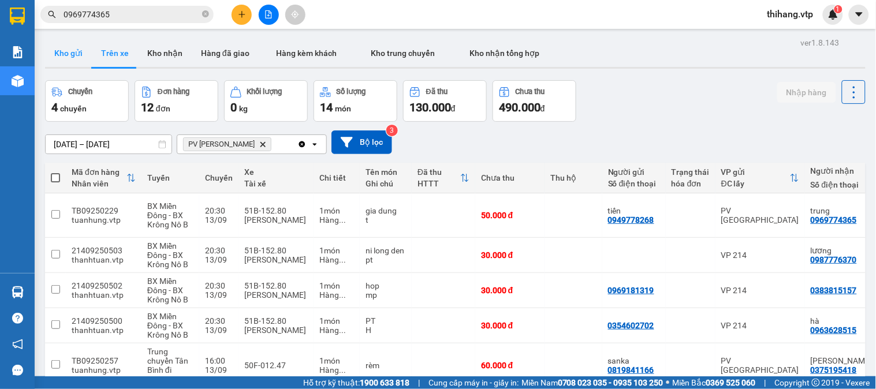
click at [72, 57] on button "Kho gửi" at bounding box center [68, 53] width 47 height 28
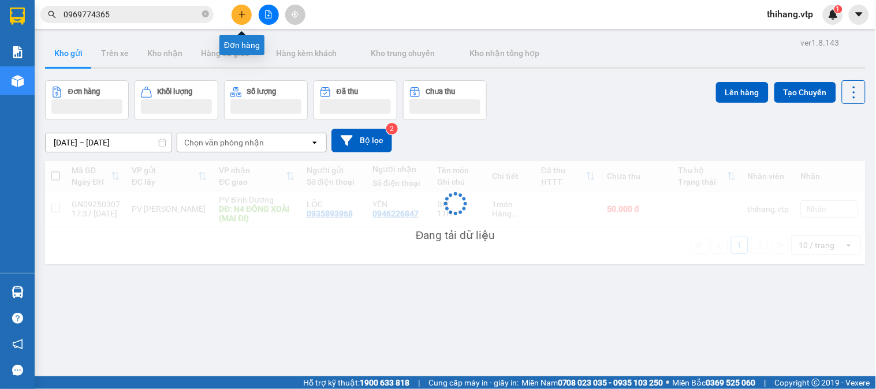
click at [240, 18] on button at bounding box center [242, 15] width 20 height 20
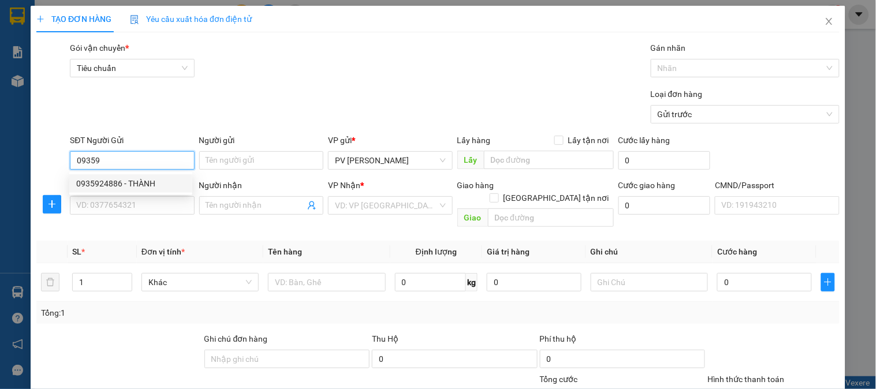
click at [125, 185] on div "0935924886 - THÀNH" at bounding box center [130, 183] width 109 height 13
type input "0935924886"
type input "THÀNH"
type input "0342658998"
type input "thạch"
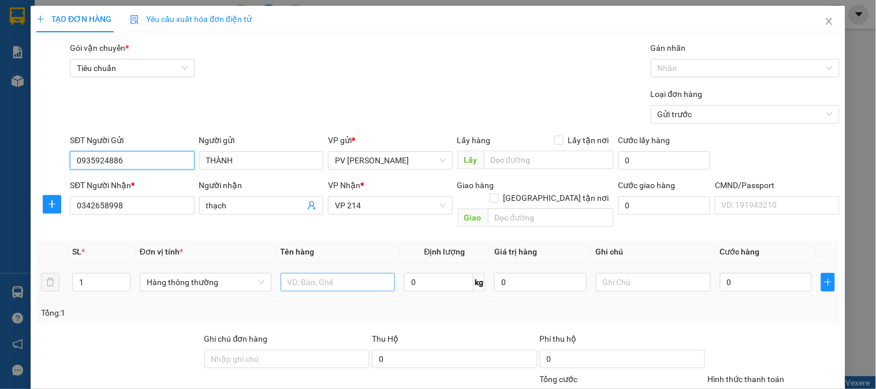
type input "0935924886"
click at [367, 273] on input "text" at bounding box center [338, 282] width 115 height 18
type input "lab"
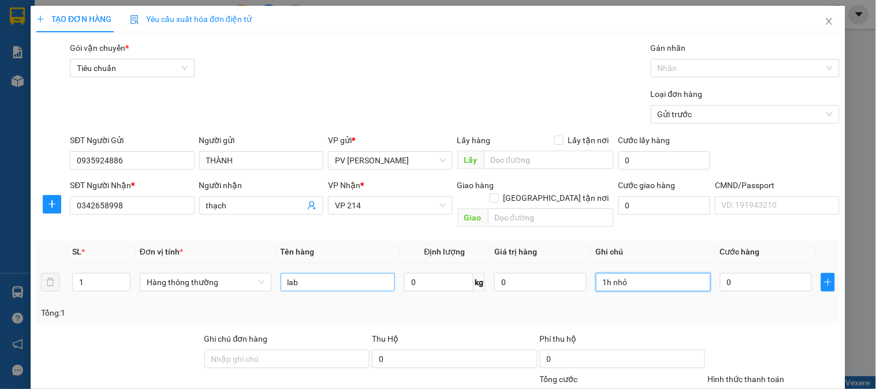
type input "1h nhỏ"
type input "3"
type input "30"
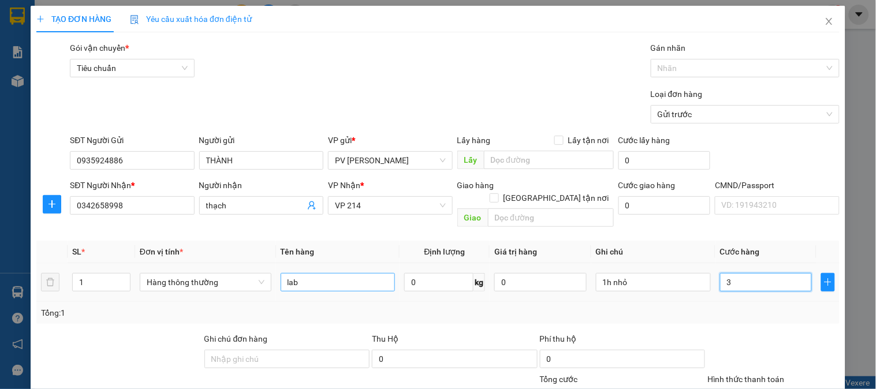
type input "30"
type input "300"
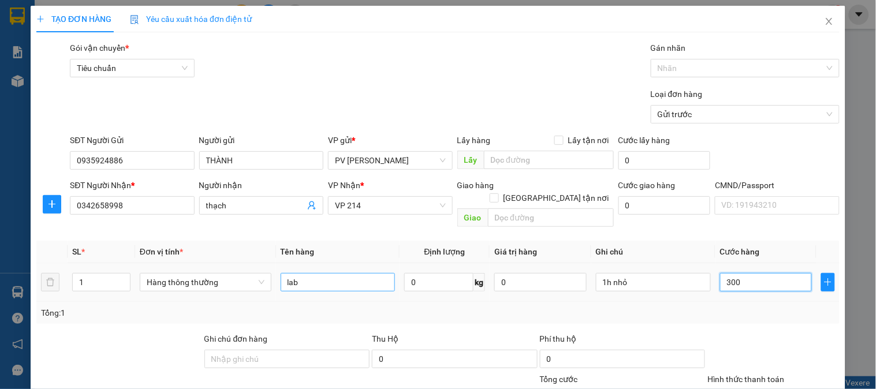
type input "3.000"
type input "30.000"
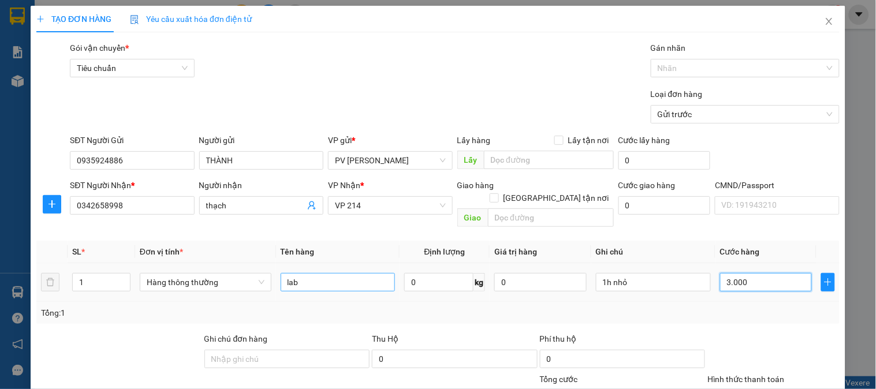
type input "30.000"
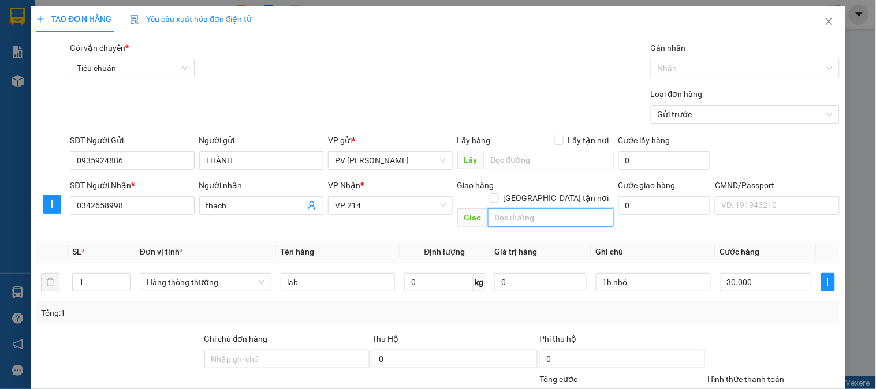
click at [542, 209] on input "text" at bounding box center [551, 218] width 126 height 18
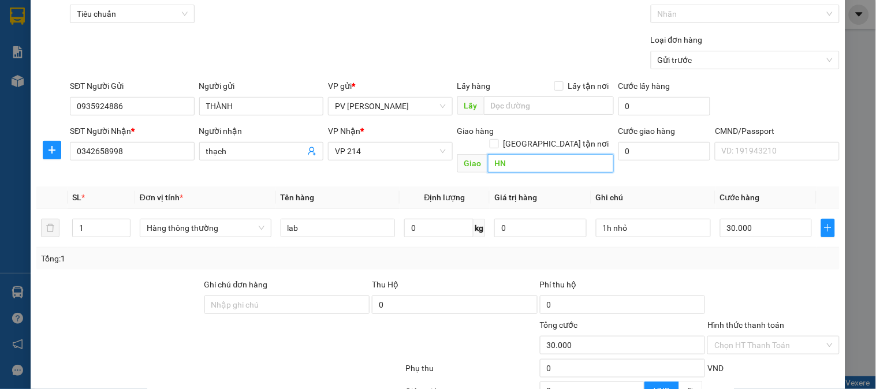
scroll to position [166, 0]
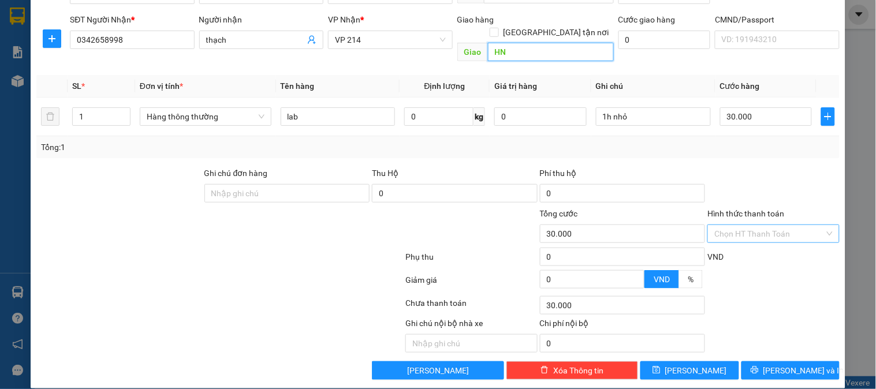
type input "HN"
click at [741, 225] on input "Hình thức thanh toán" at bounding box center [770, 233] width 110 height 17
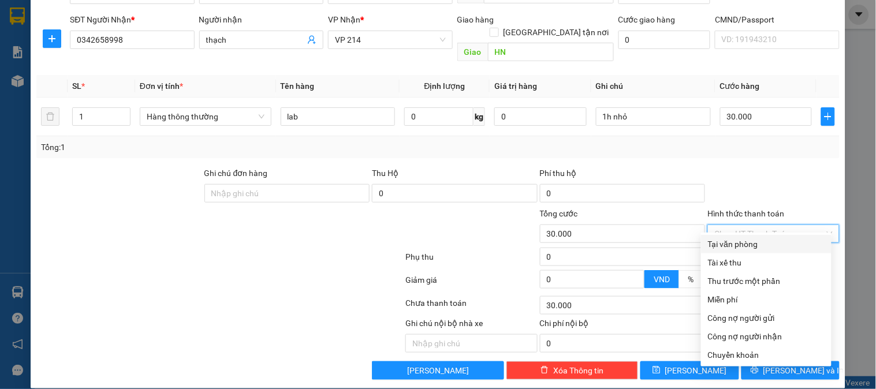
click at [736, 247] on div "Tại văn phòng" at bounding box center [766, 244] width 117 height 13
type input "0"
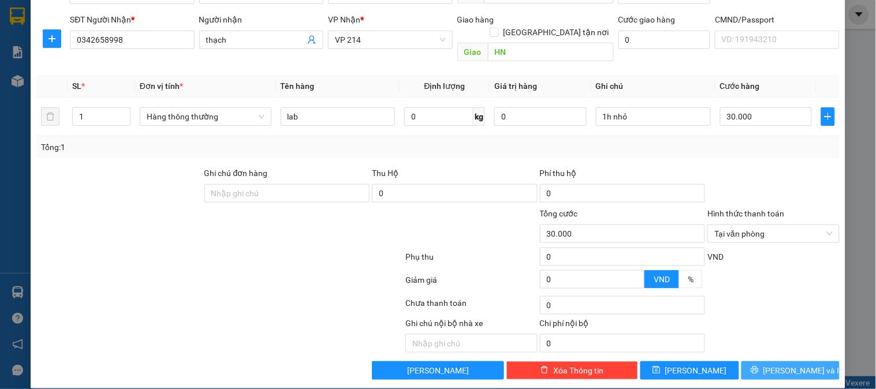
click at [816, 363] on button "[PERSON_NAME] và In" at bounding box center [791, 371] width 98 height 18
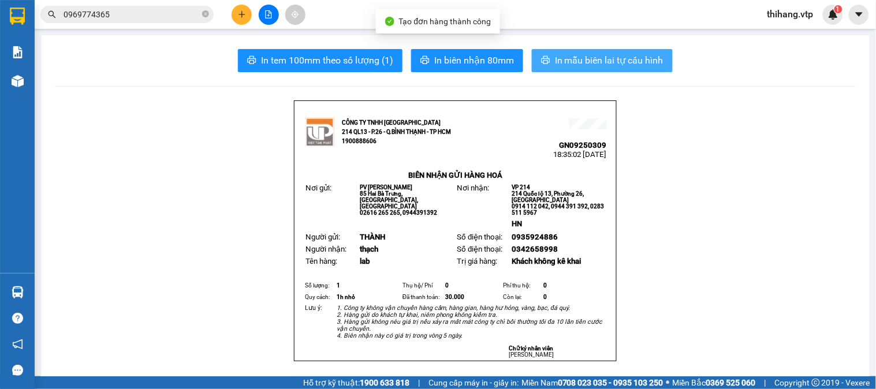
click at [616, 55] on span "In mẫu biên lai tự cấu hình" at bounding box center [609, 60] width 109 height 14
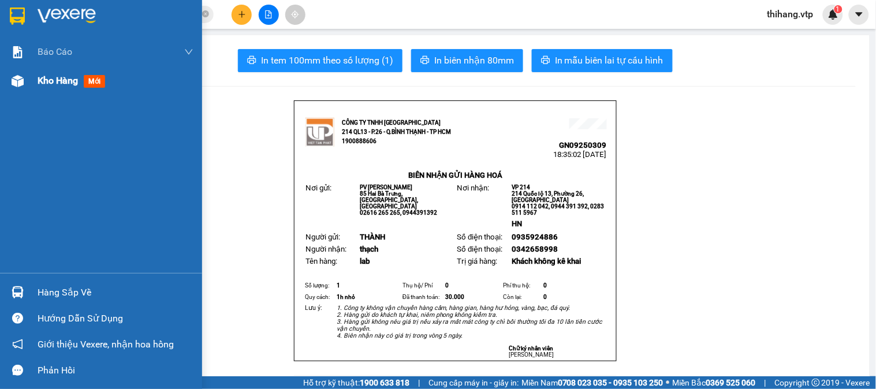
click at [42, 85] on span "Kho hàng" at bounding box center [58, 80] width 40 height 11
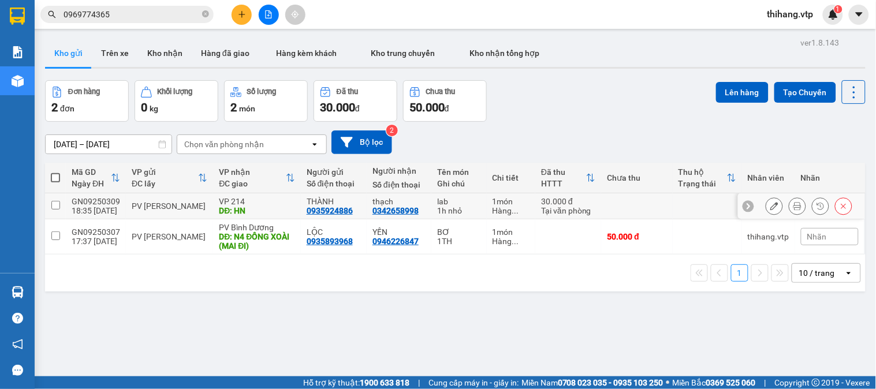
click at [54, 204] on input "checkbox" at bounding box center [55, 205] width 9 height 9
checkbox input "true"
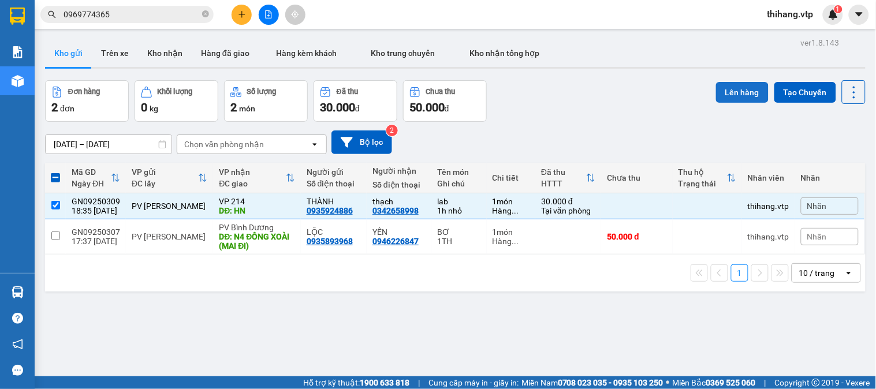
click at [735, 94] on button "Lên hàng" at bounding box center [742, 92] width 53 height 21
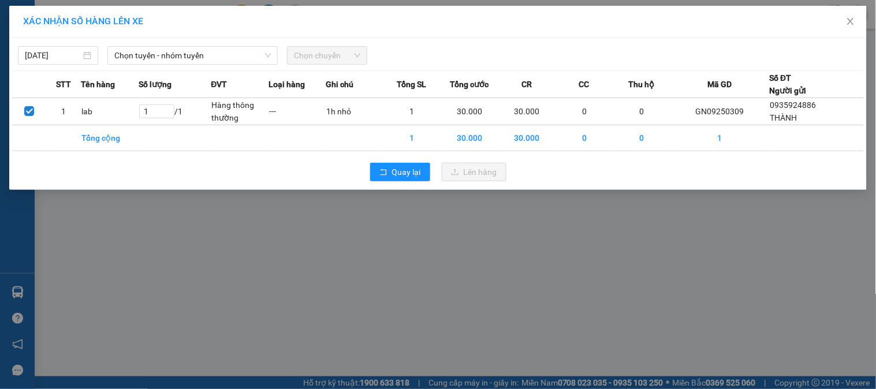
click at [152, 45] on div "[DATE] Chọn tuyến - nhóm tuyến Chọn chuyến" at bounding box center [438, 52] width 852 height 24
click at [157, 50] on span "Chọn tuyến - nhóm tuyến" at bounding box center [192, 55] width 157 height 17
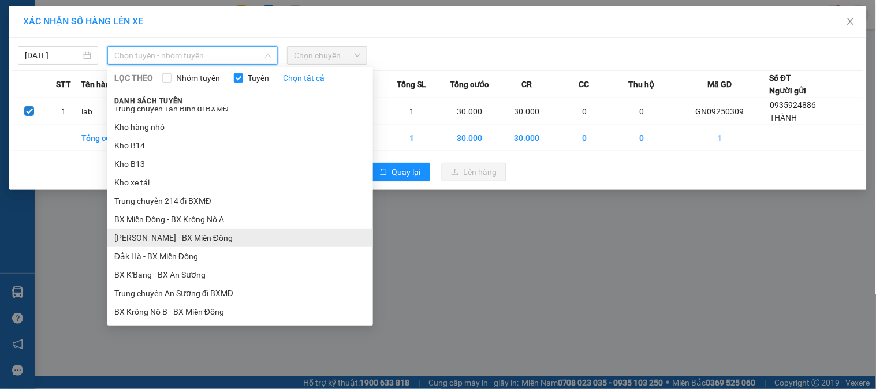
scroll to position [256, 0]
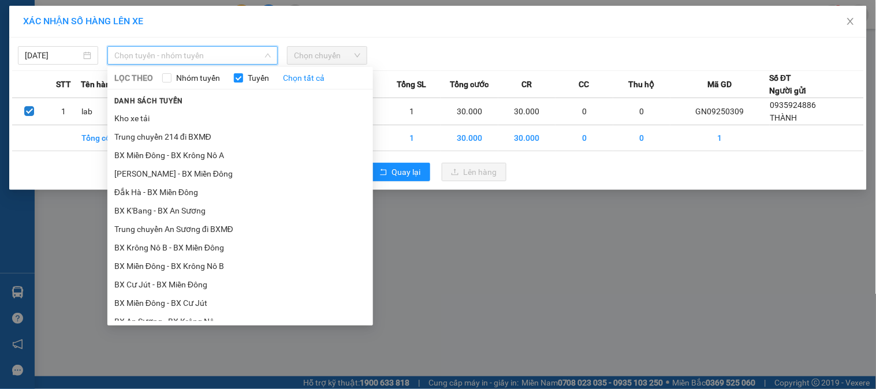
click at [191, 243] on li "BX Krông Nô B - BX Miền Đông" at bounding box center [240, 248] width 266 height 18
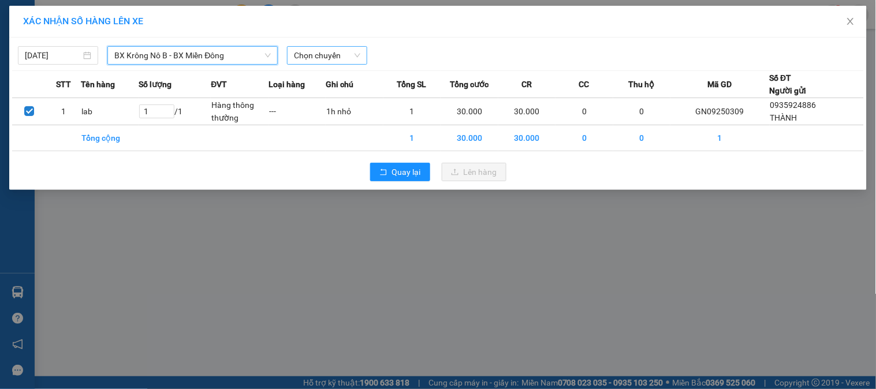
click at [329, 61] on span "Chọn chuyến" at bounding box center [327, 55] width 66 height 17
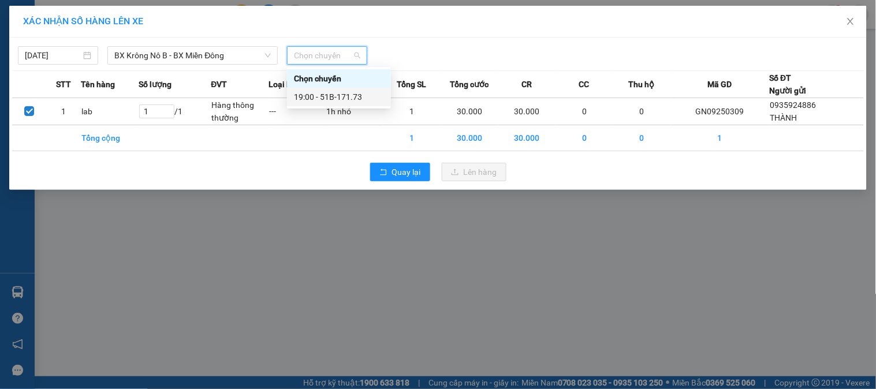
click at [333, 94] on div "19:00 - 51B-171.73" at bounding box center [339, 97] width 90 height 13
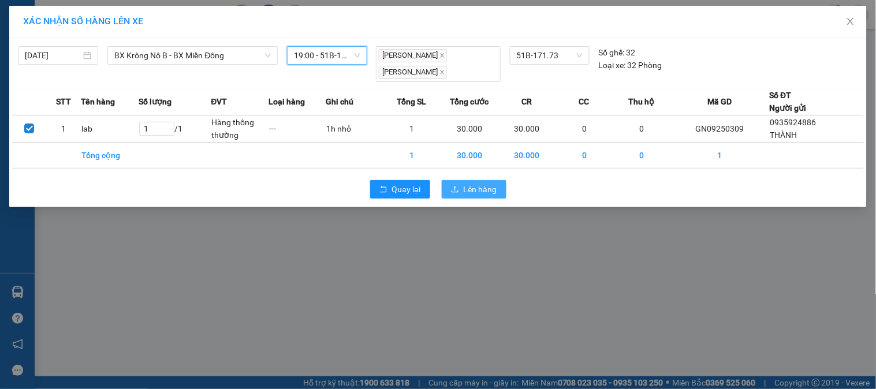
click at [484, 185] on span "Lên hàng" at bounding box center [481, 189] width 34 height 13
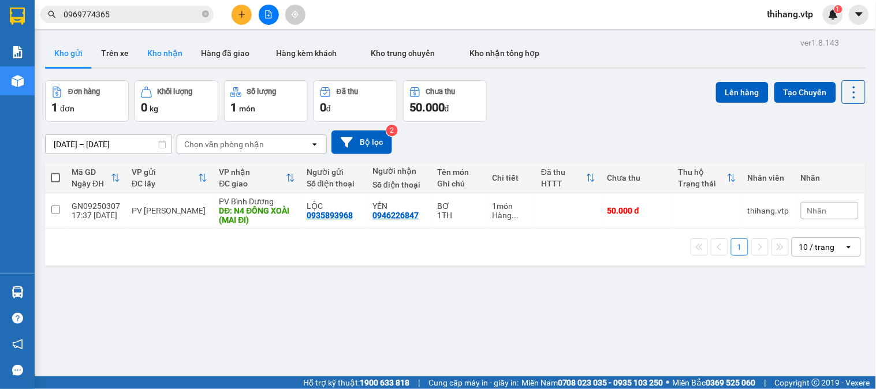
click at [179, 59] on button "Kho nhận" at bounding box center [165, 53] width 54 height 28
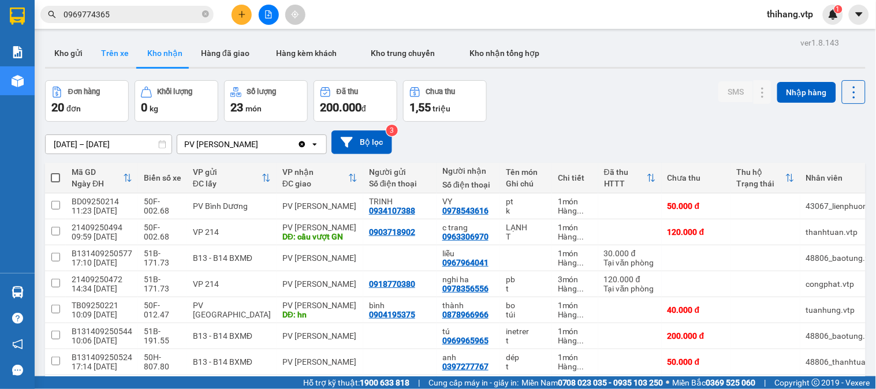
click at [106, 59] on button "Trên xe" at bounding box center [115, 53] width 46 height 28
type input "[DATE] – [DATE]"
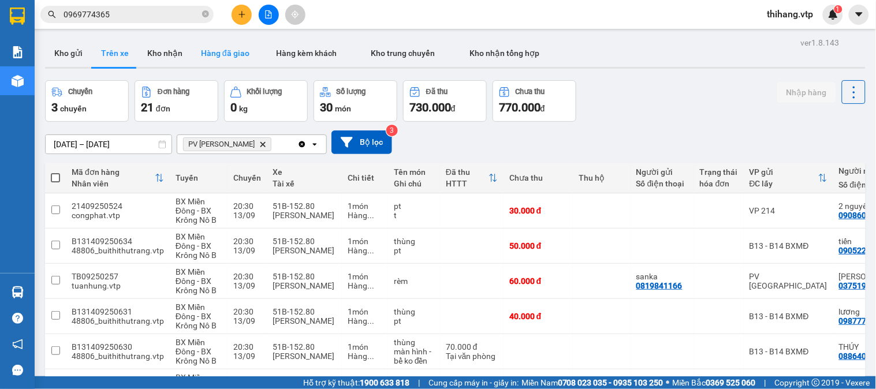
click at [230, 55] on button "Hàng đã giao" at bounding box center [225, 53] width 67 height 28
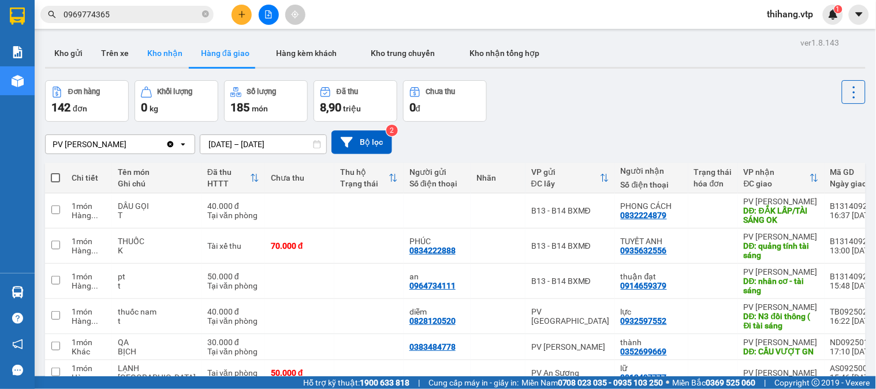
click at [142, 57] on button "Kho nhận" at bounding box center [165, 53] width 54 height 28
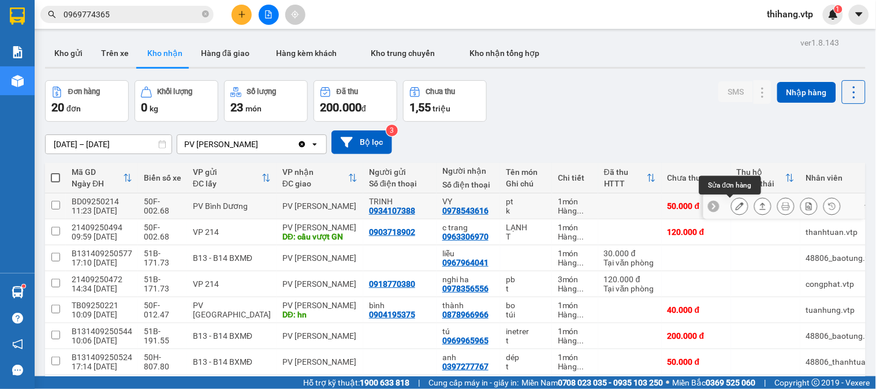
click at [736, 208] on icon at bounding box center [740, 206] width 8 height 8
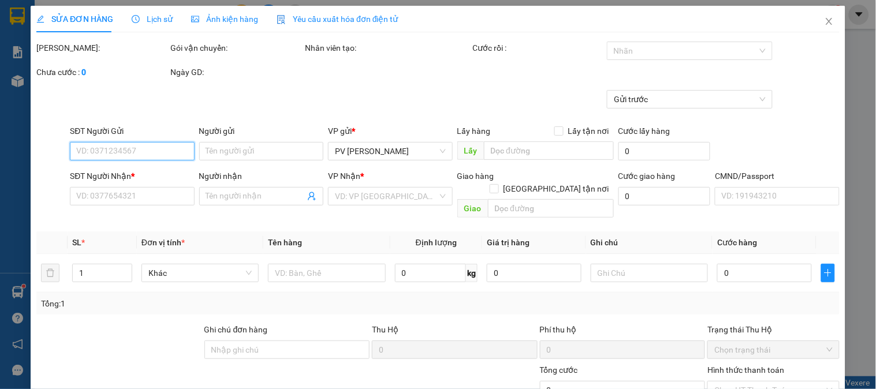
type input "0934107388"
type input "TRINH"
type input "0978543616"
type input "VY"
type input "50.000"
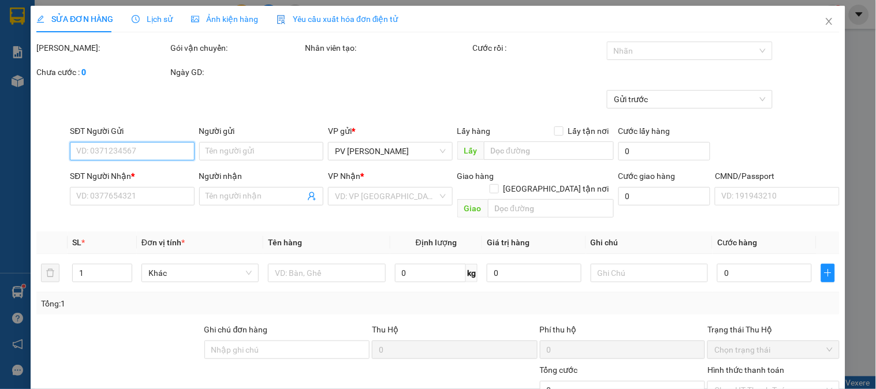
type input "50.000"
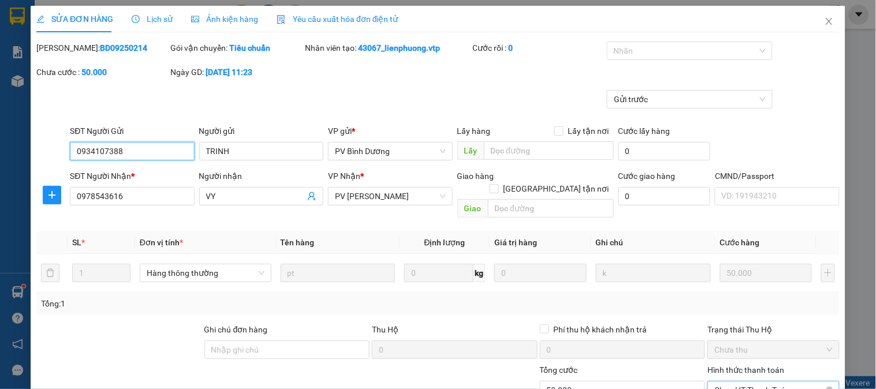
scroll to position [158, 0]
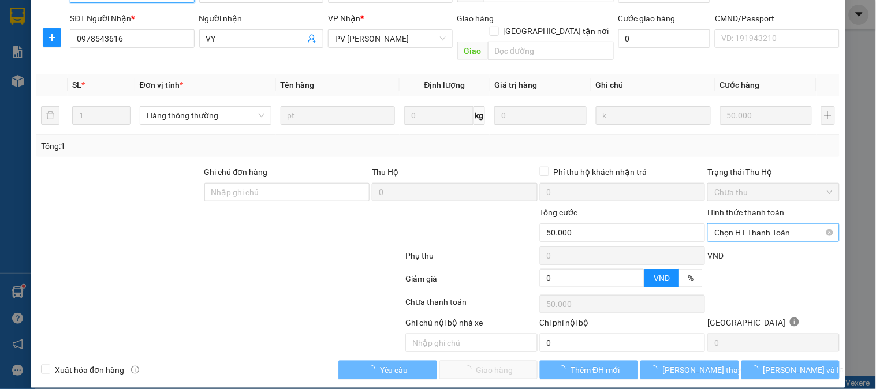
type input "2.500"
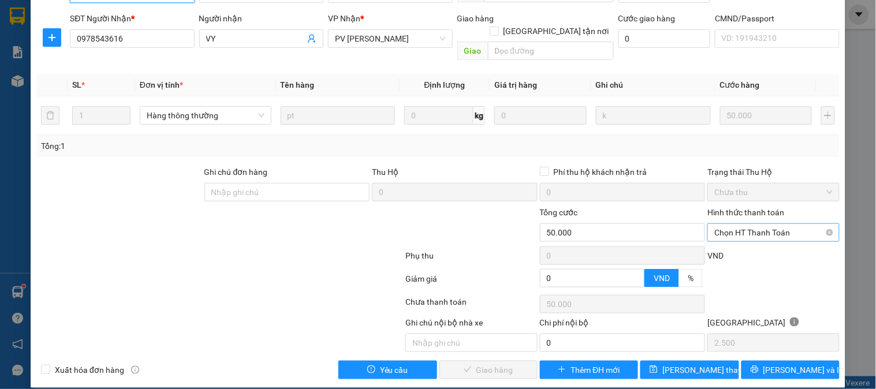
click at [735, 224] on span "Chọn HT Thanh Toán" at bounding box center [774, 232] width 118 height 17
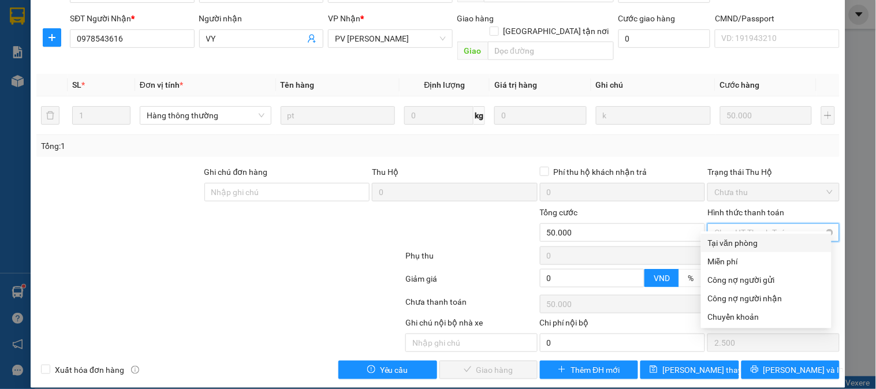
click at [732, 234] on div "Tại văn phòng" at bounding box center [766, 243] width 131 height 18
type input "0"
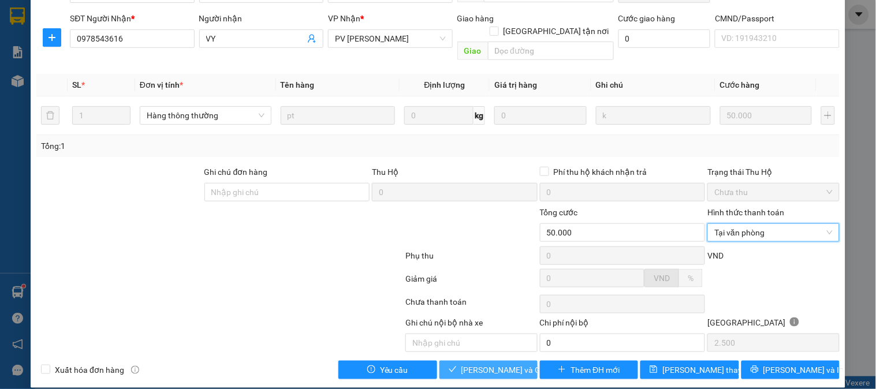
click at [488, 364] on span "[PERSON_NAME] và Giao hàng" at bounding box center [517, 370] width 111 height 13
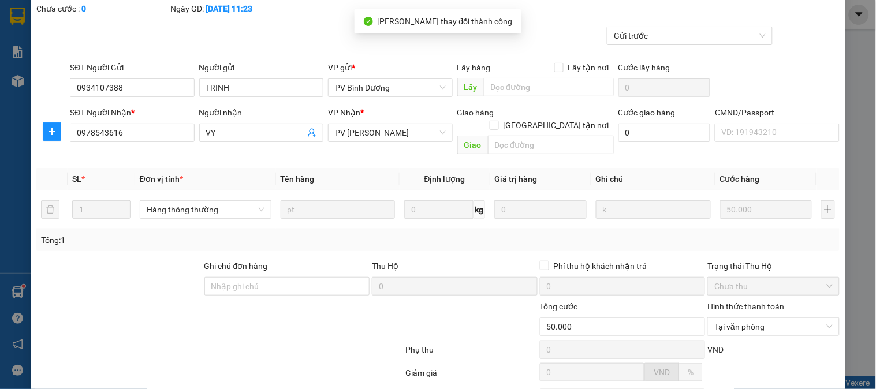
scroll to position [0, 0]
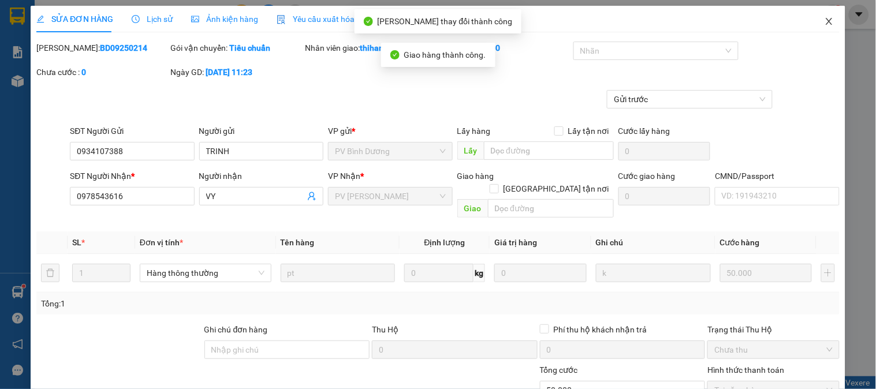
click at [825, 17] on icon "close" at bounding box center [829, 21] width 9 height 9
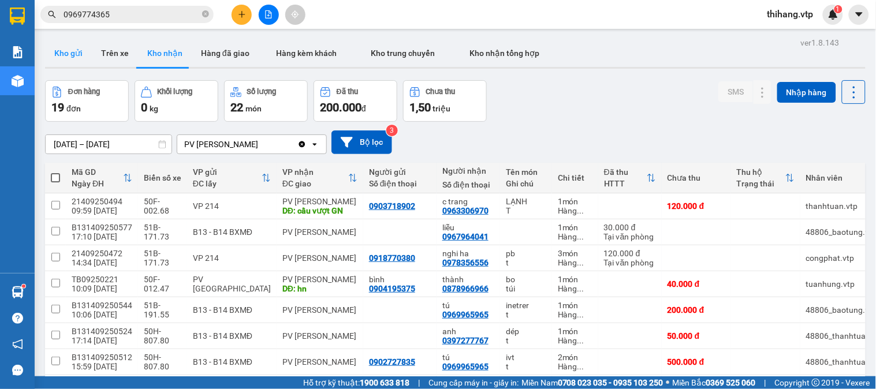
click at [79, 55] on button "Kho gửi" at bounding box center [68, 53] width 47 height 28
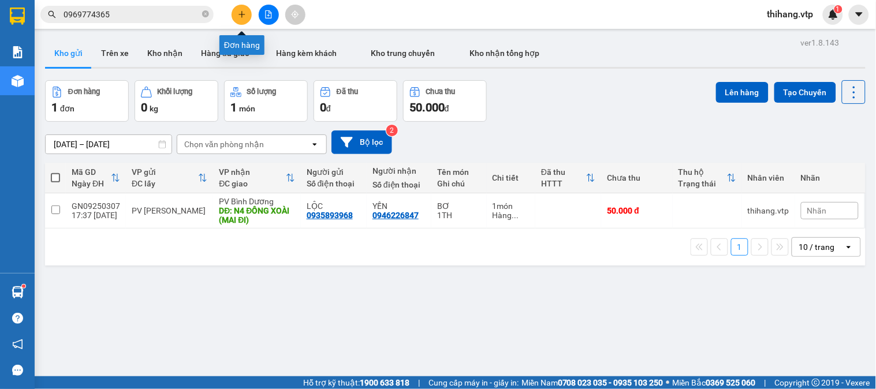
click at [250, 9] on button at bounding box center [242, 15] width 20 height 20
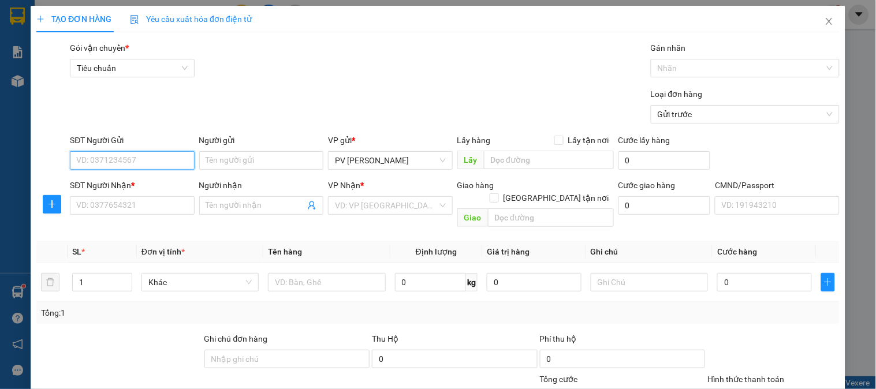
click at [158, 163] on input "SĐT Người Gửi" at bounding box center [132, 160] width 124 height 18
type input "0979023435"
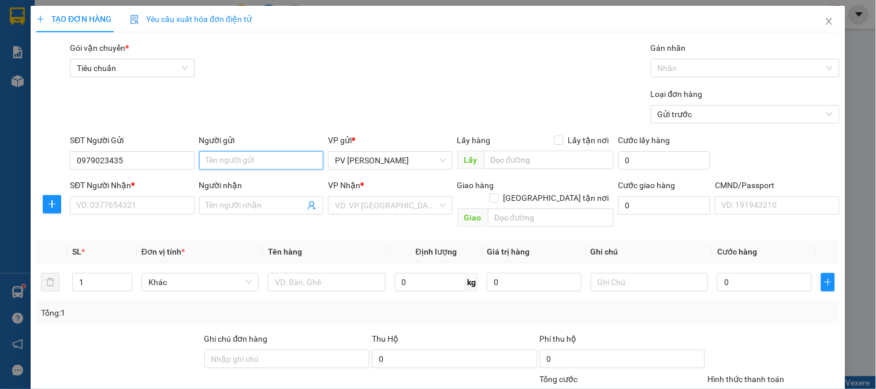
click at [226, 159] on input "Người gửi" at bounding box center [261, 160] width 124 height 18
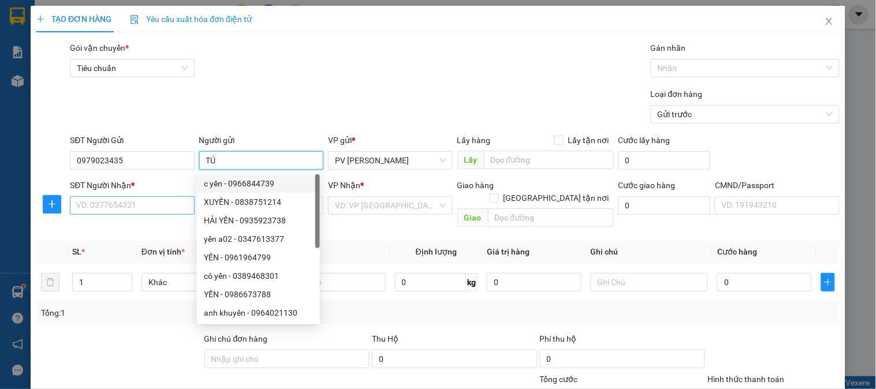
type input "TÚ"
click at [169, 204] on input "SĐT Người Nhận *" at bounding box center [132, 205] width 124 height 18
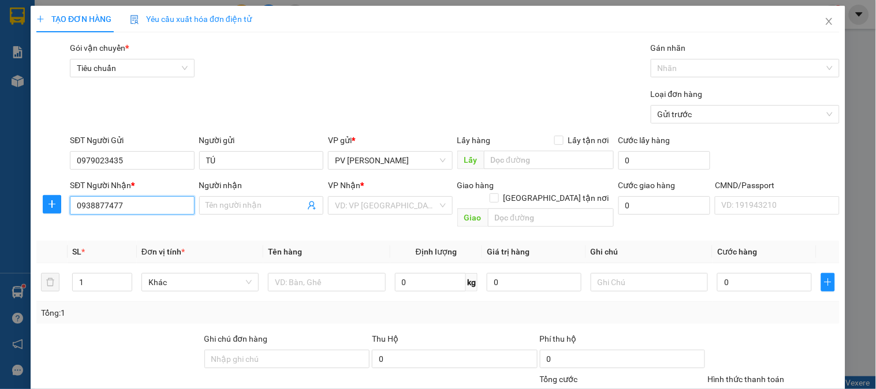
type input "0938877477"
type input "LONG"
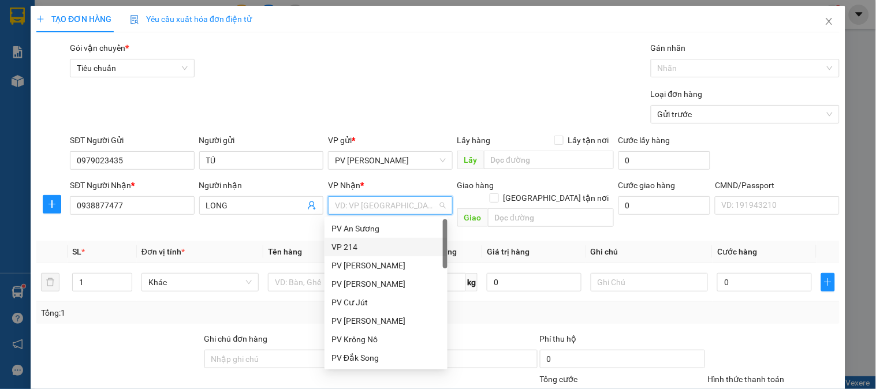
click at [345, 247] on div "VP 214" at bounding box center [386, 247] width 109 height 13
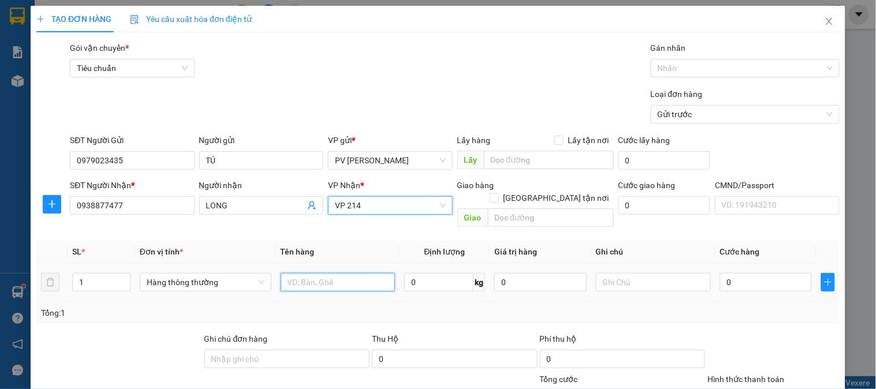
click at [319, 273] on input "text" at bounding box center [338, 282] width 115 height 18
type input "D"
click at [319, 273] on input "ĐỒ ĐL" at bounding box center [338, 282] width 115 height 18
type input "ĐL"
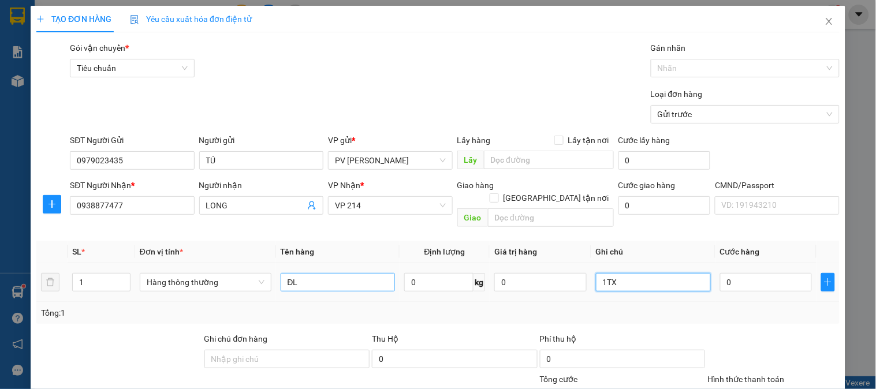
type input "1TX"
type input "4"
type input "40"
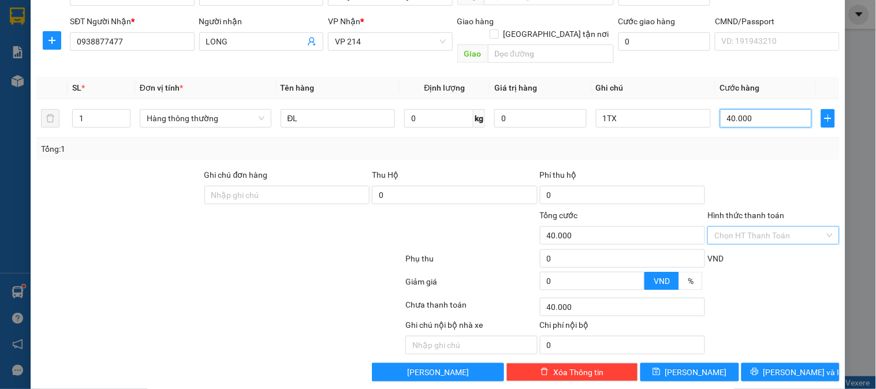
scroll to position [166, 0]
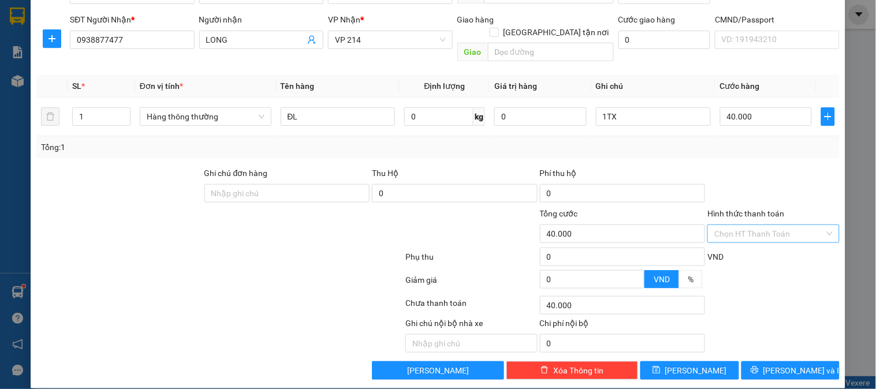
click at [738, 225] on input "Hình thức thanh toán" at bounding box center [770, 233] width 110 height 17
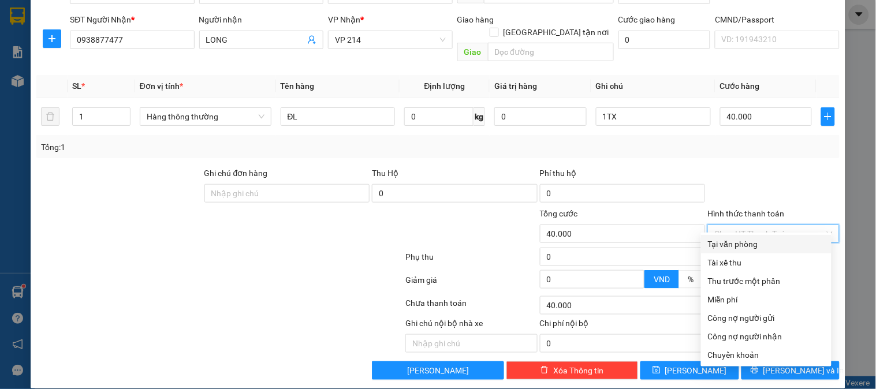
click at [741, 244] on div "Tại văn phòng" at bounding box center [766, 244] width 117 height 13
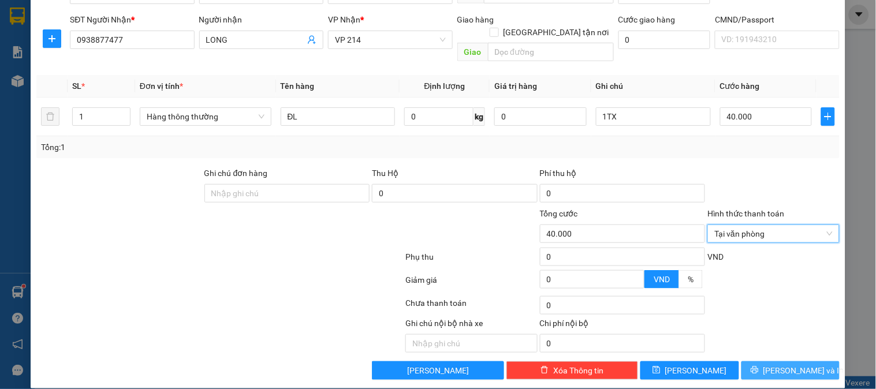
click at [795, 364] on span "[PERSON_NAME] và In" at bounding box center [804, 370] width 81 height 13
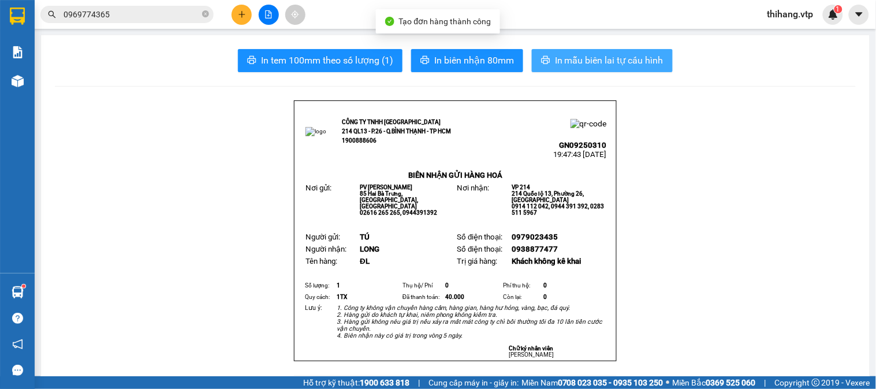
click at [595, 61] on span "In mẫu biên lai tự cấu hình" at bounding box center [609, 60] width 109 height 14
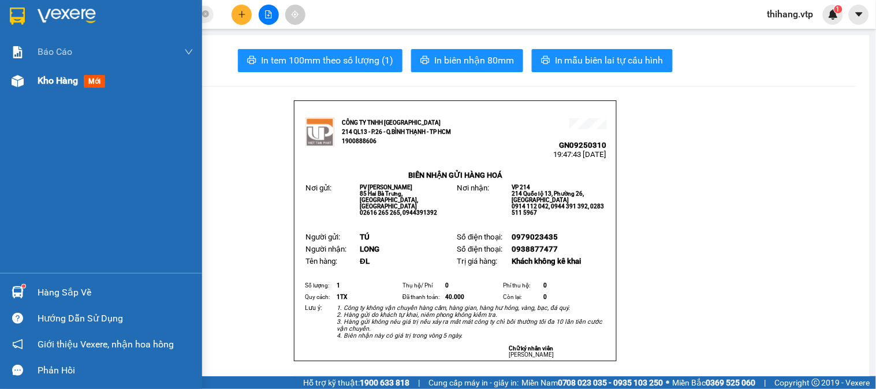
click at [32, 79] on div "Kho hàng mới" at bounding box center [101, 80] width 202 height 29
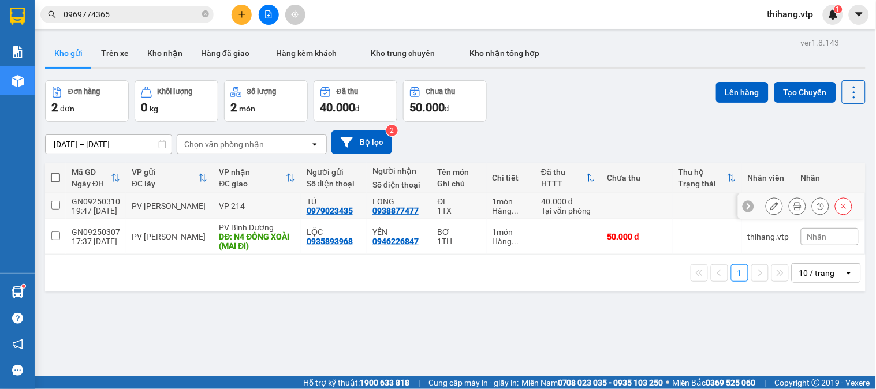
click at [61, 207] on td at bounding box center [55, 207] width 21 height 26
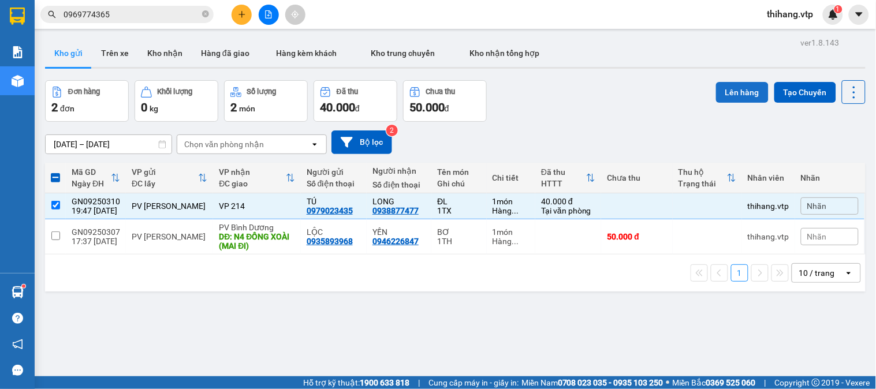
click at [719, 93] on button "Lên hàng" at bounding box center [742, 92] width 53 height 21
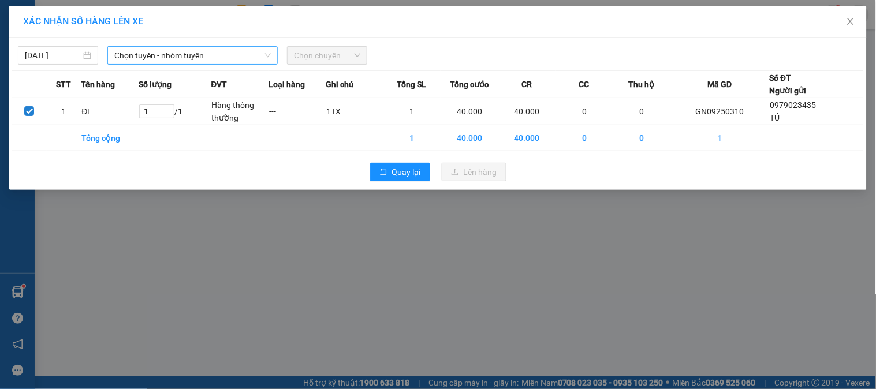
click at [217, 62] on span "Chọn tuyến - nhóm tuyến" at bounding box center [192, 55] width 157 height 17
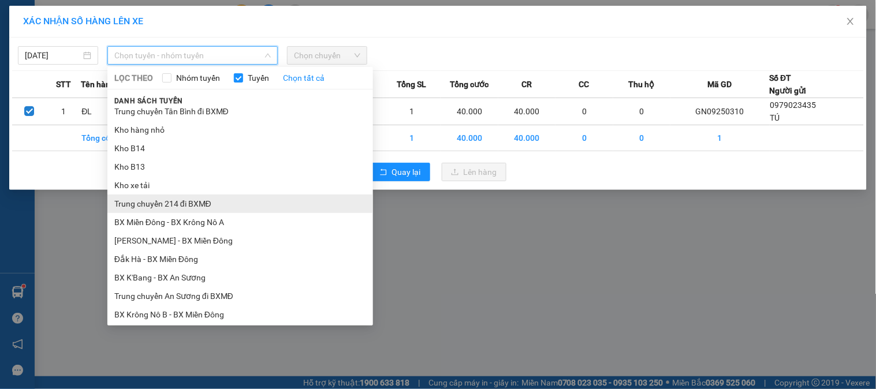
scroll to position [192, 0]
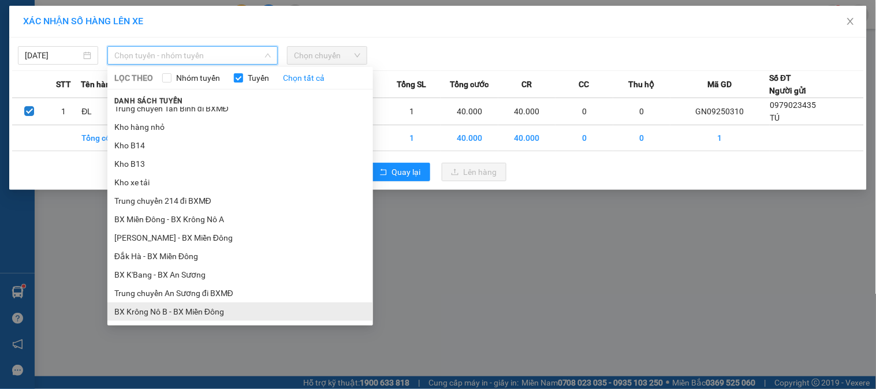
click at [160, 313] on li "BX Krông Nô B - BX Miền Đông" at bounding box center [240, 312] width 266 height 18
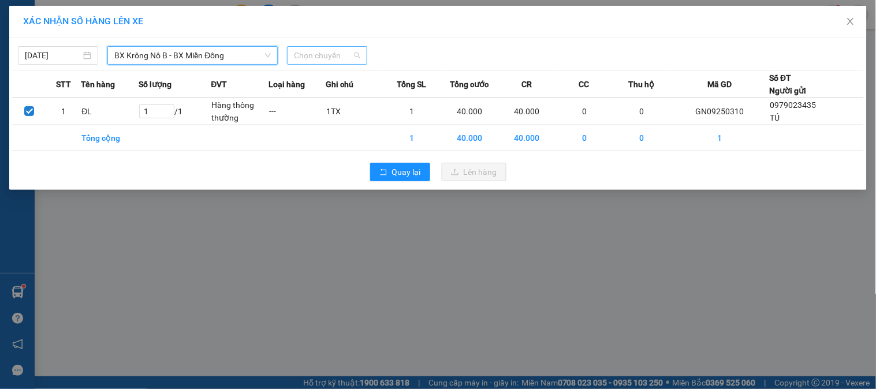
click at [331, 47] on span "Chọn chuyến" at bounding box center [327, 55] width 66 height 17
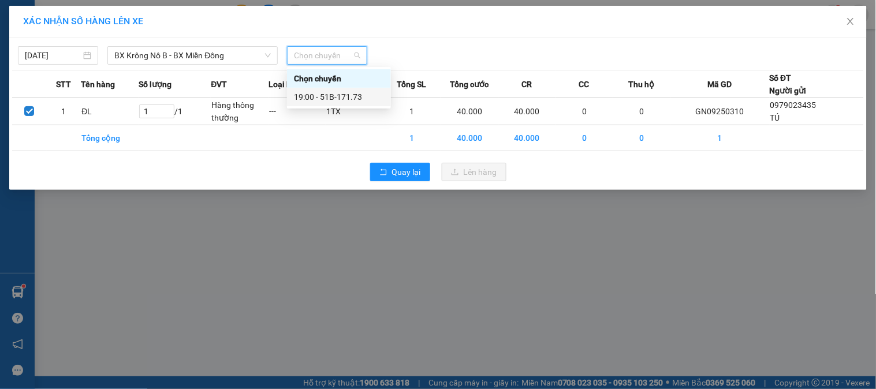
drag, startPoint x: 341, startPoint y: 99, endPoint x: 447, endPoint y: 153, distance: 118.8
click at [344, 98] on div "19:00 - 51B-171.73" at bounding box center [339, 97] width 90 height 13
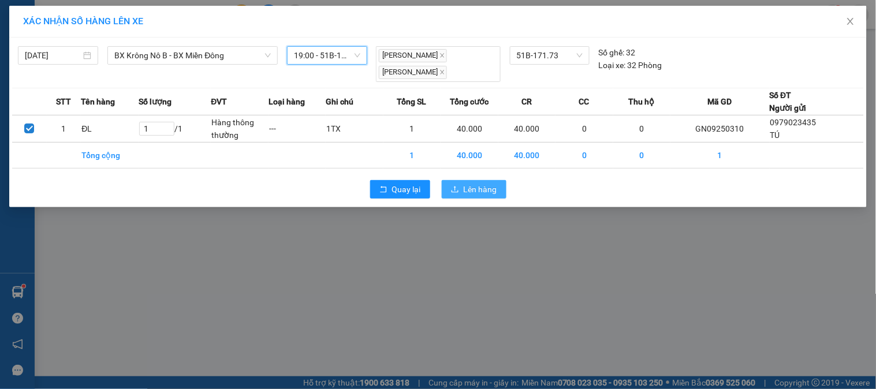
click at [462, 191] on button "Lên hàng" at bounding box center [474, 189] width 65 height 18
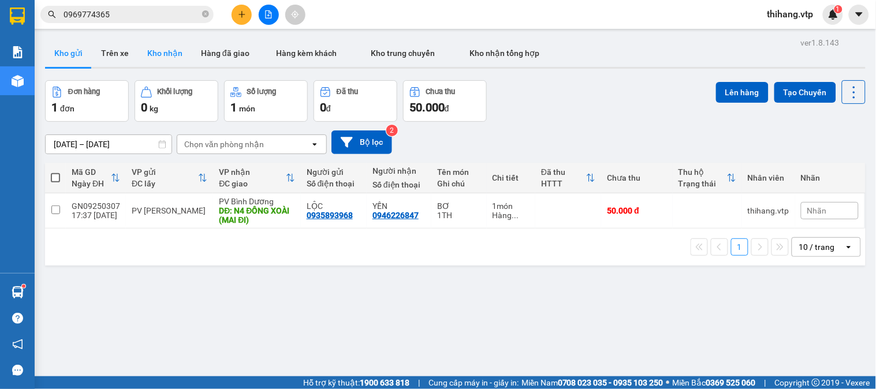
click at [182, 52] on button "Kho nhận" at bounding box center [165, 53] width 54 height 28
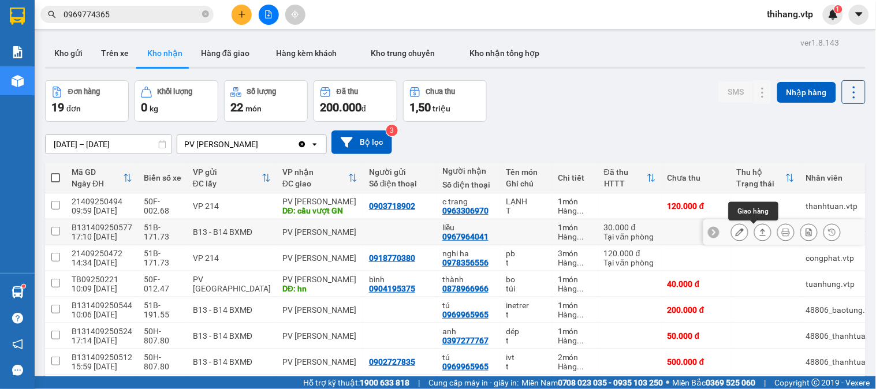
click at [755, 231] on button at bounding box center [763, 232] width 16 height 20
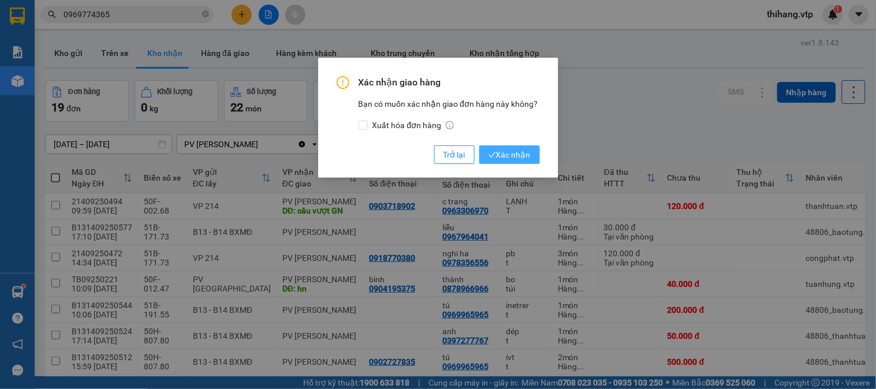
click at [516, 157] on span "Xác nhận" at bounding box center [510, 154] width 42 height 13
